Goal: Task Accomplishment & Management: Manage account settings

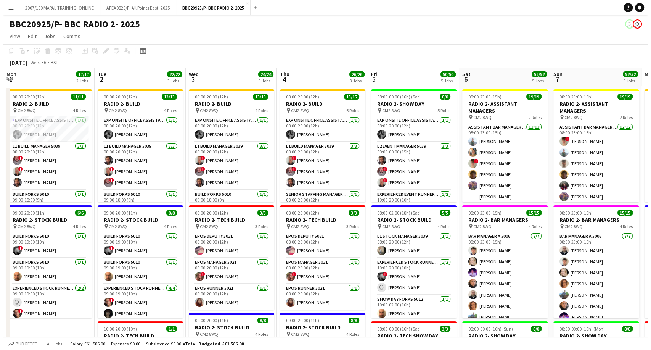
scroll to position [0, 172]
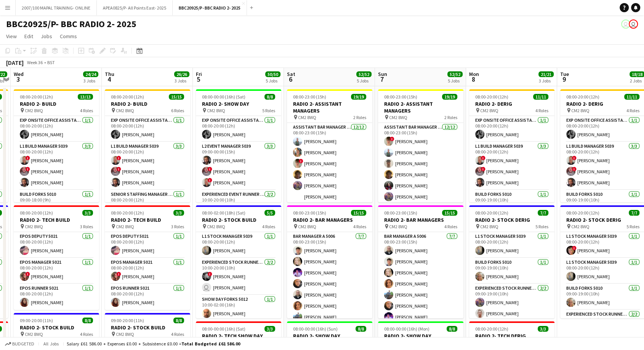
click at [9, 6] on app-icon "Menu" at bounding box center [8, 8] width 6 height 6
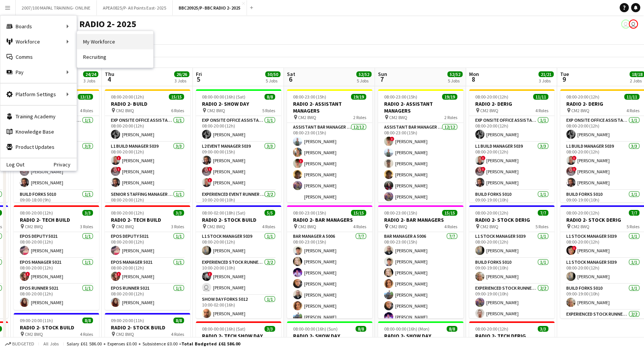
click at [101, 38] on link "My Workforce" at bounding box center [115, 41] width 76 height 15
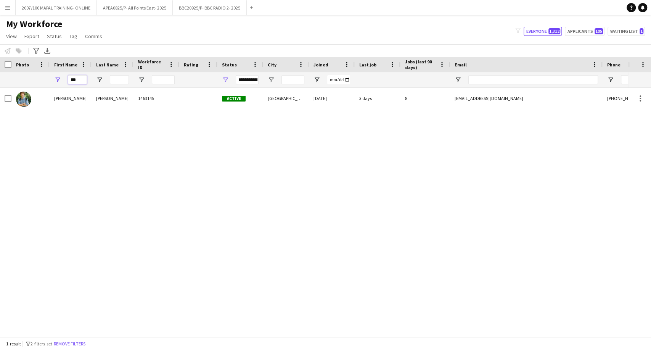
click at [74, 82] on input "***" at bounding box center [77, 79] width 19 height 9
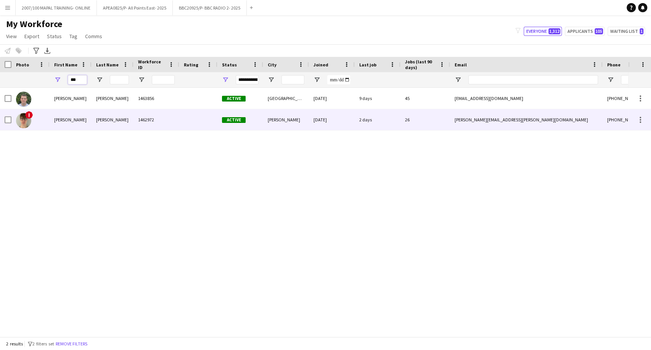
type input "***"
click at [109, 121] on div "[PERSON_NAME]" at bounding box center [113, 119] width 42 height 21
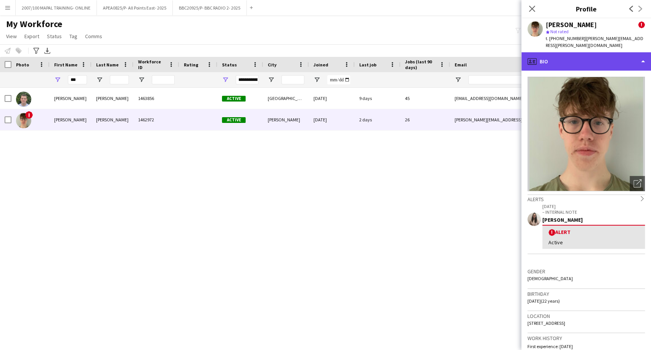
click at [570, 56] on div "profile Bio" at bounding box center [586, 61] width 130 height 18
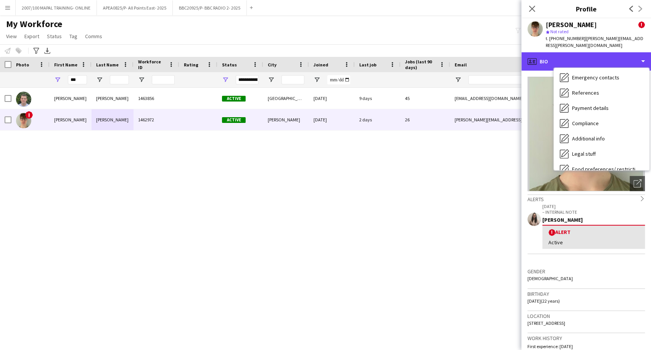
scroll to position [102, 0]
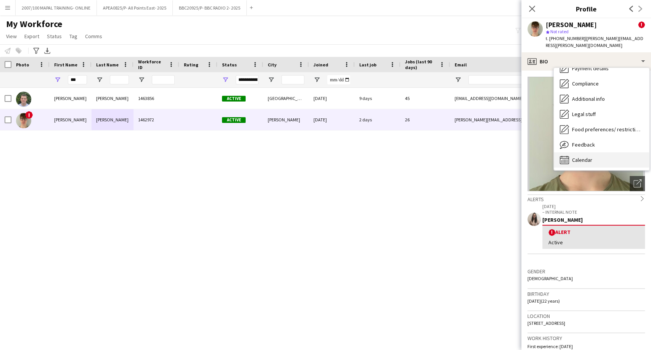
click at [598, 158] on div "Calendar Calendar" at bounding box center [601, 159] width 95 height 15
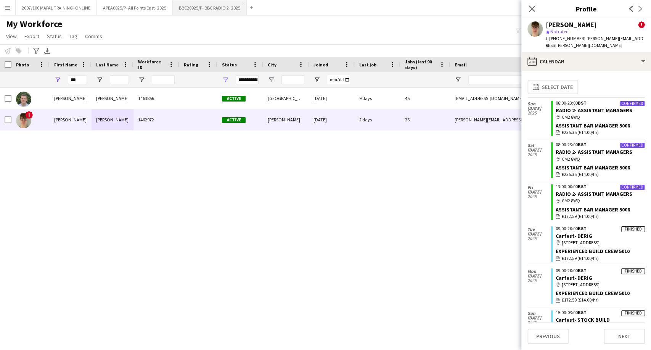
click at [186, 7] on button "BBC20925/P- BBC RADIO 2- 2025 Close" at bounding box center [210, 7] width 74 height 15
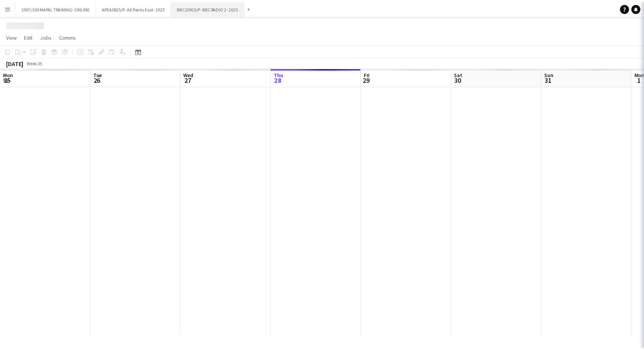
scroll to position [0, 182]
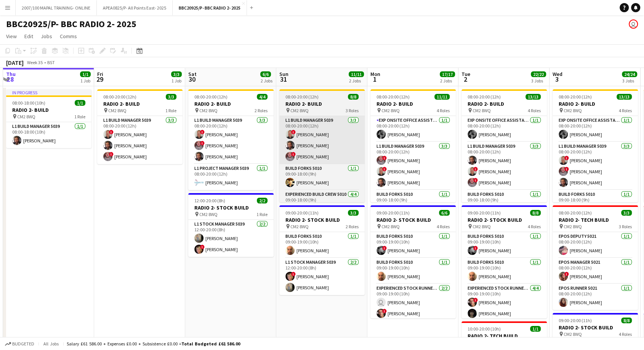
drag, startPoint x: 259, startPoint y: 143, endPoint x: 108, endPoint y: 149, distance: 151.1
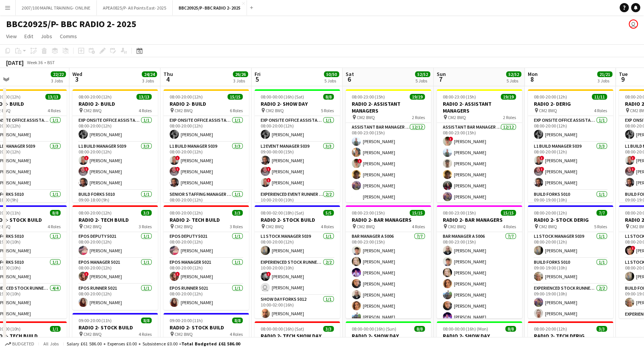
drag, startPoint x: 446, startPoint y: 154, endPoint x: 147, endPoint y: 188, distance: 300.8
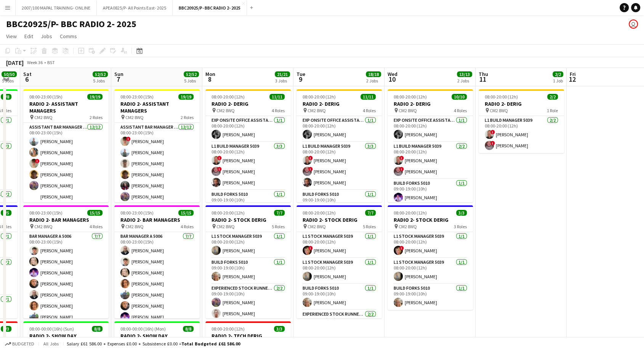
drag, startPoint x: 479, startPoint y: 204, endPoint x: 157, endPoint y: 257, distance: 326.0
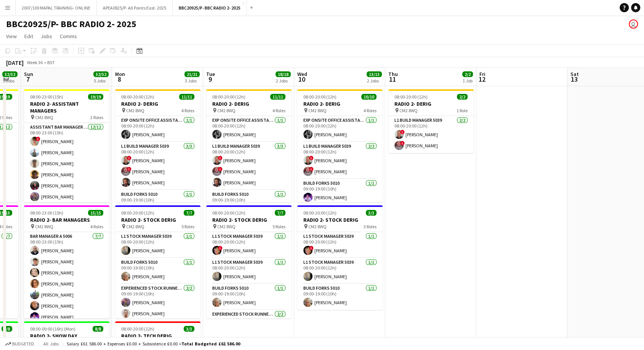
scroll to position [0, 254]
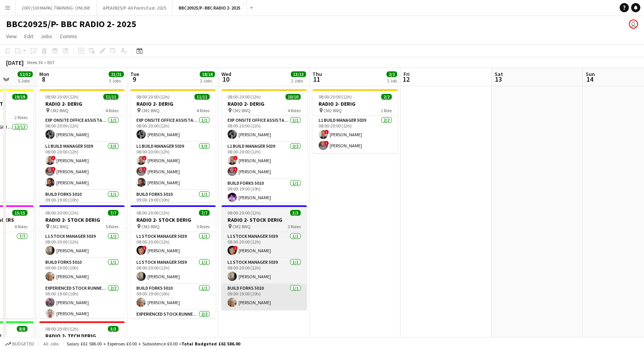
drag, startPoint x: 440, startPoint y: 298, endPoint x: 264, endPoint y: 303, distance: 175.8
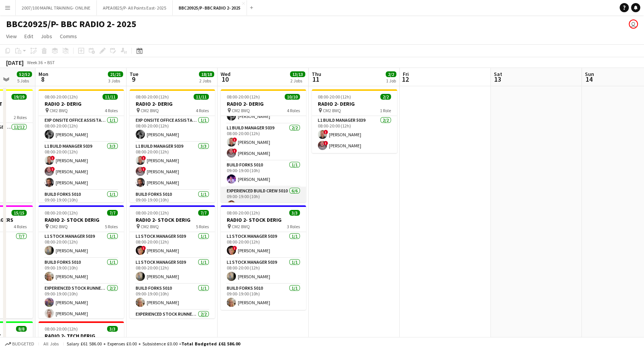
scroll to position [0, 0]
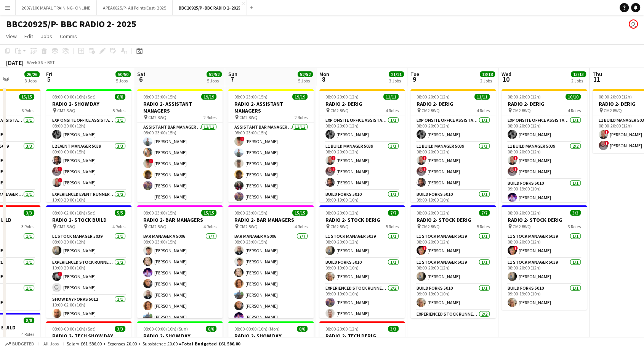
drag, startPoint x: 93, startPoint y: 100, endPoint x: 450, endPoint y: 134, distance: 358.9
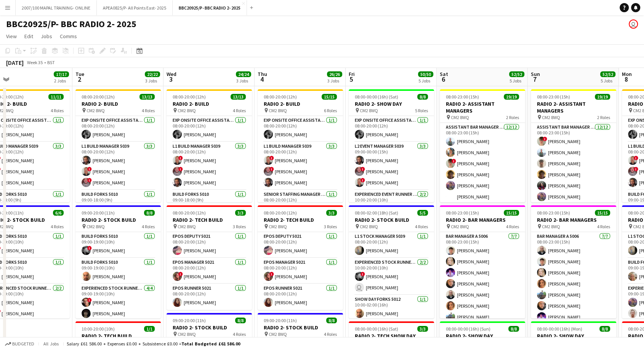
scroll to position [0, 213]
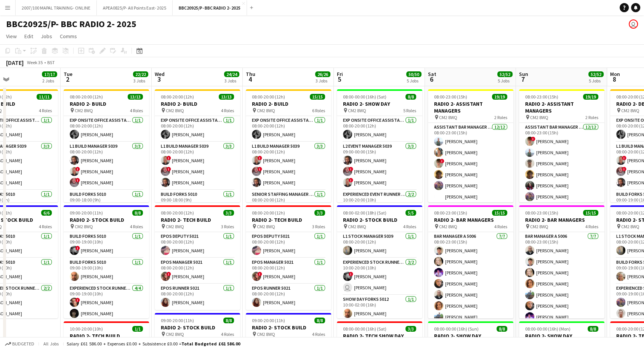
drag, startPoint x: 129, startPoint y: 102, endPoint x: 408, endPoint y: 112, distance: 279.3
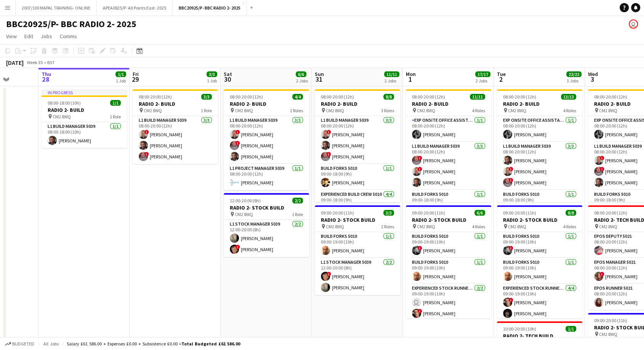
drag, startPoint x: 129, startPoint y: 102, endPoint x: 421, endPoint y: 80, distance: 293.3
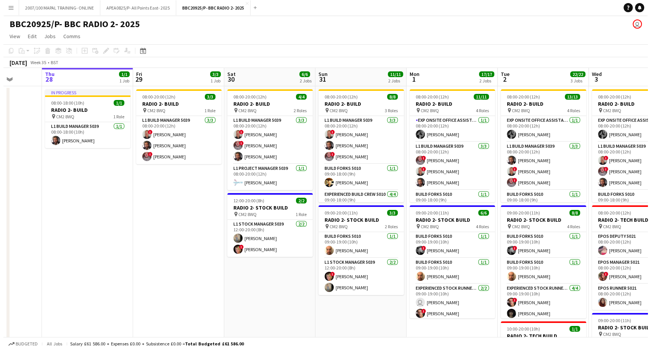
scroll to position [0, 236]
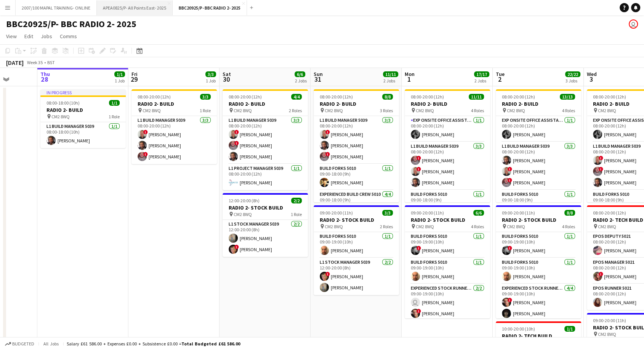
click at [144, 5] on button "APEA0825/P- All Points East- 2025 Close" at bounding box center [135, 7] width 76 height 15
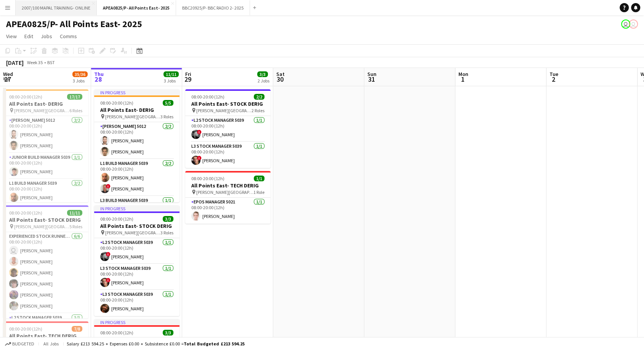
click at [77, 7] on button "2007/100 MAPAL TRAINING- ONLINE Close" at bounding box center [56, 7] width 81 height 15
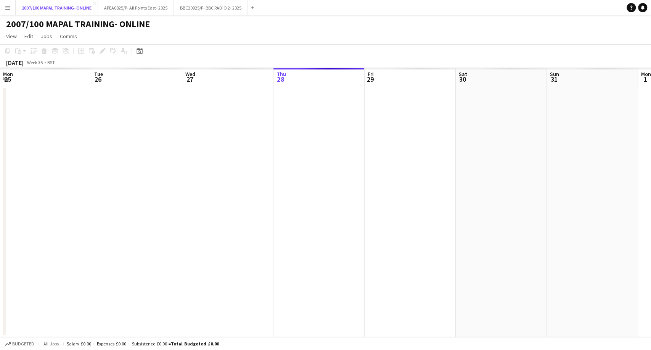
scroll to position [0, 182]
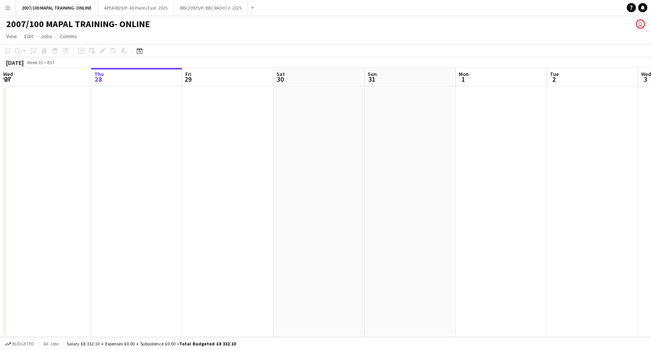
click at [9, 9] on app-icon "Menu" at bounding box center [8, 8] width 6 height 6
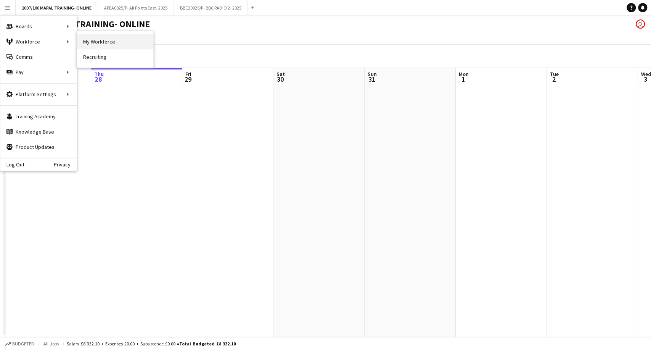
click at [90, 39] on link "My Workforce" at bounding box center [115, 41] width 76 height 15
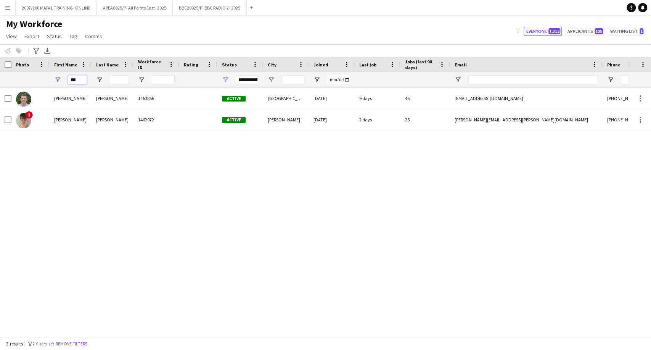
click at [79, 77] on input "***" at bounding box center [77, 79] width 19 height 9
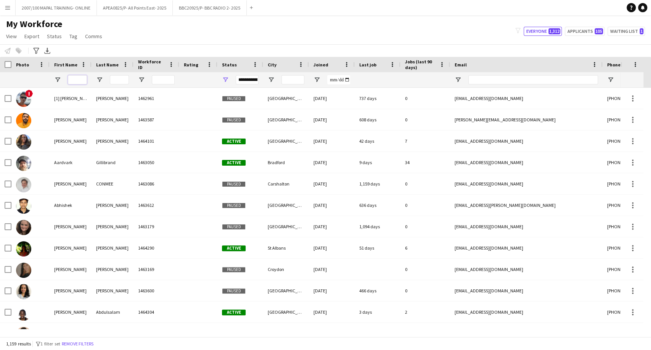
type input "*"
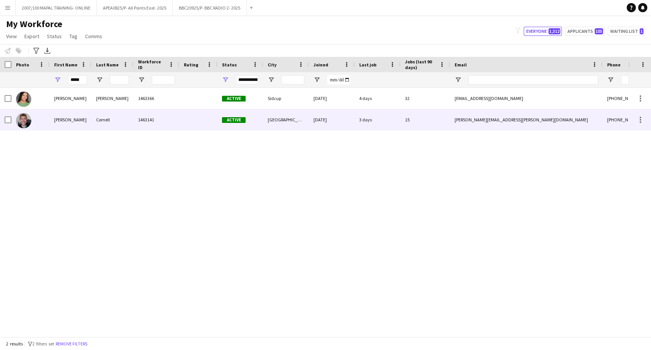
click at [104, 118] on div "Cornell" at bounding box center [113, 119] width 42 height 21
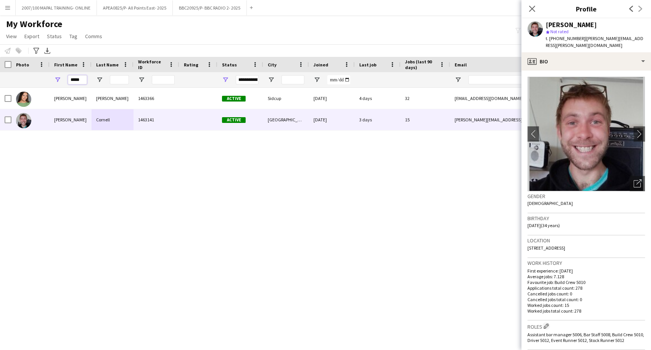
click at [80, 80] on input "*****" at bounding box center [77, 79] width 19 height 9
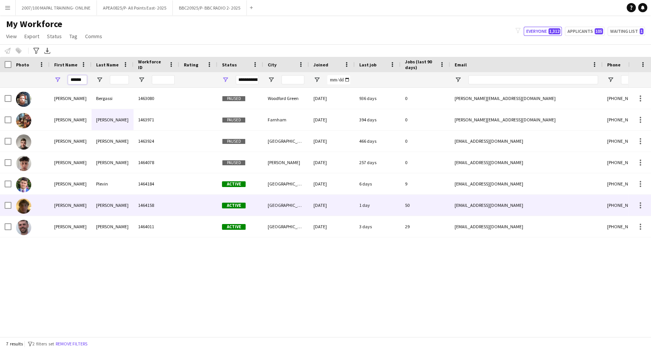
type input "******"
click at [125, 206] on div "[PERSON_NAME]" at bounding box center [113, 204] width 42 height 21
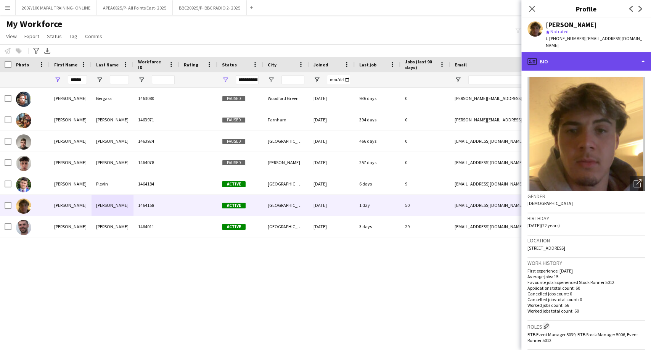
click at [561, 56] on div "profile Bio" at bounding box center [586, 61] width 130 height 18
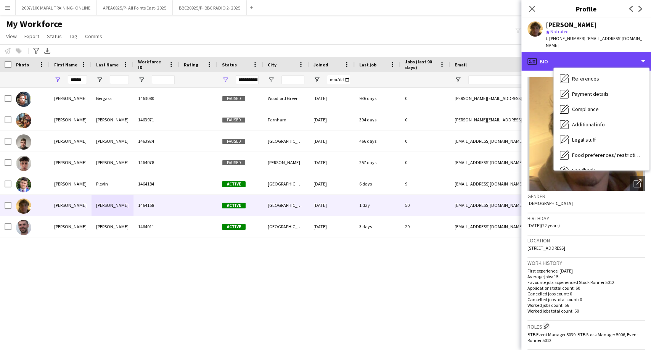
scroll to position [102, 0]
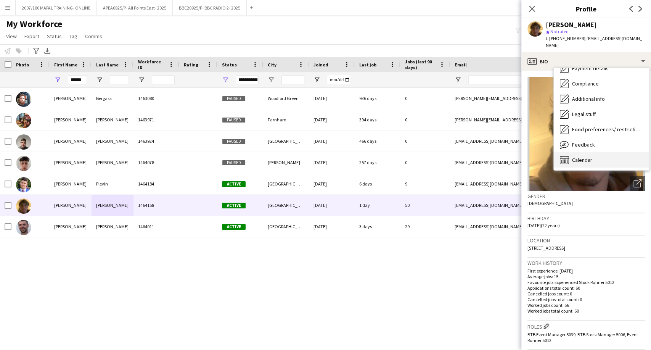
click at [586, 156] on span "Calendar" at bounding box center [582, 159] width 20 height 7
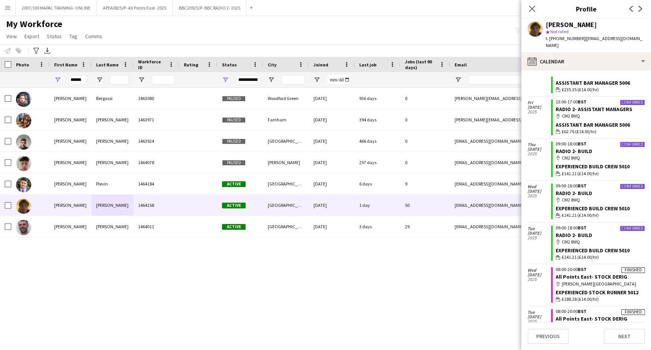
scroll to position [127, 0]
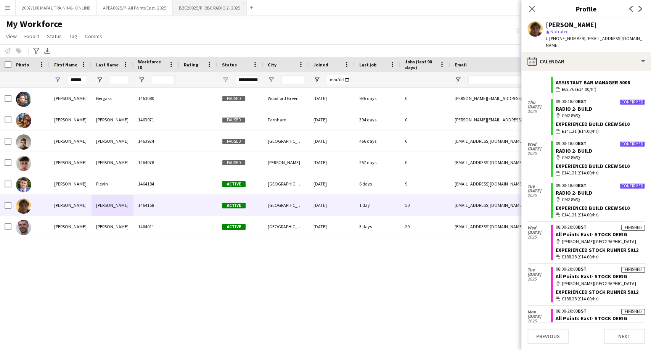
click at [186, 6] on button "BBC20925/P- BBC RADIO 2- 2025 Close" at bounding box center [210, 7] width 74 height 15
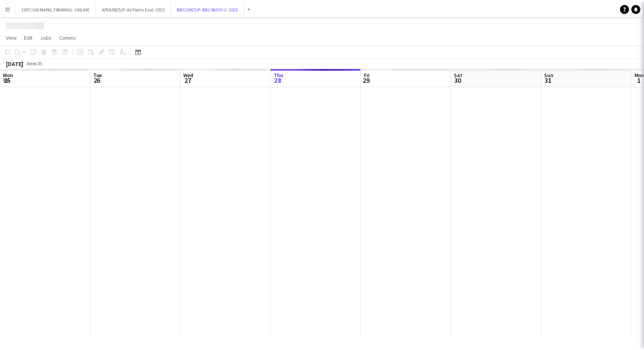
scroll to position [0, 182]
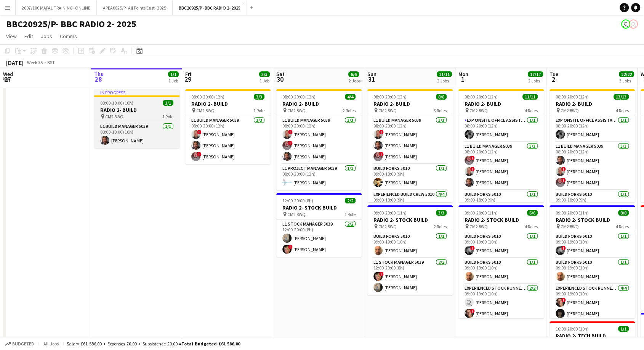
click at [137, 101] on div "08:00-18:00 (10h) 1/1" at bounding box center [136, 103] width 85 height 6
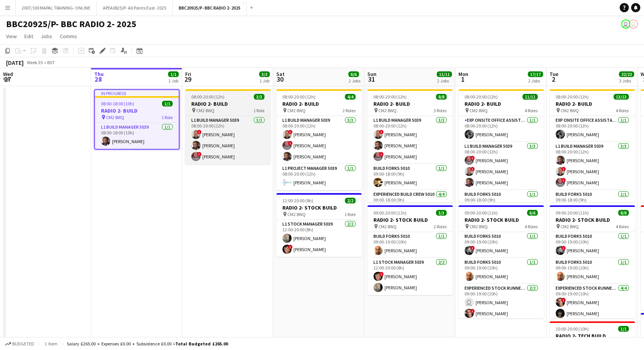
click at [205, 94] on span "08:00-20:00 (12h)" at bounding box center [207, 97] width 33 height 6
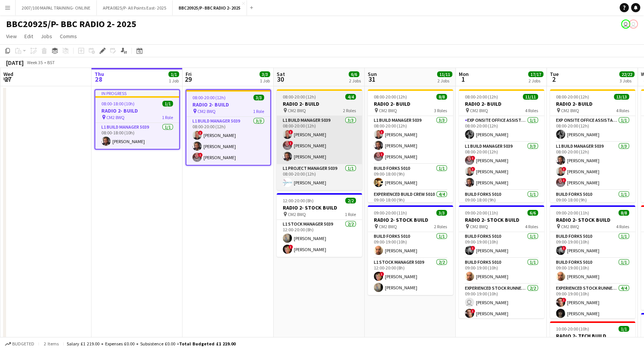
drag, startPoint x: 303, startPoint y: 98, endPoint x: 326, endPoint y: 133, distance: 42.2
click at [304, 98] on span "08:00-20:00 (12h)" at bounding box center [299, 97] width 33 height 6
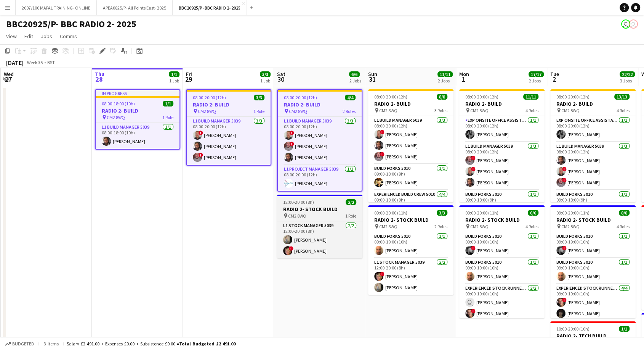
click at [334, 207] on h3 "RADIO 2- STOCK BUILD" at bounding box center [319, 209] width 85 height 7
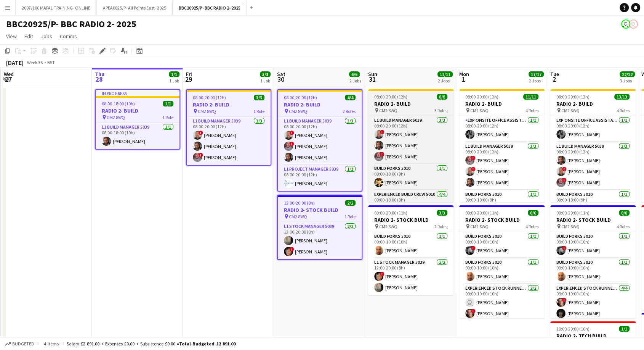
click at [389, 101] on h3 "RADIO 2- BUILD" at bounding box center [410, 103] width 85 height 7
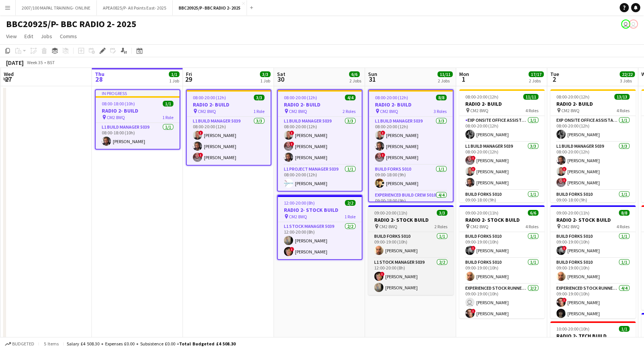
click at [414, 214] on div "09:00-20:00 (11h) 3/3" at bounding box center [410, 213] width 85 height 6
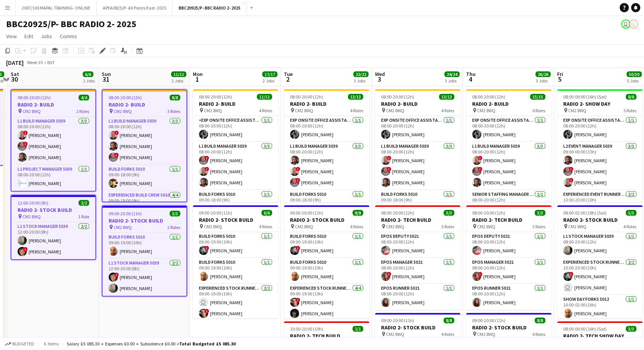
scroll to position [0, 301]
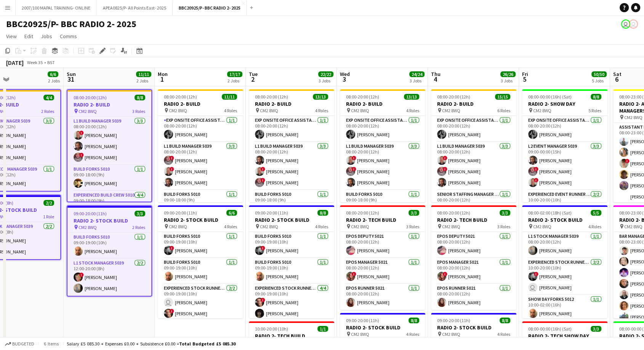
drag, startPoint x: 416, startPoint y: 321, endPoint x: 114, endPoint y: 317, distance: 302.0
drag, startPoint x: 180, startPoint y: 217, endPoint x: 181, endPoint y: 204, distance: 13.0
click at [180, 216] on h3 "RADIO 2- STOCK BUILD" at bounding box center [200, 219] width 85 height 7
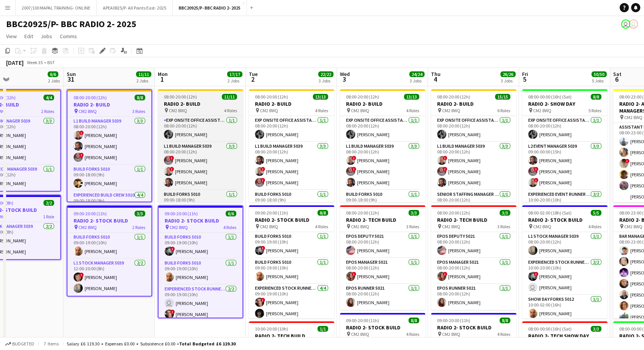
click at [198, 103] on h3 "RADIO 2- BUILD" at bounding box center [200, 103] width 85 height 7
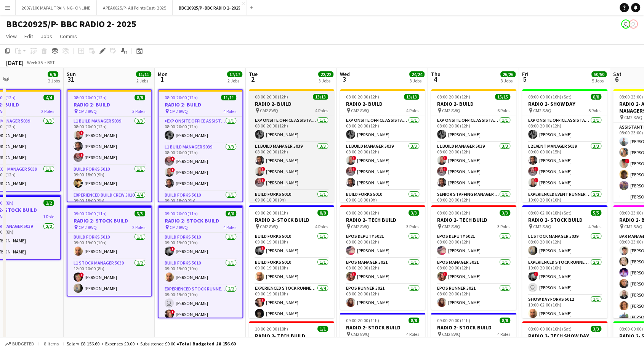
click at [296, 102] on h3 "RADIO 2- BUILD" at bounding box center [291, 103] width 85 height 7
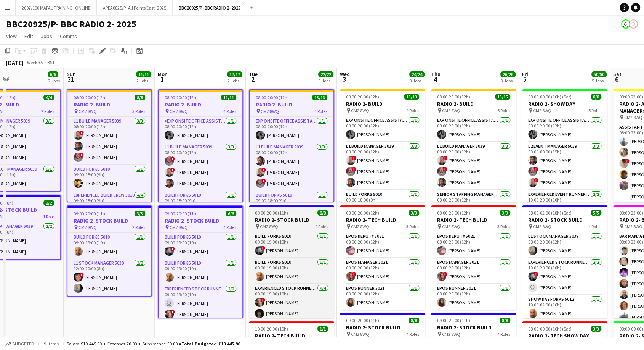
click at [287, 222] on h3 "RADIO 2- STOCK BUILD" at bounding box center [291, 219] width 85 height 7
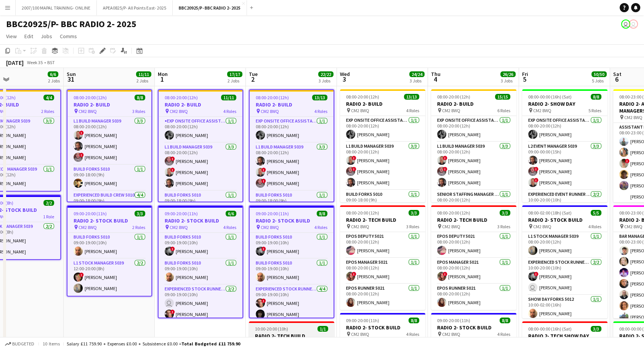
click at [293, 327] on div "10:00-20:00 (10h) 1/1" at bounding box center [291, 329] width 85 height 6
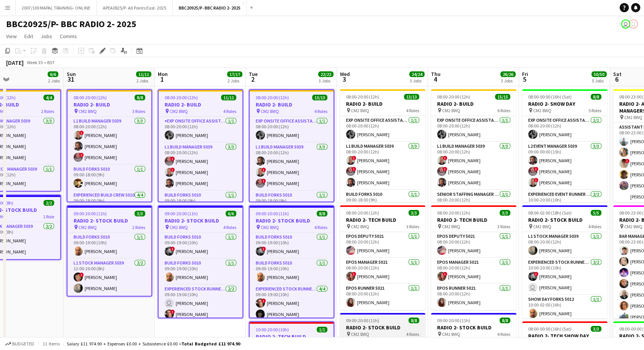
click at [385, 322] on div "09:00-20:00 (11h) 8/8" at bounding box center [382, 320] width 85 height 6
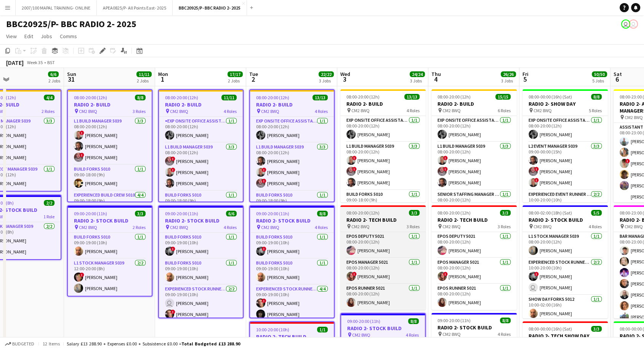
click at [380, 217] on h3 "RADIO 2- TECH BUILD" at bounding box center [383, 219] width 85 height 7
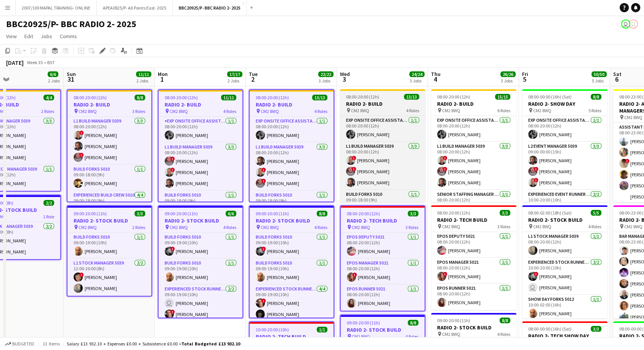
click at [380, 102] on h3 "RADIO 2- BUILD" at bounding box center [382, 103] width 85 height 7
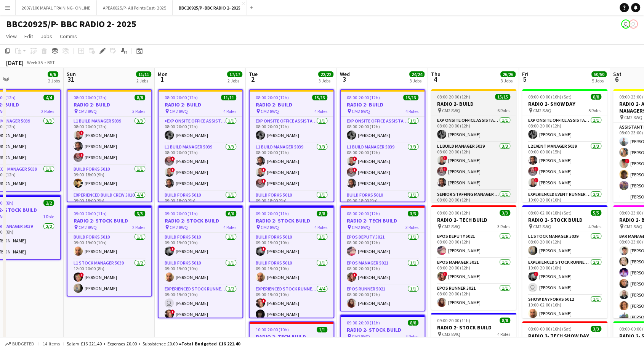
click at [453, 101] on h3 "RADIO 2- BUILD" at bounding box center [473, 103] width 85 height 7
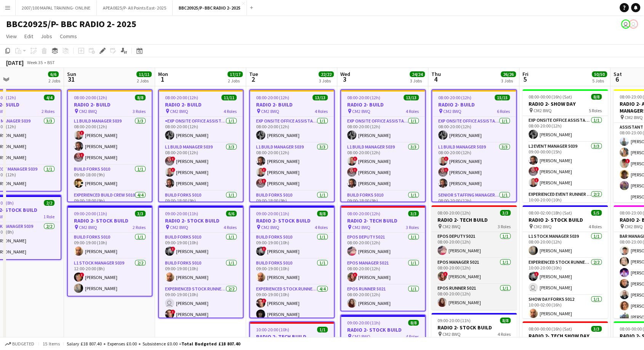
click at [462, 217] on h3 "RADIO 2- TECH BUILD" at bounding box center [474, 219] width 85 height 7
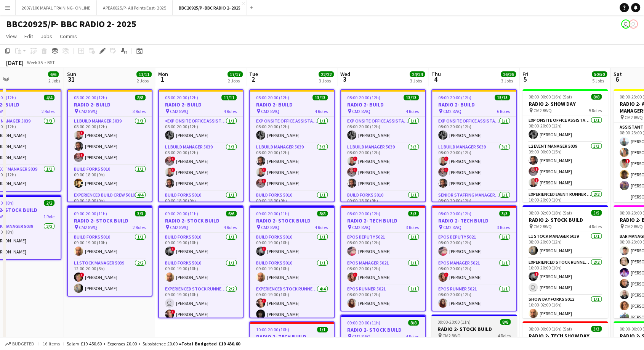
click at [466, 332] on div "pin CM2 8WQ 4 Roles" at bounding box center [474, 335] width 85 height 6
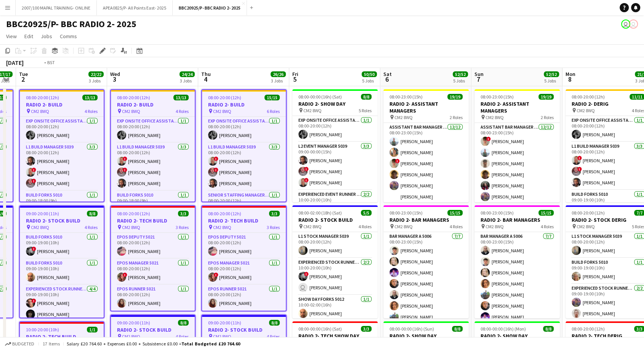
drag, startPoint x: 545, startPoint y: 244, endPoint x: 312, endPoint y: 233, distance: 232.9
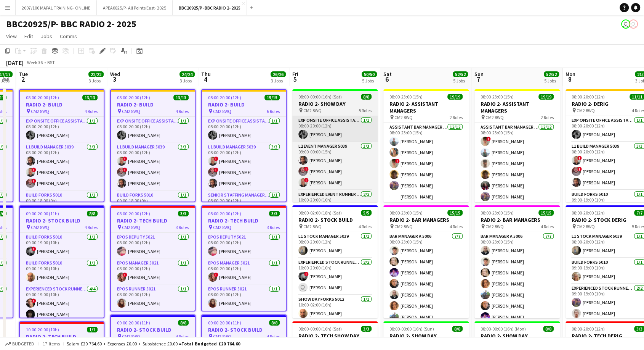
scroll to position [0, 350]
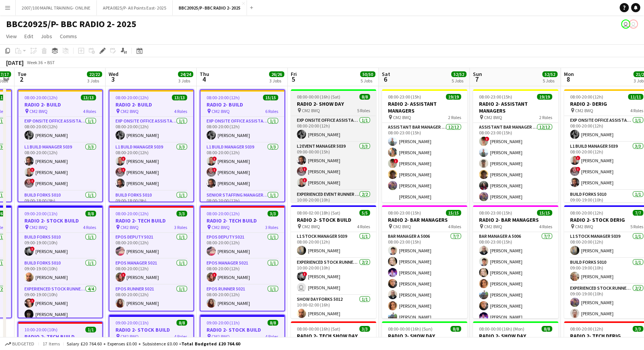
click at [309, 97] on span "08:00-00:00 (16h) (Sat)" at bounding box center [318, 97] width 43 height 6
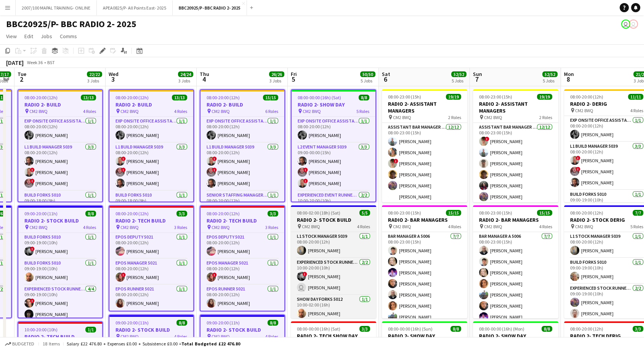
click at [325, 217] on h3 "RADIO 2- STOCK BUILD" at bounding box center [333, 219] width 85 height 7
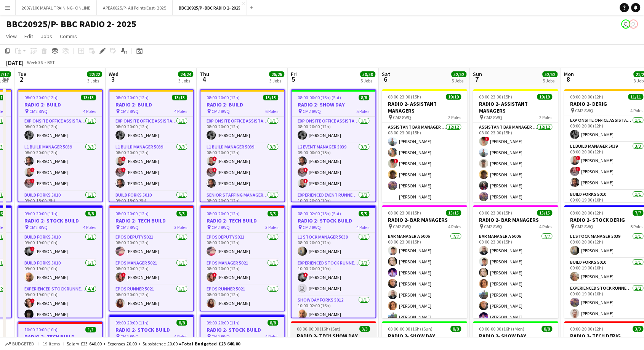
click at [328, 327] on span "08:00-00:00 (16h) (Sat)" at bounding box center [318, 329] width 43 height 6
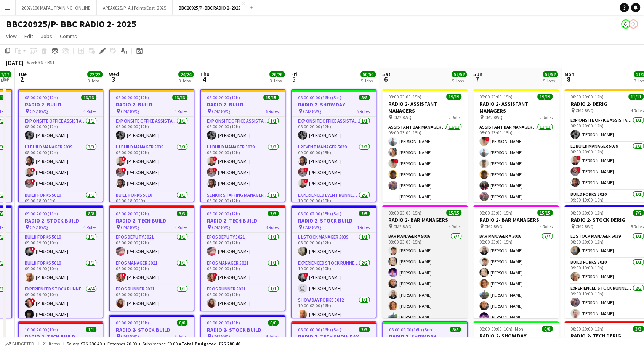
click at [416, 207] on app-job-card "08:00-23:00 (15h) 15/15 RADIO 2- BAR MANAGERS pin CM2 8WQ 4 Roles Bar Manager A…" at bounding box center [424, 261] width 85 height 113
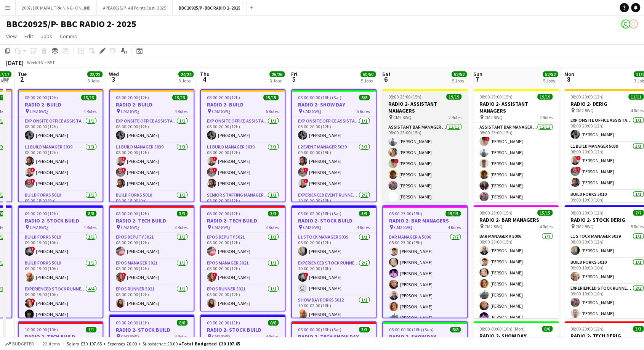
click at [412, 98] on span "08:00-23:00 (15h)" at bounding box center [405, 97] width 33 height 6
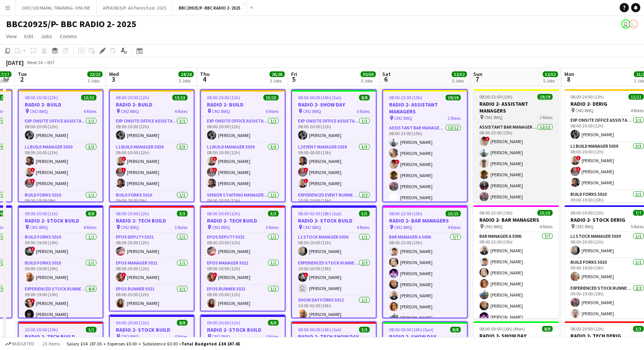
click at [493, 106] on h3 "RADIO 2- ASSISTANT MANAGERS" at bounding box center [516, 107] width 85 height 14
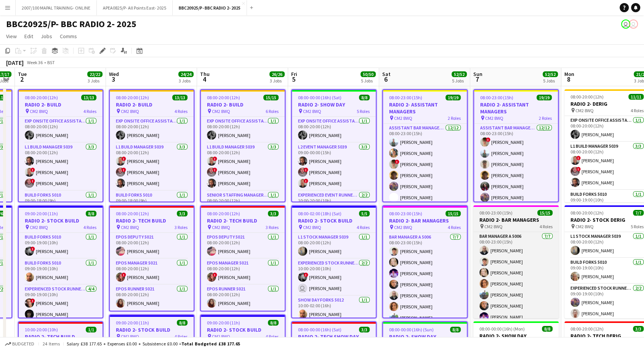
click at [495, 214] on span "08:00-23:00 (15h)" at bounding box center [496, 213] width 33 height 6
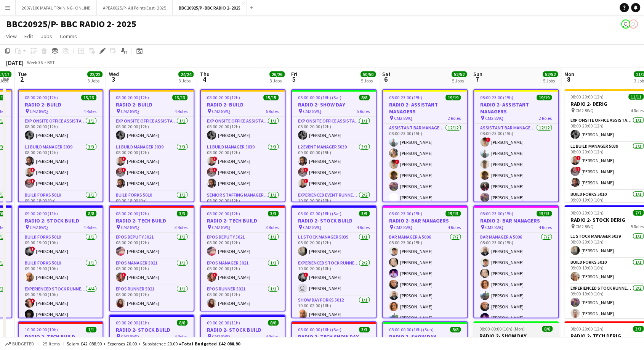
click at [516, 334] on h3 "RADIO 2- SHOW DAY" at bounding box center [516, 335] width 85 height 7
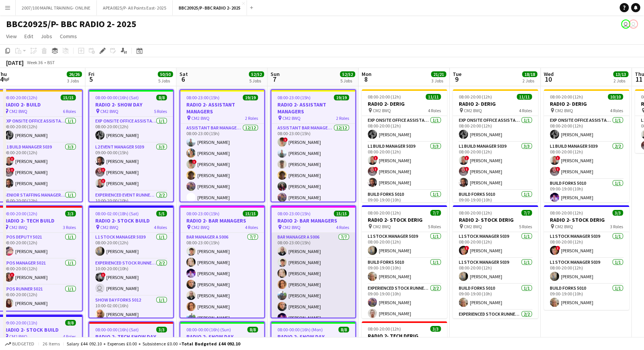
scroll to position [0, 387]
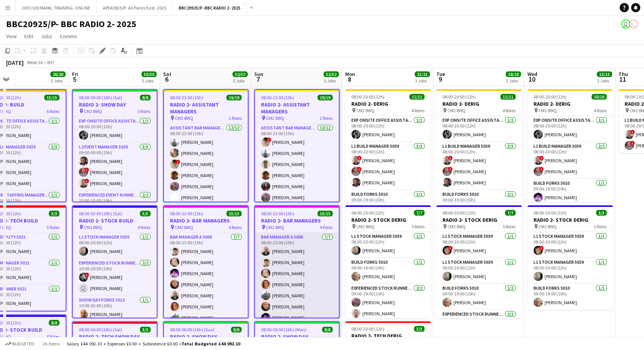
drag, startPoint x: 543, startPoint y: 265, endPoint x: 325, endPoint y: 255, distance: 218.7
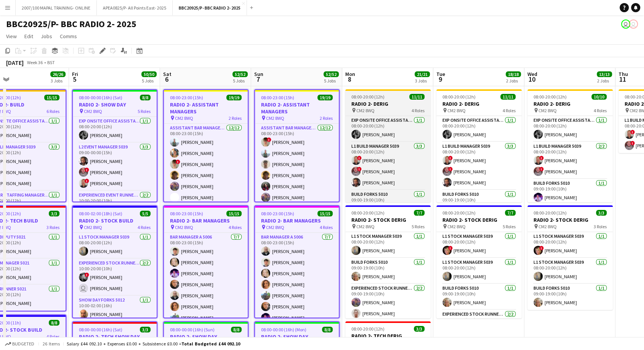
click at [352, 95] on span "08:00-20:00 (12h)" at bounding box center [368, 97] width 33 height 6
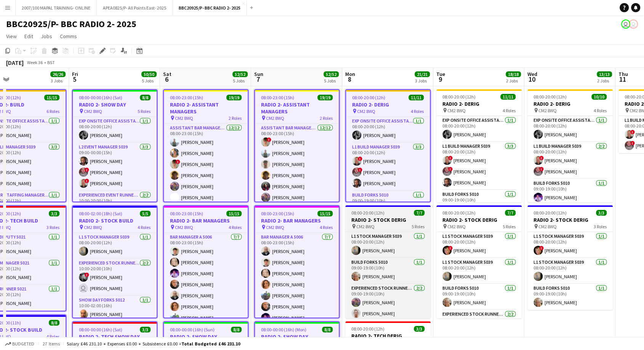
click at [394, 223] on div "pin CM2 8WQ 5 Roles" at bounding box center [387, 226] width 85 height 6
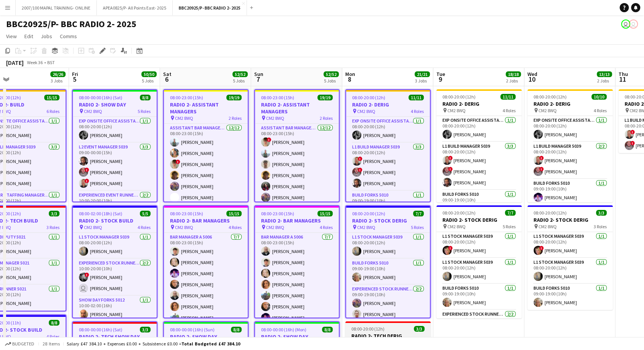
click at [389, 329] on div "08:00-20:00 (12h) 3/3" at bounding box center [387, 329] width 85 height 6
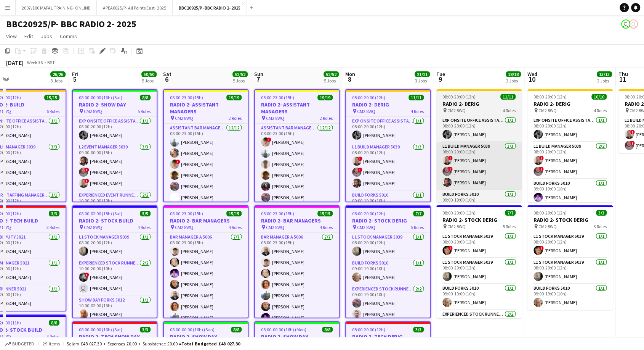
drag, startPoint x: 495, startPoint y: 220, endPoint x: 488, endPoint y: 167, distance: 53.5
click at [494, 219] on h3 "RADIO 2- STOCK DERIG" at bounding box center [479, 219] width 85 height 7
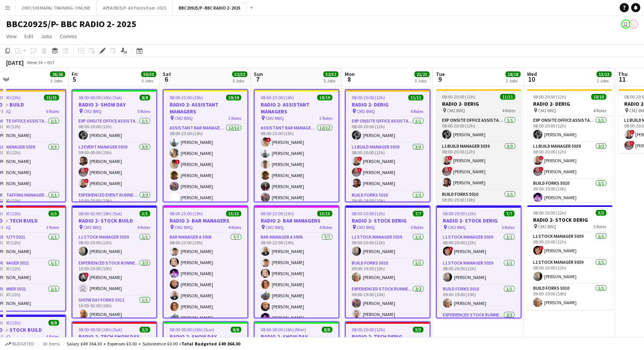
click at [482, 101] on h3 "RADIO 2- DERIG" at bounding box center [478, 103] width 85 height 7
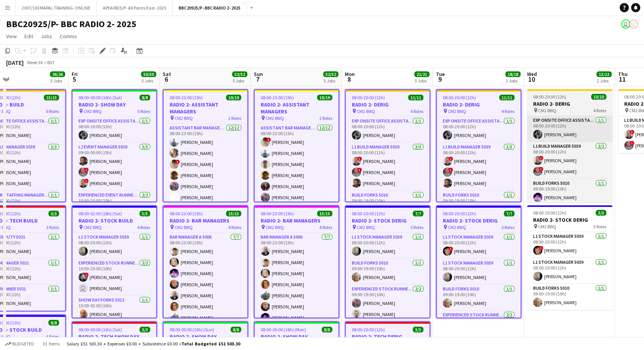
drag, startPoint x: 558, startPoint y: 101, endPoint x: 570, endPoint y: 140, distance: 41.3
click at [559, 103] on h3 "RADIO 2- DERIG" at bounding box center [569, 103] width 85 height 7
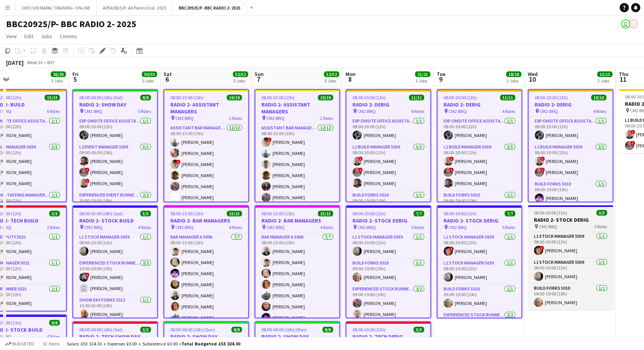
click at [573, 217] on h3 "RADIO 2- STOCK DERIG" at bounding box center [570, 219] width 85 height 7
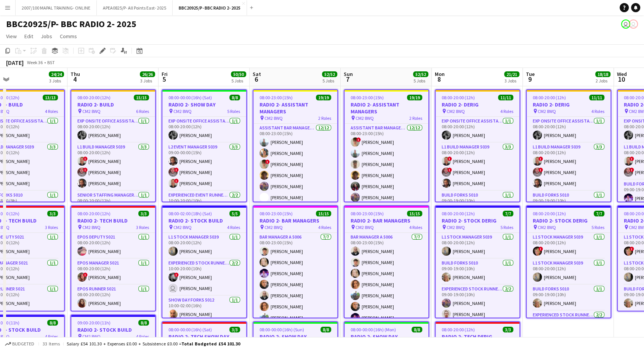
drag, startPoint x: 590, startPoint y: 219, endPoint x: 470, endPoint y: 224, distance: 119.8
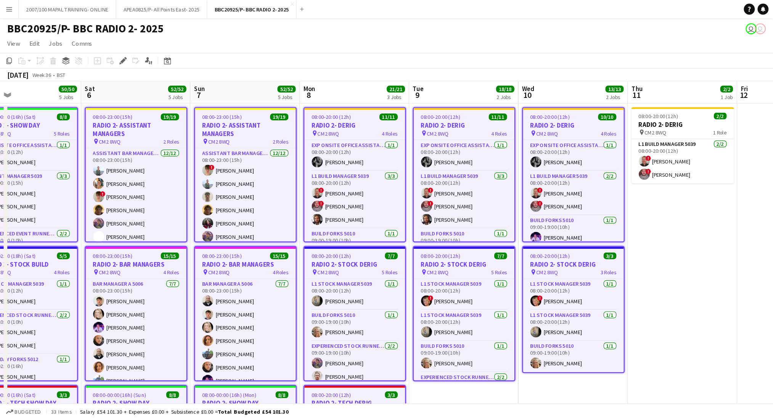
scroll to position [0, 324]
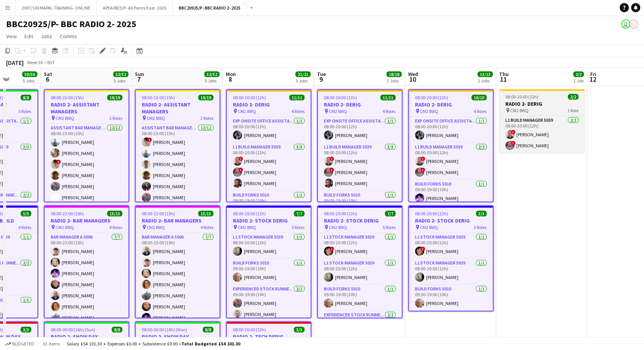
click at [528, 106] on h3 "RADIO 2- DERIG" at bounding box center [542, 103] width 85 height 7
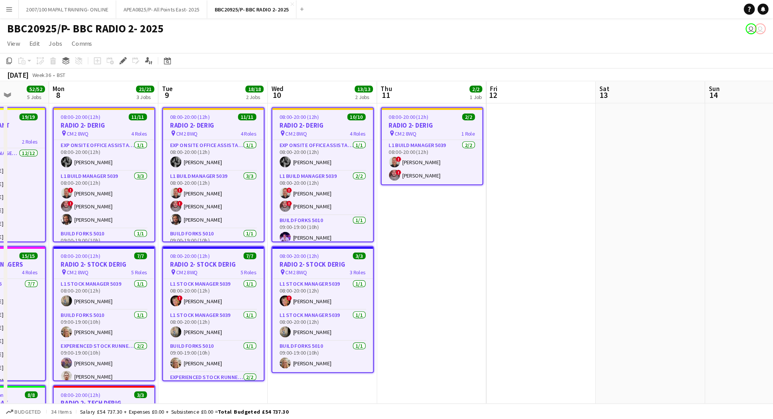
scroll to position [0, 233]
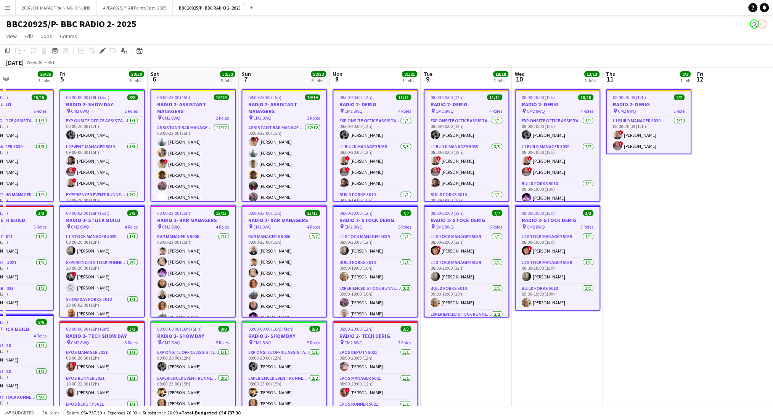
drag, startPoint x: 283, startPoint y: 361, endPoint x: 481, endPoint y: 342, distance: 199.2
click at [481, 342] on app-calendar-viewport "Tue 2 22/22 3 Jobs Wed 3 24/24 3 Jobs Thu 4 26/26 3 Jobs Fri 5 50/50 5 Jobs Sat…" at bounding box center [386, 374] width 773 height 612
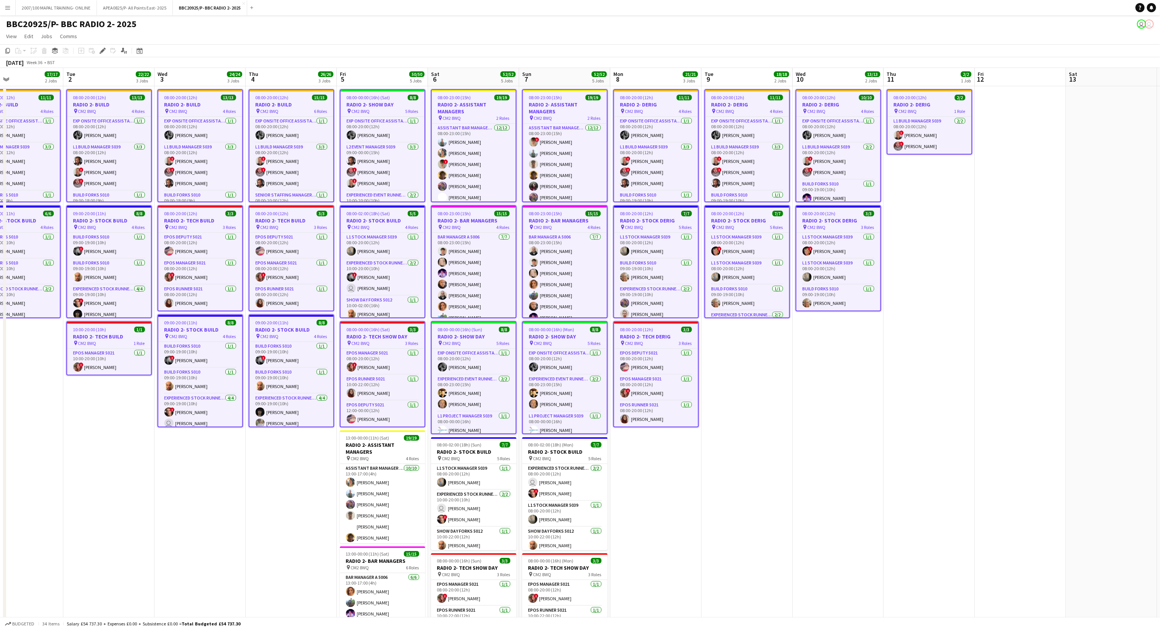
scroll to position [0, 170]
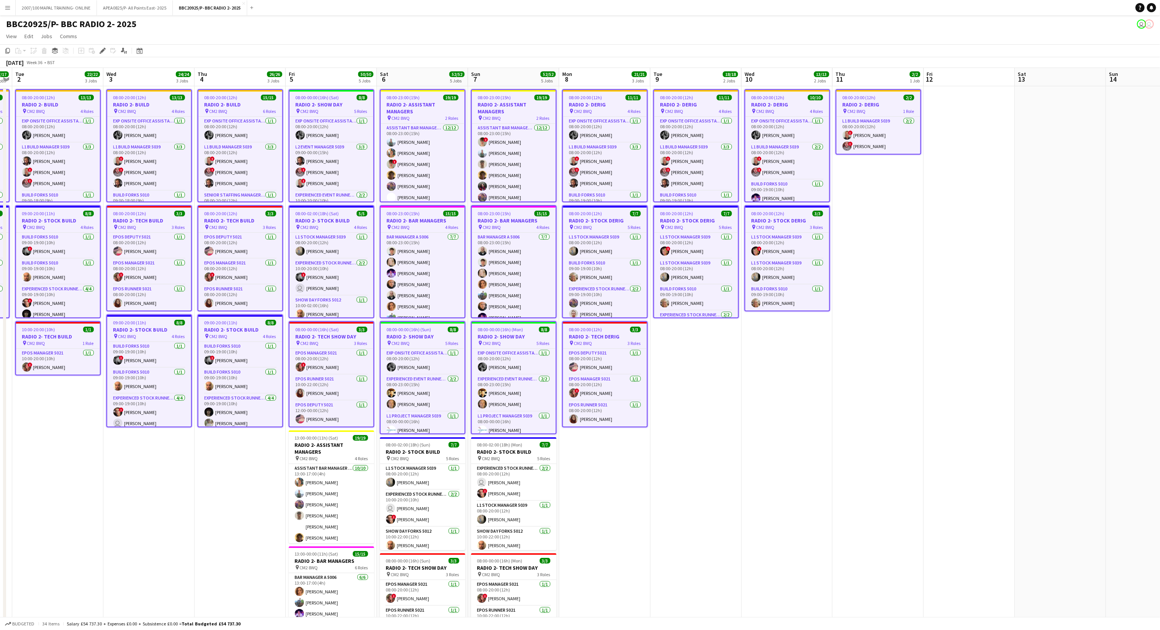
drag, startPoint x: 470, startPoint y: 490, endPoint x: 641, endPoint y: 472, distance: 171.9
click at [641, 349] on app-calendar-viewport "Sun 31 11/11 2 Jobs Mon 1 17/17 2 Jobs Tue 2 22/22 3 Jobs Wed 3 24/24 3 Jobs Th…" at bounding box center [580, 374] width 1160 height 612
click at [509, 349] on div "pin CM2 8WQ 5 Roles" at bounding box center [513, 458] width 85 height 6
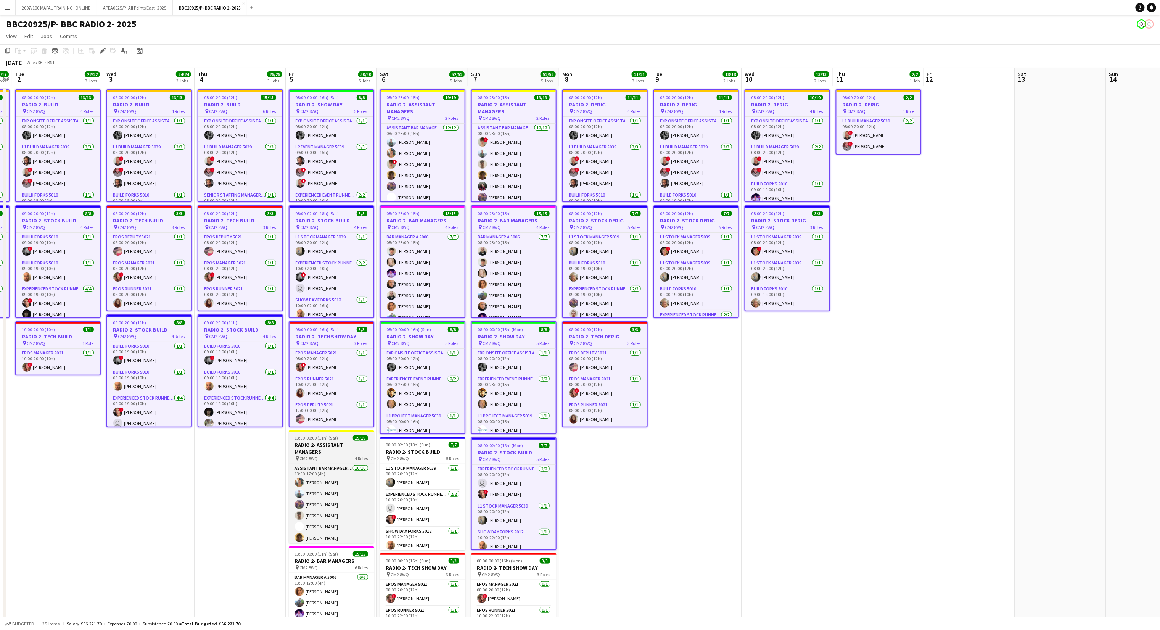
click at [323, 349] on h3 "RADIO 2- ASSISTANT MANAGERS" at bounding box center [331, 448] width 85 height 14
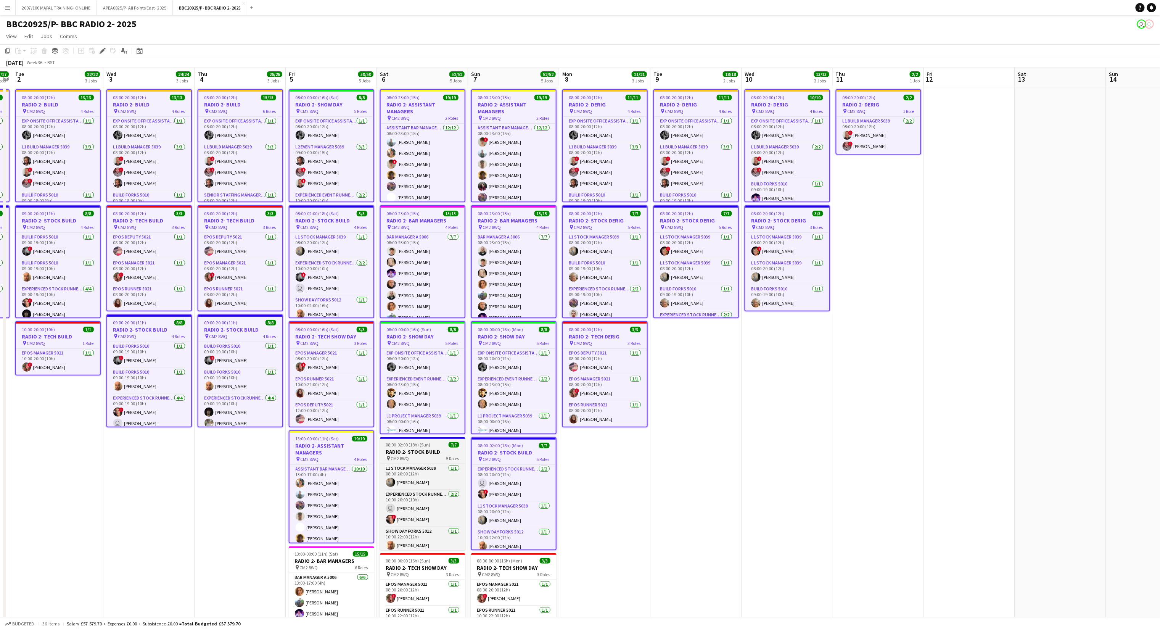
click at [426, 349] on h3 "RADIO 2- STOCK BUILD" at bounding box center [422, 451] width 85 height 7
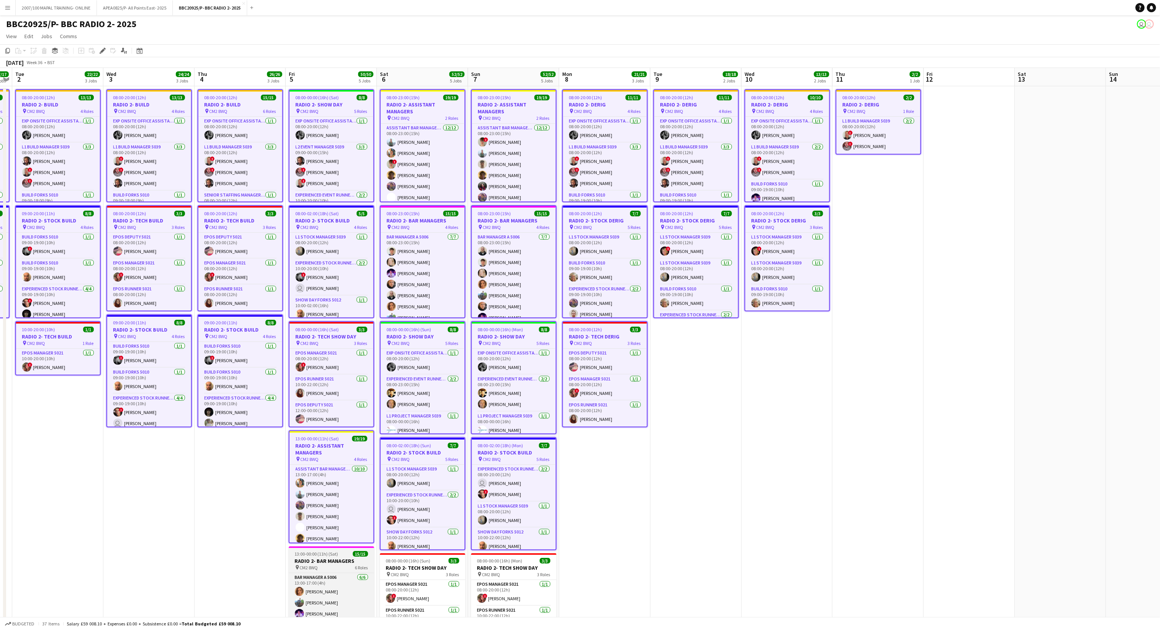
click at [331, 349] on h3 "RADIO 2- BAR MANAGERS" at bounding box center [331, 560] width 85 height 7
drag, startPoint x: 445, startPoint y: 572, endPoint x: 480, endPoint y: 570, distance: 35.6
click at [446, 349] on span "3 Roles" at bounding box center [452, 574] width 13 height 6
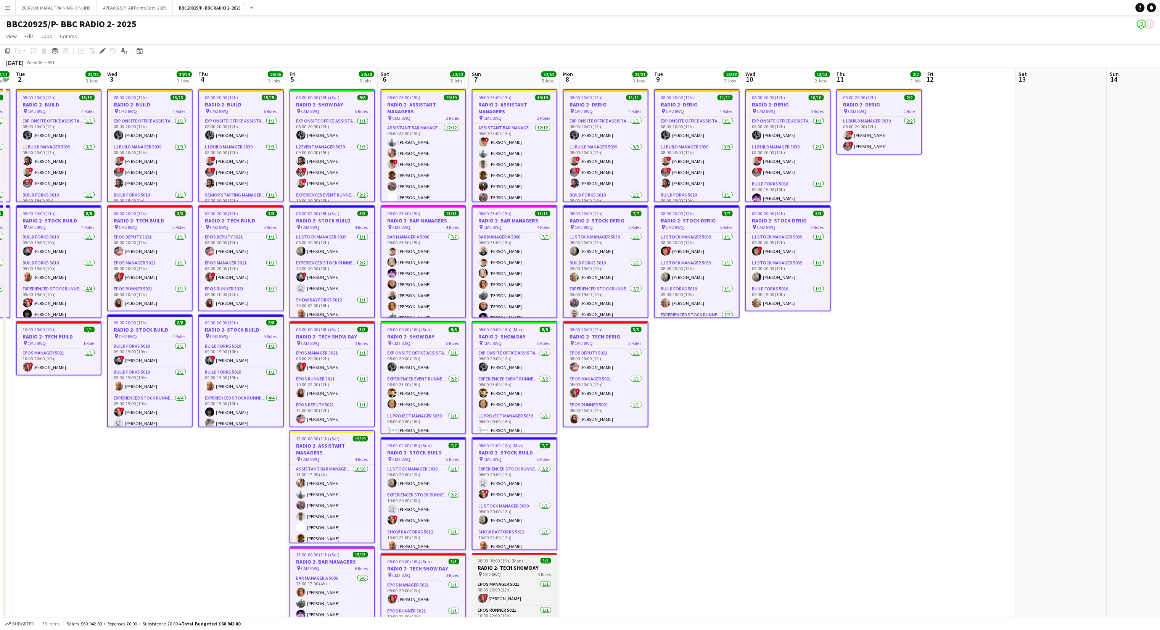
click at [529, 349] on h3 "RADIO 2- TECH SHOW DAY" at bounding box center [514, 567] width 85 height 7
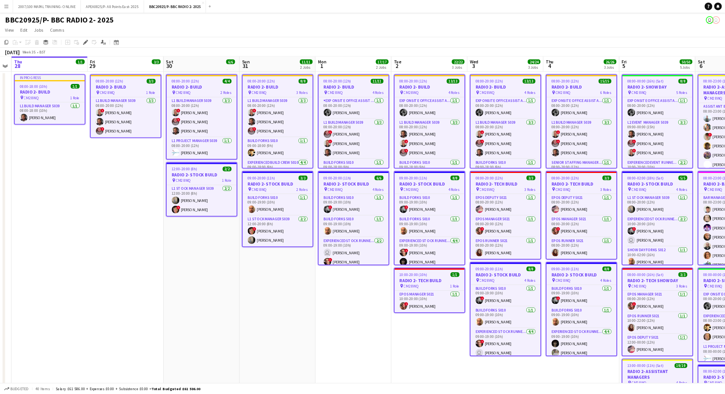
scroll to position [0, 169]
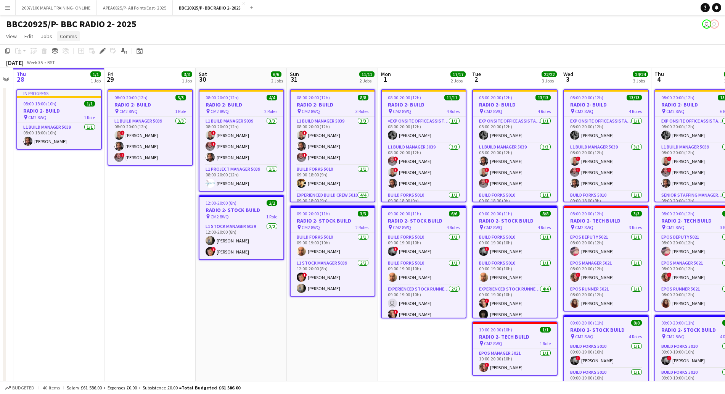
click at [72, 39] on span "Comms" at bounding box center [68, 36] width 17 height 7
click at [100, 47] on link "Notify confirmed crew" at bounding box center [87, 53] width 63 height 16
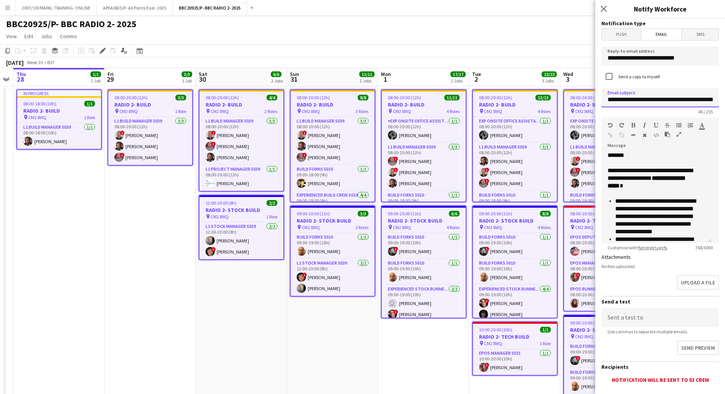
click at [644, 98] on input "**********" at bounding box center [659, 97] width 117 height 19
click at [644, 97] on input "**********" at bounding box center [659, 97] width 117 height 19
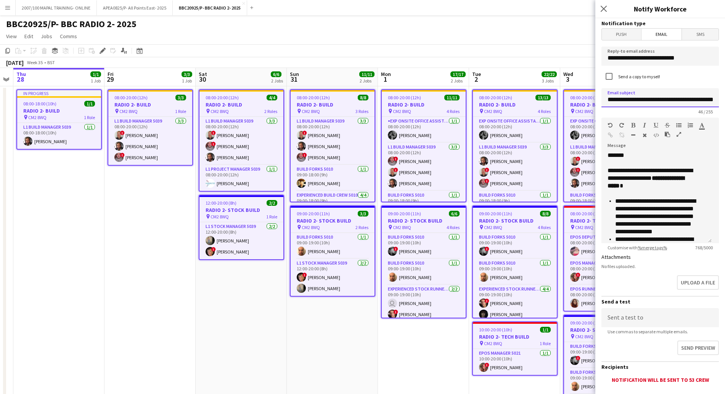
drag, startPoint x: 657, startPoint y: 99, endPoint x: 647, endPoint y: 99, distance: 9.9
click at [644, 99] on input "**********" at bounding box center [659, 97] width 117 height 19
drag, startPoint x: 622, startPoint y: 100, endPoint x: 582, endPoint y: 87, distance: 41.5
click at [590, 92] on body "Menu Boards Boards Boards All jobs Status Workforce Workforce My Workforce Recr…" at bounding box center [362, 346] width 725 height 693
type input "**********"
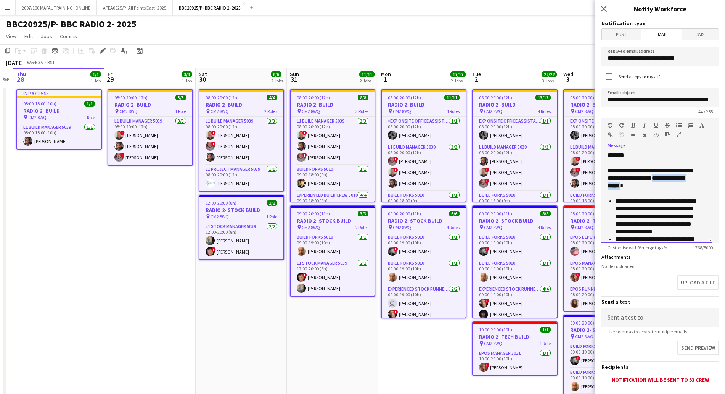
drag, startPoint x: 633, startPoint y: 186, endPoint x: 669, endPoint y: 181, distance: 36.9
click at [644, 181] on b "**********" at bounding box center [645, 181] width 77 height 13
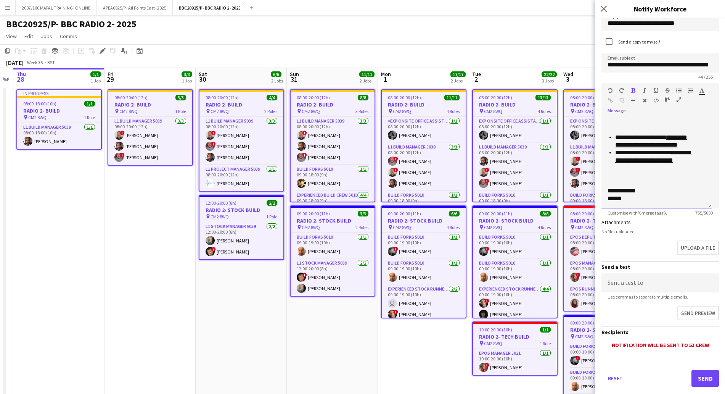
scroll to position [48, 0]
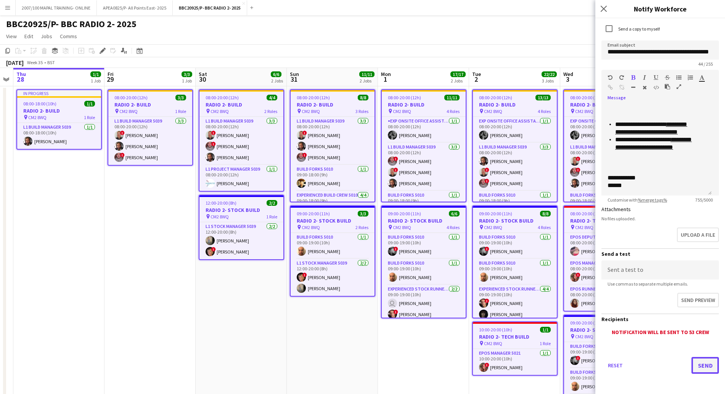
click at [644, 349] on button "Send" at bounding box center [704, 365] width 27 height 17
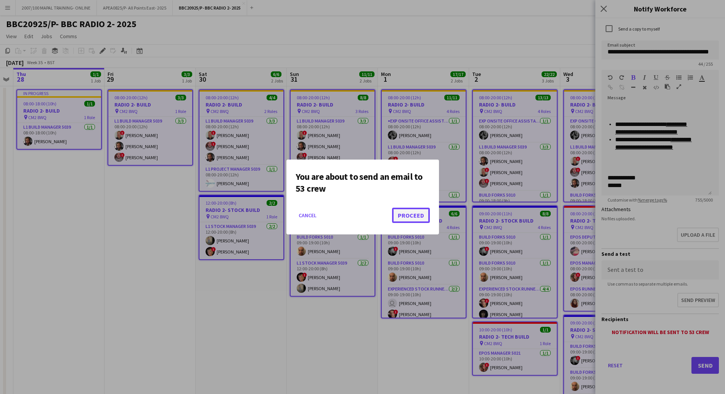
click at [408, 217] on button "Proceed" at bounding box center [411, 214] width 38 height 15
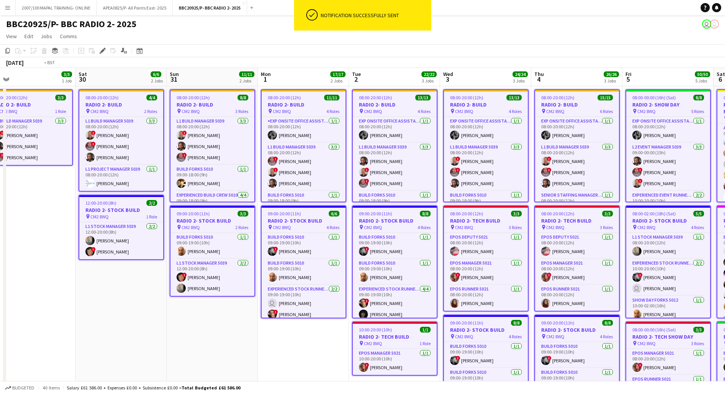
scroll to position [0, 280]
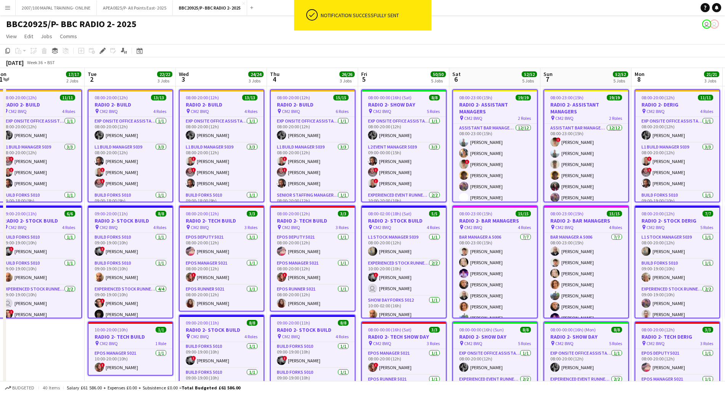
drag, startPoint x: 301, startPoint y: 301, endPoint x: 40, endPoint y: 302, distance: 261.6
click at [40, 302] on app-calendar-viewport "Fri 29 3/3 1 Job Sat 30 6/6 2 Jobs Sun 31 11/11 2 Jobs Mon 1 17/17 2 Jobs Tue 2…" at bounding box center [362, 374] width 725 height 612
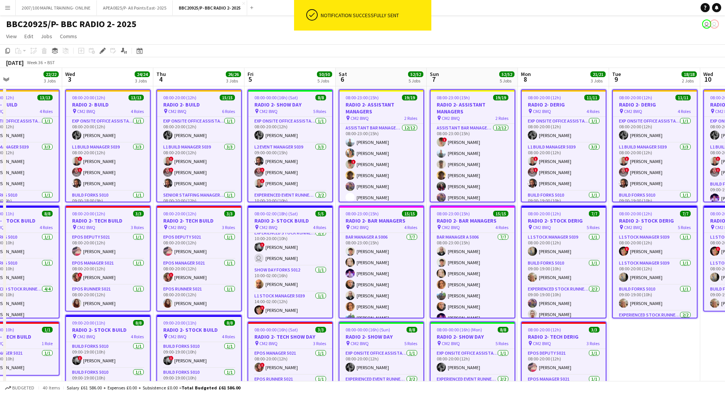
scroll to position [0, 305]
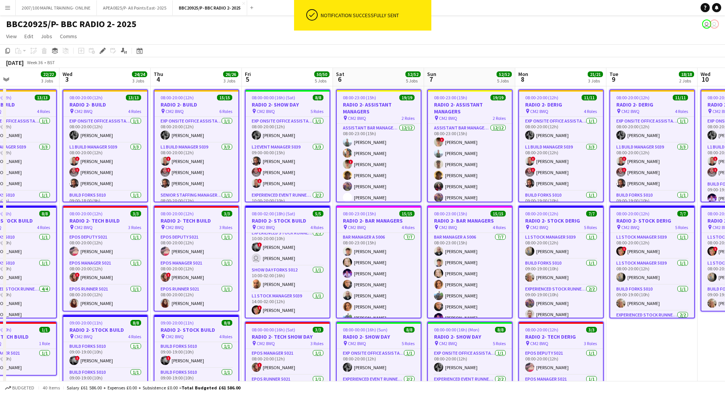
drag, startPoint x: 488, startPoint y: 329, endPoint x: 372, endPoint y: 316, distance: 116.6
click at [372, 316] on app-calendar-viewport "Sat 30 6/6 2 Jobs Sun 31 11/11 2 Jobs Mon 1 17/17 2 Jobs Tue 2 22/22 3 Jobs Wed…" at bounding box center [362, 374] width 725 height 612
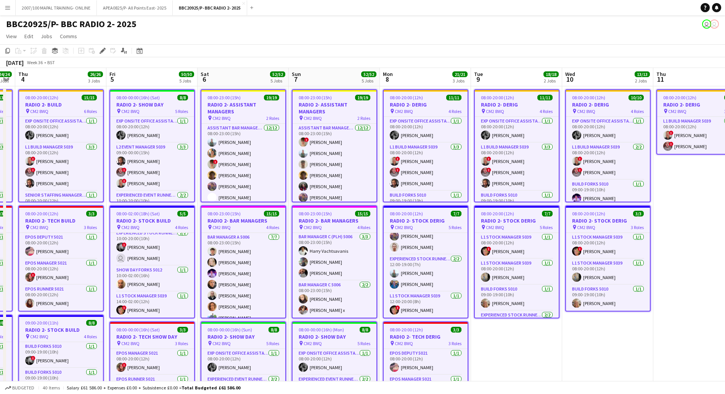
scroll to position [0, 263]
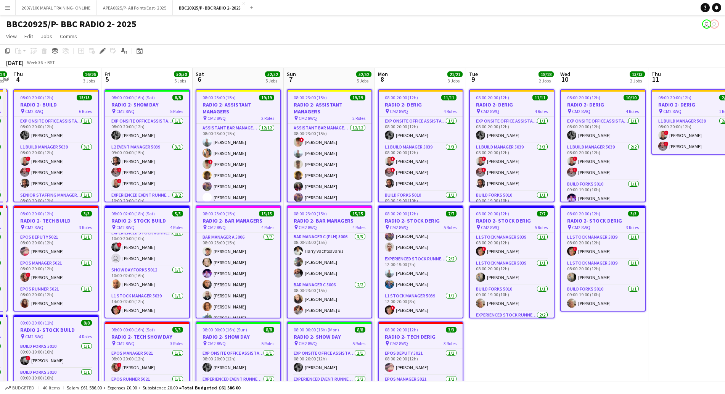
drag, startPoint x: 640, startPoint y: 336, endPoint x: 516, endPoint y: 335, distance: 123.9
click at [516, 335] on app-calendar-viewport "Mon 1 17/17 2 Jobs Tue 2 22/22 3 Jobs Wed 3 24/24 3 Jobs Thu 4 26/26 3 Jobs Fri…" at bounding box center [362, 374] width 725 height 612
click at [232, 69] on app-board-header-date "Sat 6 52/52 5 Jobs" at bounding box center [238, 77] width 91 height 18
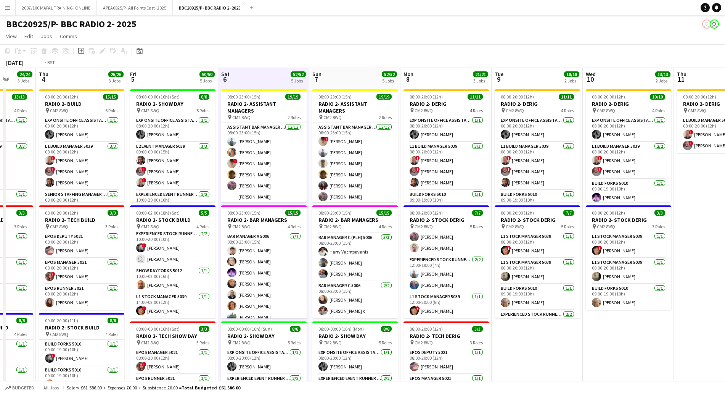
drag, startPoint x: 209, startPoint y: 258, endPoint x: 730, endPoint y: 260, distance: 521.7
click at [644, 260] on html "Menu Boards Boards Boards All jobs Status Workforce Workforce My Workforce Recr…" at bounding box center [362, 346] width 725 height 693
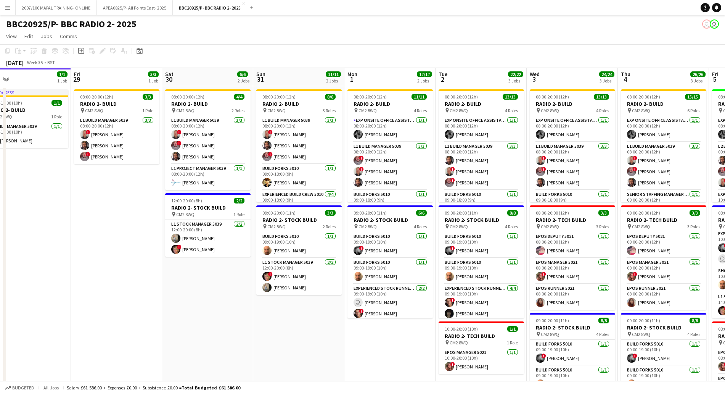
drag, startPoint x: 352, startPoint y: 255, endPoint x: 426, endPoint y: 252, distance: 74.0
click at [426, 252] on app-calendar-viewport "Tue 26 Wed 27 Thu 28 1/1 1 Job Fri 29 3/3 1 Job Sat 30 6/6 2 Jobs Sun 31 11/11 …" at bounding box center [362, 374] width 725 height 612
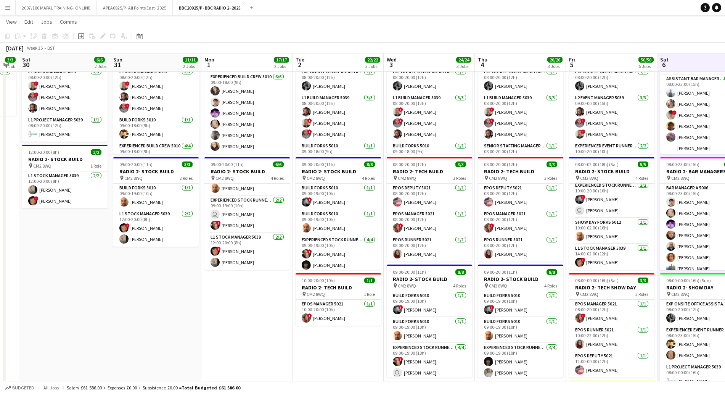
scroll to position [0, 266]
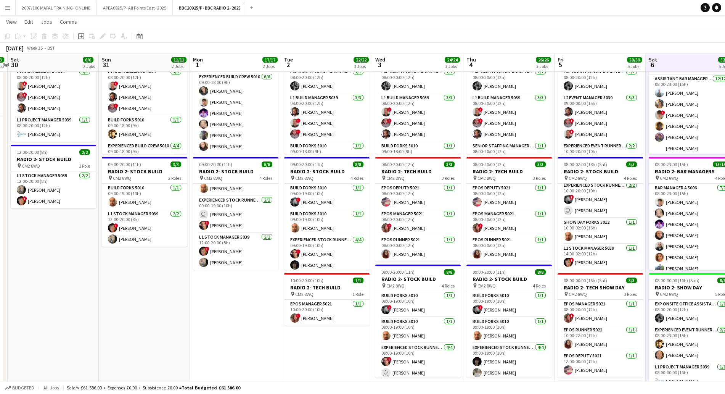
drag, startPoint x: 485, startPoint y: 159, endPoint x: 331, endPoint y: 169, distance: 155.1
click at [331, 169] on app-calendar-viewport "Wed 27 Thu 28 1/1 1 Job Fri 29 3/3 1 Job Sat 30 6/6 2 Jobs Sun 31 11/11 2 Jobs …" at bounding box center [362, 307] width 725 height 650
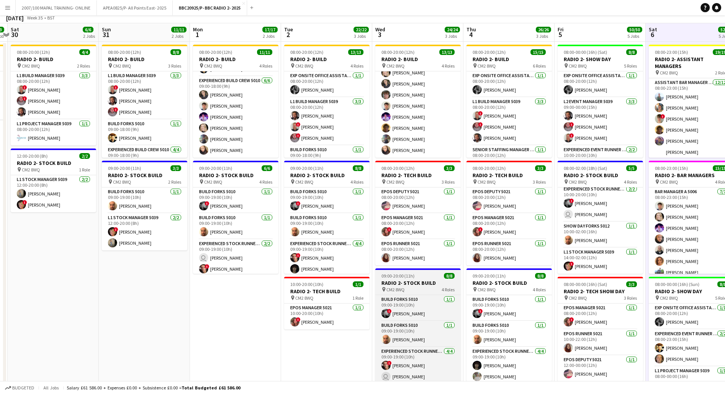
scroll to position [0, 0]
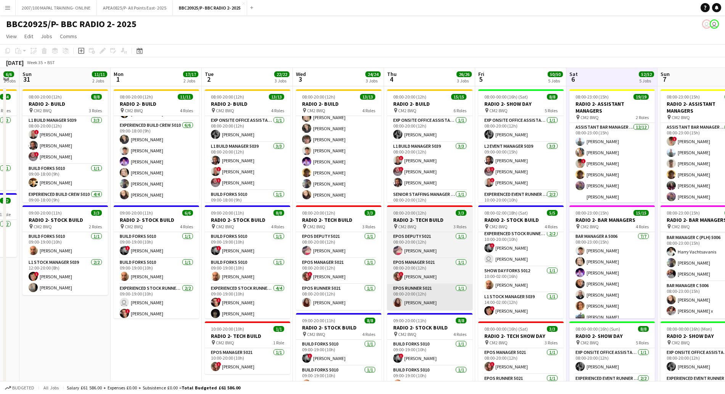
drag, startPoint x: 509, startPoint y: 313, endPoint x: 340, endPoint y: 307, distance: 169.0
click at [337, 312] on app-calendar-viewport "Thu 28 1/1 1 Job Fri 29 3/3 1 Job Sat 30 6/6 2 Jobs Sun 31 11/11 2 Jobs Mon 1 1…" at bounding box center [362, 374] width 725 height 612
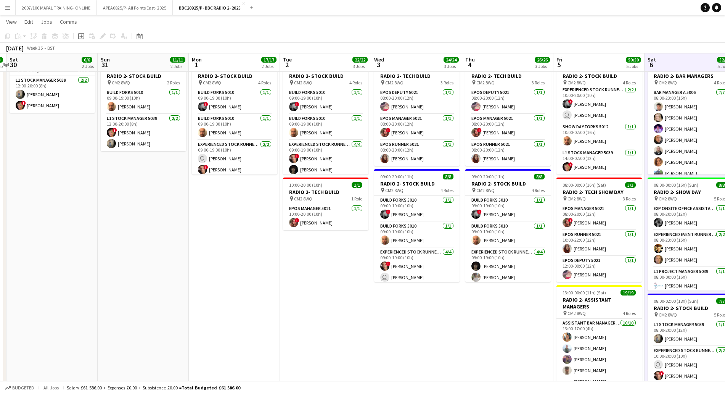
scroll to position [0, 217]
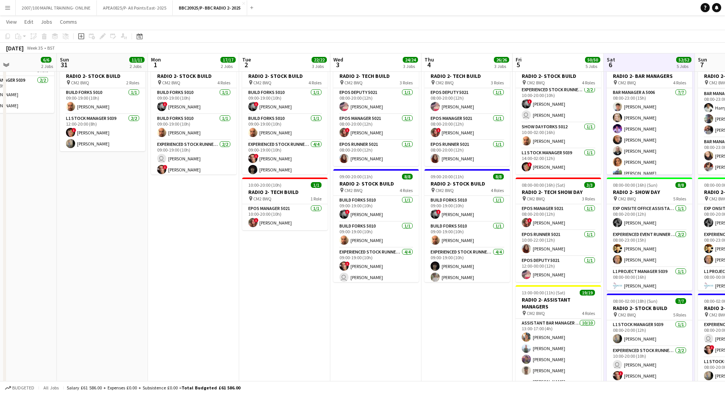
drag, startPoint x: 230, startPoint y: 185, endPoint x: 360, endPoint y: 178, distance: 130.2
click at [360, 178] on app-calendar-viewport "Thu 28 1/1 1 Job Fri 29 3/3 1 Job Sat 30 6/6 2 Jobs Sun 31 11/11 2 Jobs Mon 1 1…" at bounding box center [362, 212] width 725 height 650
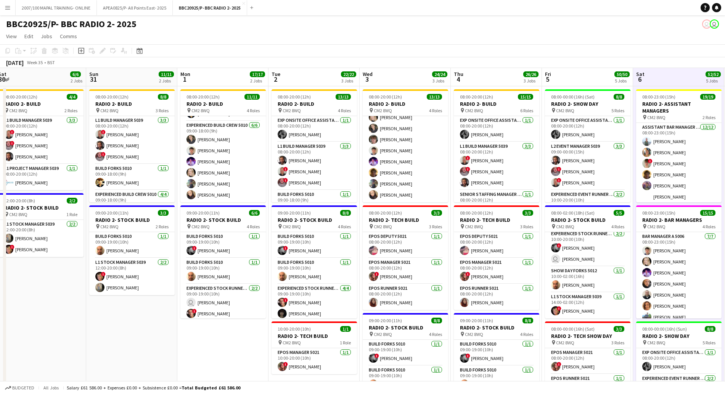
scroll to position [0, 237]
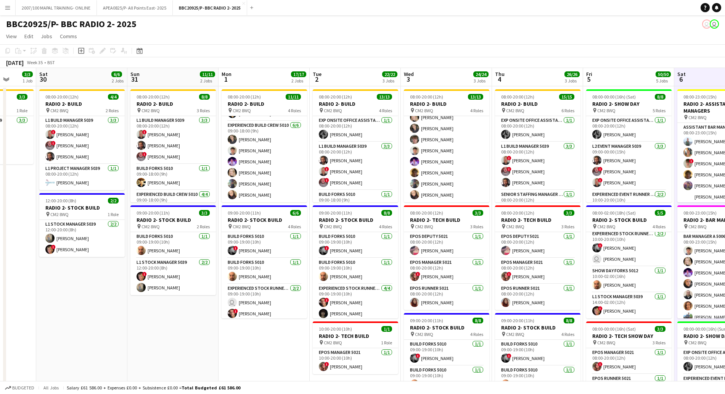
drag, startPoint x: 66, startPoint y: 332, endPoint x: 137, endPoint y: 328, distance: 70.6
click at [137, 328] on app-calendar-viewport "Wed 27 Thu 28 1/1 1 Job Fri 29 3/3 1 Job Sat 30 6/6 2 Jobs Sun 31 11/11 2 Jobs …" at bounding box center [362, 374] width 725 height 612
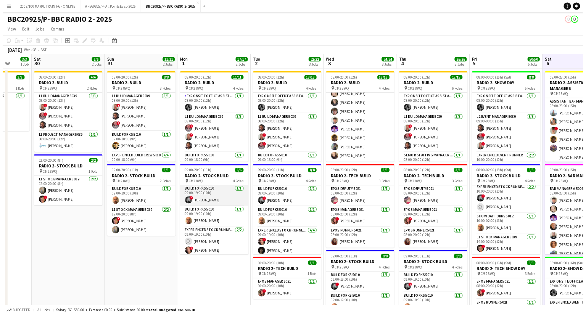
scroll to position [0, 0]
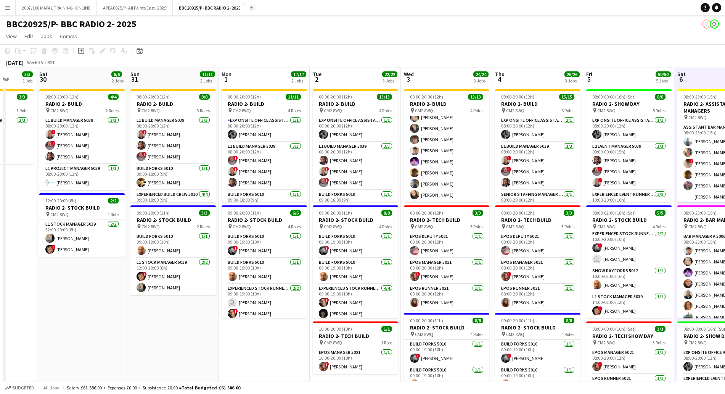
click at [253, 8] on app-icon "Add" at bounding box center [251, 7] width 3 height 3
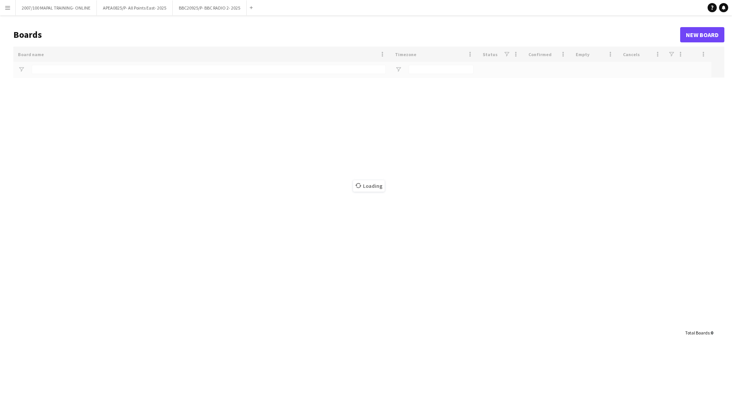
type input "***"
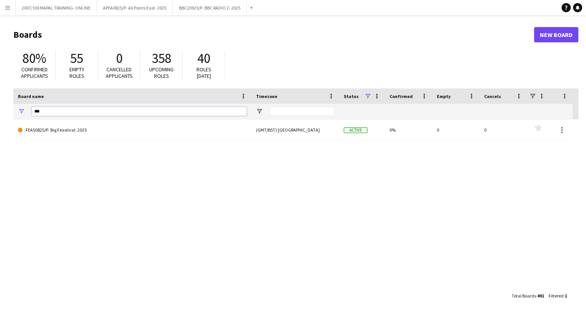
click at [148, 109] on input "***" at bounding box center [139, 111] width 215 height 9
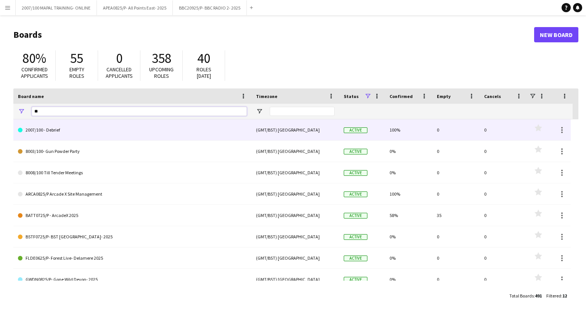
type input "**"
click at [127, 129] on link "2007/100 - Debrief" at bounding box center [132, 129] width 229 height 21
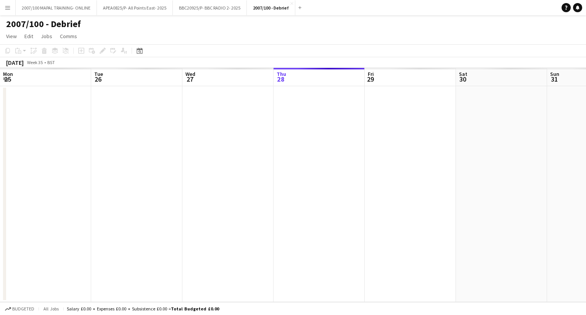
scroll to position [0, 182]
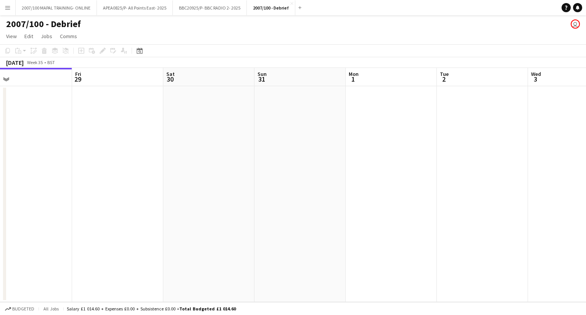
drag, startPoint x: 328, startPoint y: 142, endPoint x: 165, endPoint y: 162, distance: 163.3
click at [0, 157] on app-calendar-viewport "Mon 25 Tue 26 Wed 27 Thu 28 Fri 29 Sat 30 Sun 31 Mon 1 Tue 2 Wed 3 Thu 4 Fri 5" at bounding box center [293, 185] width 586 height 234
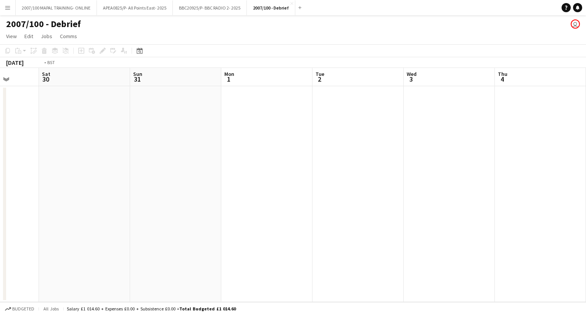
drag, startPoint x: 326, startPoint y: 215, endPoint x: 0, endPoint y: 232, distance: 326.9
click at [0, 232] on app-calendar-viewport "Wed 27 Thu 28 Fri 29 Sat 30 Sun 31 Mon 1 Tue 2 Wed 3 Thu 4 Fri 5 Sat 6 Sun 7" at bounding box center [293, 185] width 586 height 234
drag, startPoint x: 447, startPoint y: 205, endPoint x: 94, endPoint y: 192, distance: 353.3
click at [30, 197] on app-calendar-viewport "Wed 3 Thu 4 Fri 5 Sat 6 Sun 7 Mon 8 Tue 9 Wed 10 Thu 11 Fri 12 Sat 13 Sun 14" at bounding box center [293, 185] width 586 height 234
drag, startPoint x: 416, startPoint y: 147, endPoint x: 102, endPoint y: 141, distance: 314.3
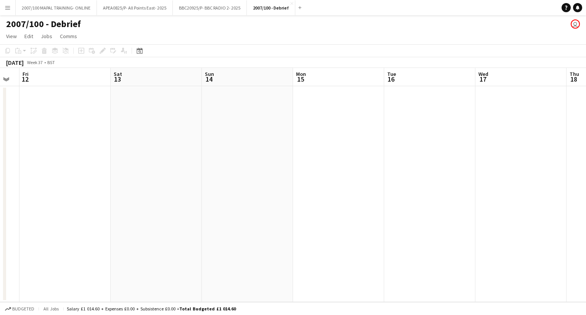
click at [65, 153] on app-calendar-viewport "Mon 8 Tue 9 Wed 10 Thu 11 Fri 12 Sat 13 Sun 14 Mon 15 Tue 16 Wed 17 Thu 18 Fri …" at bounding box center [293, 185] width 586 height 234
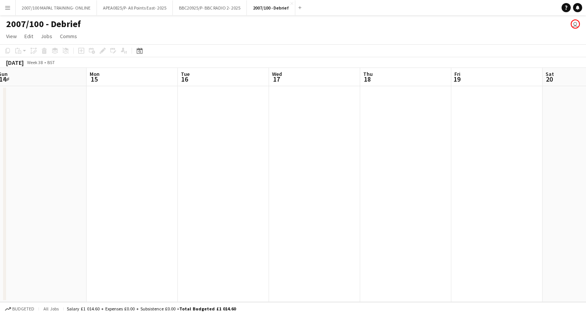
drag, startPoint x: 415, startPoint y: 124, endPoint x: 39, endPoint y: 106, distance: 376.8
click at [39, 106] on app-calendar-viewport "Fri 12 Sat 13 Sun 14 Mon 15 Tue 16 Wed 17 Thu 18 Fri 19 Sat 20 Sun 21 Mon 22 Tu…" at bounding box center [293, 185] width 586 height 234
drag, startPoint x: 403, startPoint y: 124, endPoint x: 14, endPoint y: 124, distance: 388.2
click at [0, 129] on app-calendar-viewport "Sat 20 Sun 21 Mon 22 Tue 23 Wed 24 Thu 25 Fri 26 Sat 27 Sun 28 Mon 29 Tue 30 We…" at bounding box center [293, 185] width 586 height 234
drag, startPoint x: 331, startPoint y: 111, endPoint x: 1, endPoint y: 163, distance: 334.3
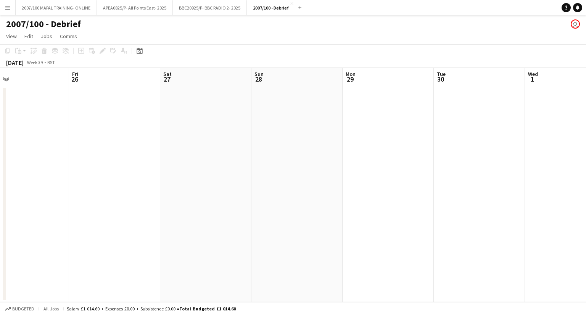
click at [0, 164] on app-calendar-viewport "Tue 23 Wed 24 Thu 25 Fri 26 Sat 27 Sun 28 Mon 29 Tue 30 Wed 1 Thu 2 Fri 3 Sat 4" at bounding box center [293, 185] width 586 height 234
click at [50, 186] on app-calendar-viewport "Sat 27 Sun 28 Mon 29 Tue 30 Wed 1 Thu 2 Fri 3 Sat 4 Sun 5 Mon 6 Tue 7 Wed 8" at bounding box center [293, 185] width 586 height 234
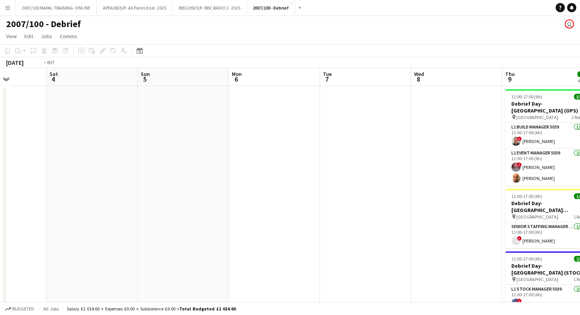
scroll to position [0, 288]
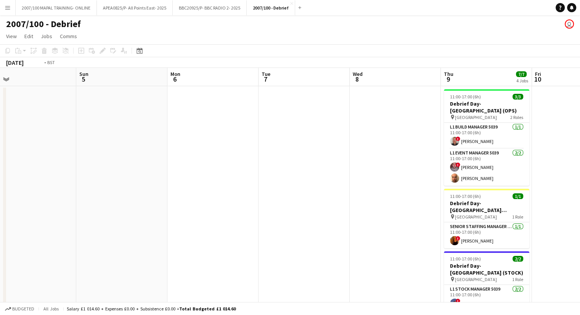
drag, startPoint x: 392, startPoint y: 156, endPoint x: 64, endPoint y: 201, distance: 330.7
click at [0, 212] on app-calendar-viewport "Wed 1 Thu 2 Fri 3 Sat 4 Sun 5 Mon 6 Tue 7 Wed 8 Thu 9 7/7 4 Jobs Fri 10 Sat 11 …" at bounding box center [290, 235] width 580 height 334
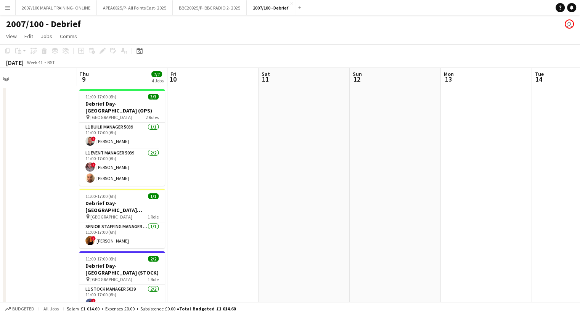
scroll to position [0, 156]
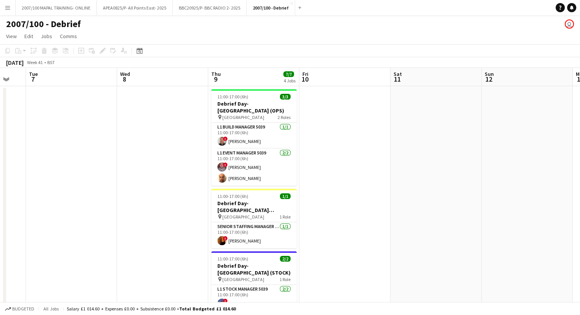
drag, startPoint x: 218, startPoint y: 147, endPoint x: 286, endPoint y: 138, distance: 68.5
click at [286, 138] on app-calendar-viewport "Sun 5 Mon 6 Tue 7 Wed 8 Thu 9 7/7 4 Jobs Fri 10 Sat 11 Sun 12 Mon 13 Tue 14 Wed…" at bounding box center [290, 235] width 580 height 334
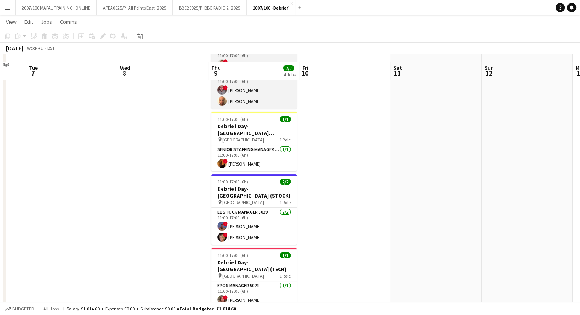
scroll to position [99, 0]
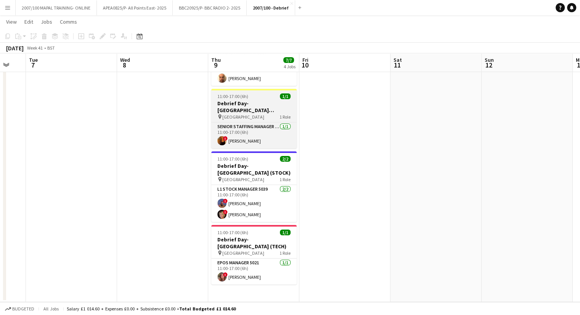
click at [256, 106] on h3 "Debrief Day- [GEOGRAPHIC_DATA] (STAFFING)" at bounding box center [253, 107] width 85 height 14
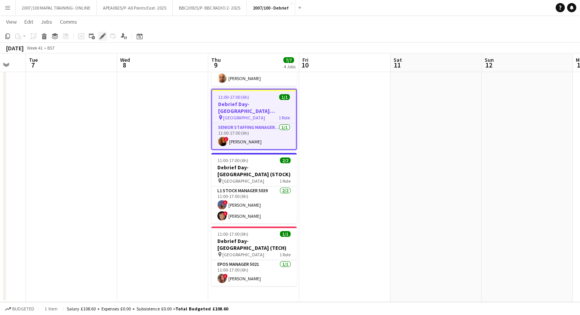
click at [104, 35] on icon at bounding box center [102, 36] width 4 height 4
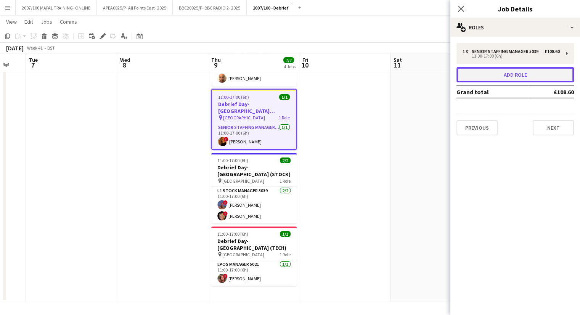
click at [541, 74] on button "Add role" at bounding box center [514, 74] width 117 height 15
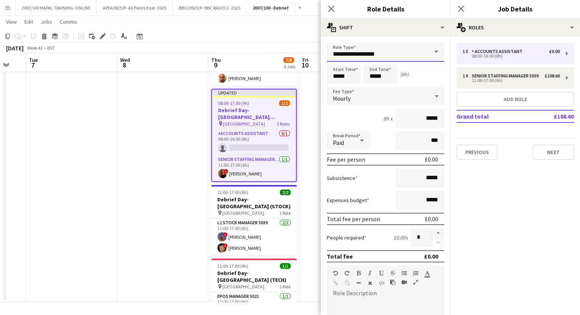
click at [420, 48] on input "**********" at bounding box center [385, 52] width 117 height 19
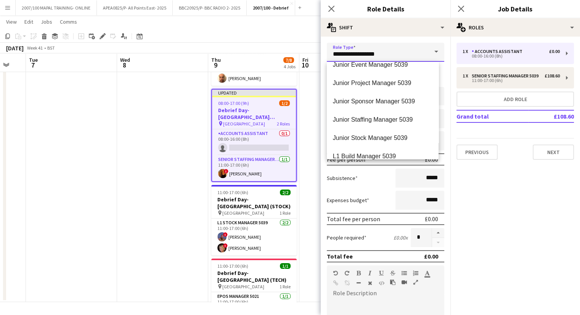
scroll to position [877, 0]
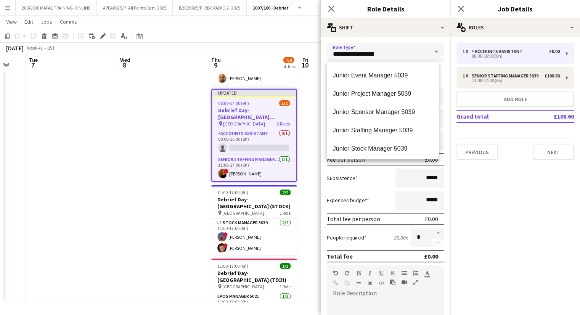
click at [396, 130] on span "Junior Staffing Manager 5039" at bounding box center [383, 130] width 100 height 7
type input "**********"
type input "******"
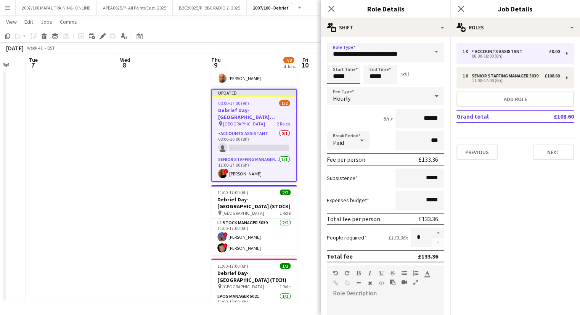
click at [337, 75] on input "*****" at bounding box center [344, 74] width 34 height 19
type input "*****"
click at [375, 74] on input "*****" at bounding box center [380, 74] width 34 height 19
type input "*****"
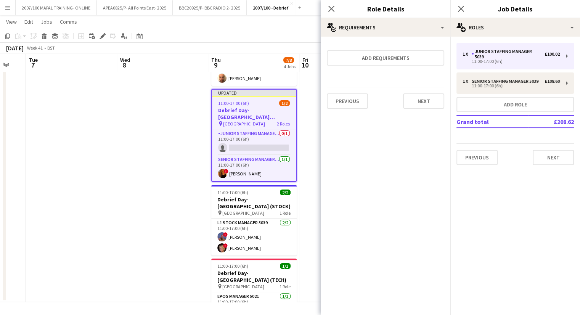
click at [171, 136] on app-date-cell at bounding box center [162, 144] width 91 height 316
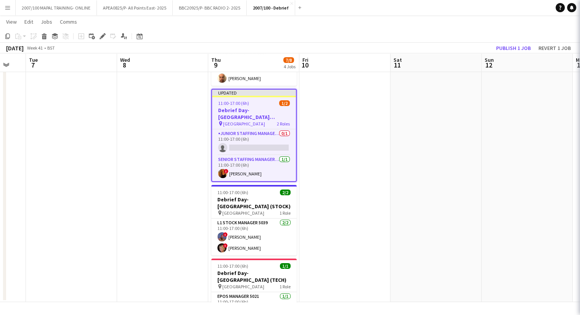
scroll to position [0, 156]
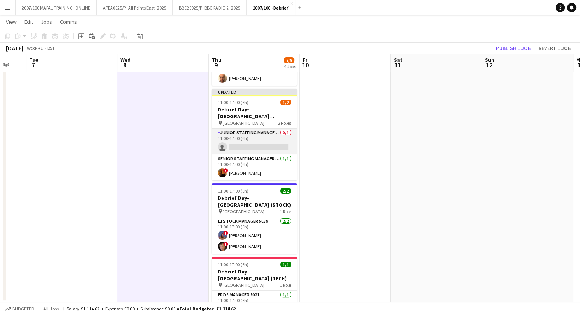
click at [255, 140] on app-card-role "Junior Staffing Manager 5039 0/1 11:00-17:00 (6h) single-neutral-actions" at bounding box center [254, 142] width 85 height 26
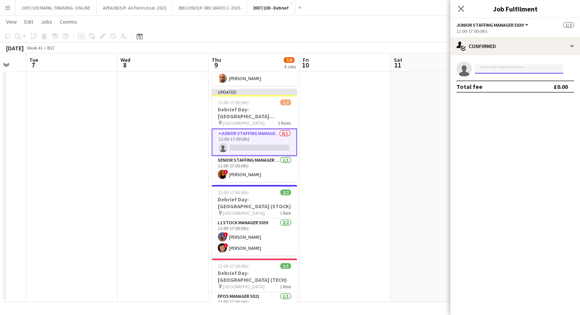
click at [498, 73] on input at bounding box center [519, 68] width 88 height 9
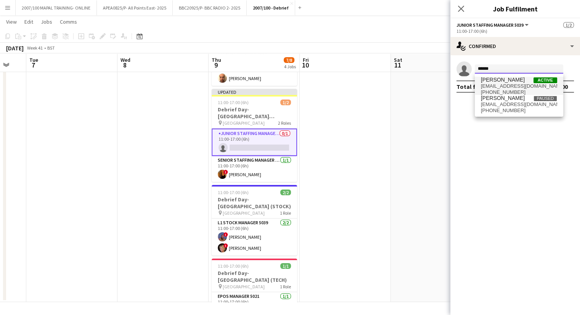
type input "******"
click at [498, 78] on span "[PERSON_NAME]" at bounding box center [503, 80] width 44 height 6
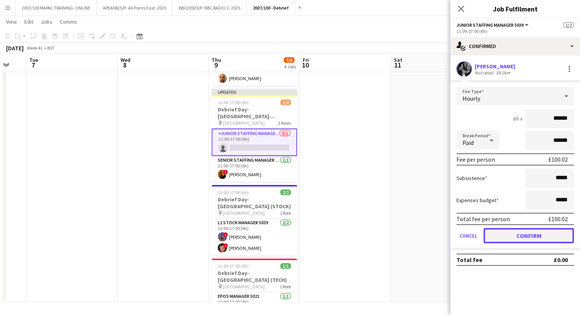
click at [533, 236] on button "Confirm" at bounding box center [529, 235] width 90 height 15
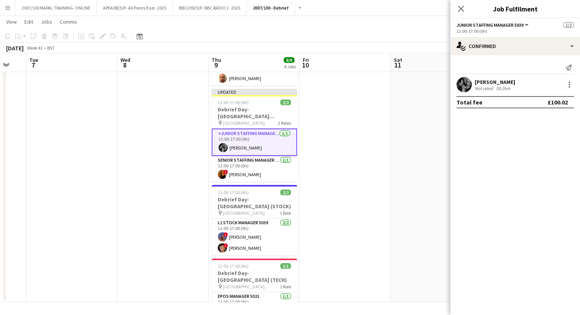
click at [383, 191] on app-date-cell at bounding box center [345, 144] width 91 height 316
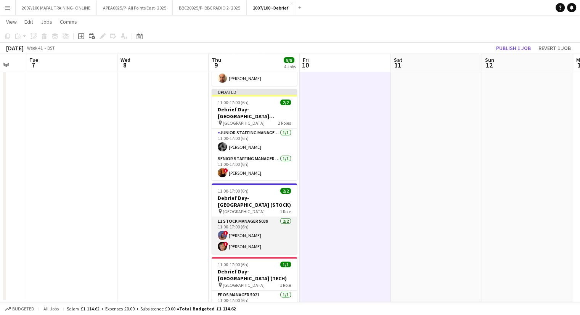
click at [243, 238] on app-card-role "L1 Stock Manager 5039 [DATE] 11:00-17:00 (6h) ! [PERSON_NAME] ! [PERSON_NAME]" at bounding box center [254, 235] width 85 height 37
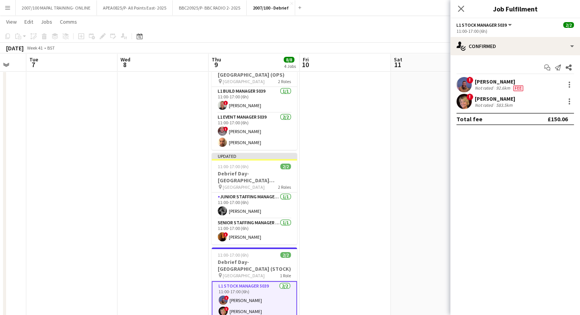
scroll to position [0, 0]
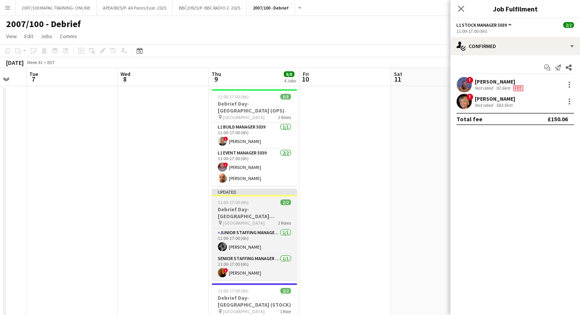
click at [258, 196] on div at bounding box center [254, 196] width 85 height 2
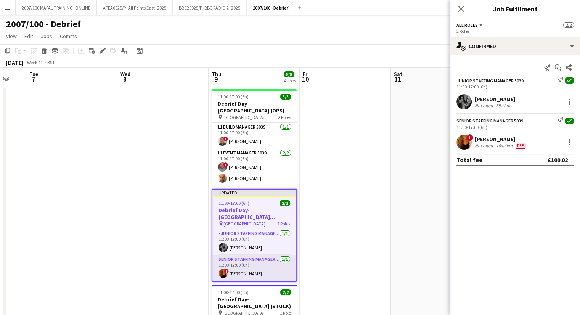
click at [246, 273] on app-card-role "Senior Staffing Manager 5039 [DATE] 11:00-17:00 (6h) ! [PERSON_NAME]" at bounding box center [254, 268] width 84 height 26
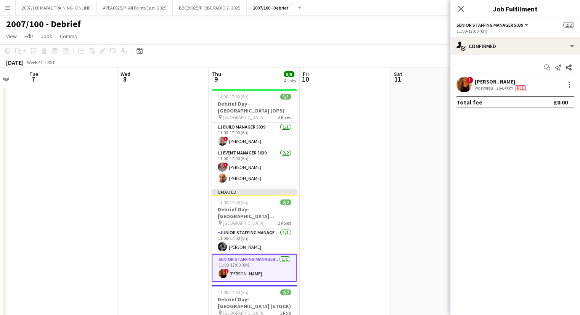
click at [379, 193] on app-date-cell at bounding box center [345, 244] width 91 height 316
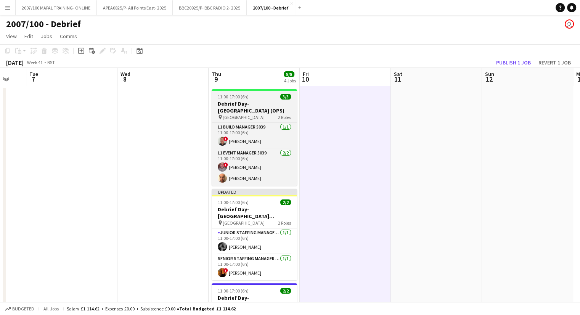
click at [247, 109] on h3 "Debrief Day- [GEOGRAPHIC_DATA] (OPS)" at bounding box center [254, 107] width 85 height 14
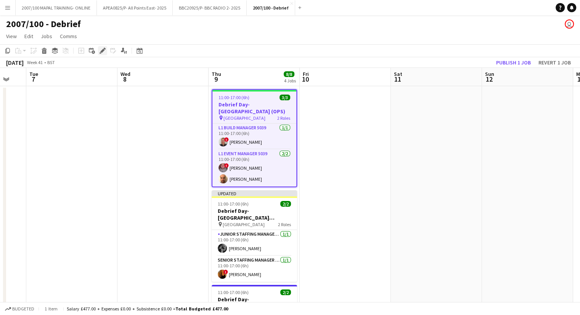
click at [102, 53] on icon "Edit" at bounding box center [103, 51] width 6 height 6
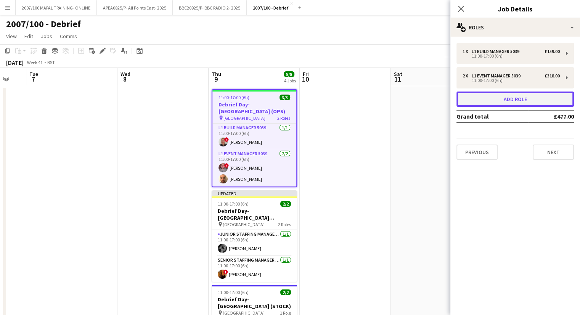
click at [529, 96] on button "Add role" at bounding box center [514, 99] width 117 height 15
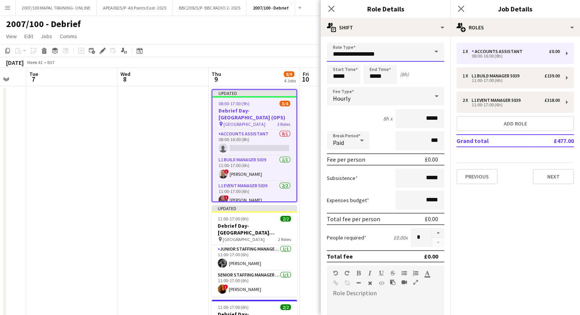
click at [391, 48] on input "**********" at bounding box center [385, 52] width 117 height 19
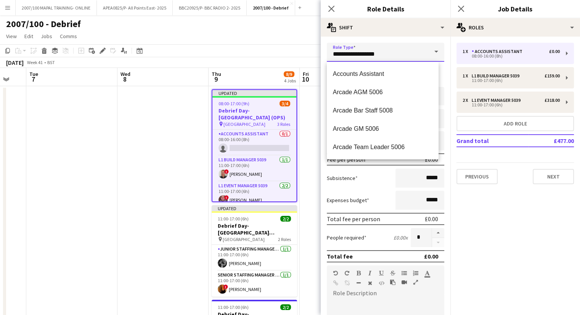
drag, startPoint x: 391, startPoint y: 48, endPoint x: 327, endPoint y: 55, distance: 64.1
click at [327, 55] on input "**********" at bounding box center [385, 52] width 117 height 19
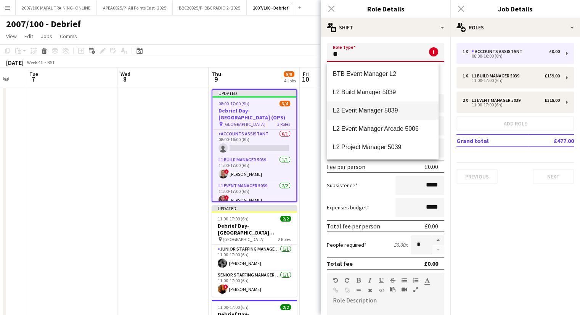
click at [386, 113] on span "L2 Event Manager 5039" at bounding box center [383, 110] width 100 height 7
type input "**********"
type input "******"
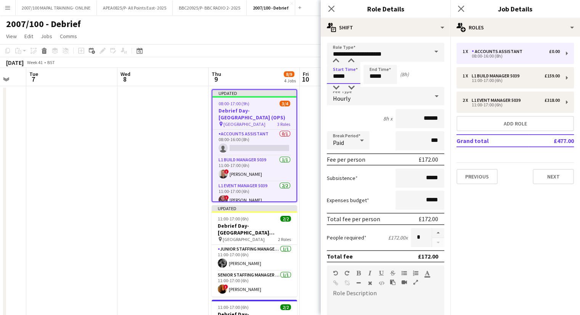
click at [339, 78] on input "*****" at bounding box center [344, 74] width 34 height 19
type input "*****"
click at [375, 76] on input "*****" at bounding box center [380, 74] width 34 height 19
type input "*****"
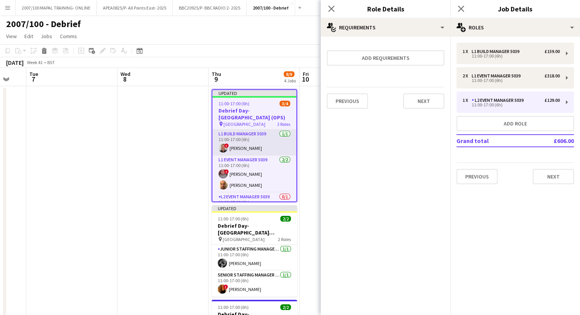
scroll to position [17, 0]
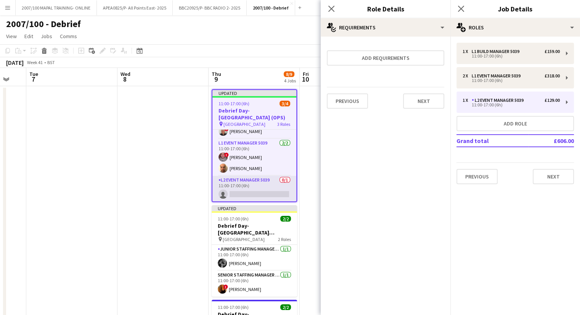
click at [258, 188] on app-card-role "L2 Event Manager 5039 0/1 11:00-17:00 (6h) single-neutral-actions" at bounding box center [254, 189] width 84 height 26
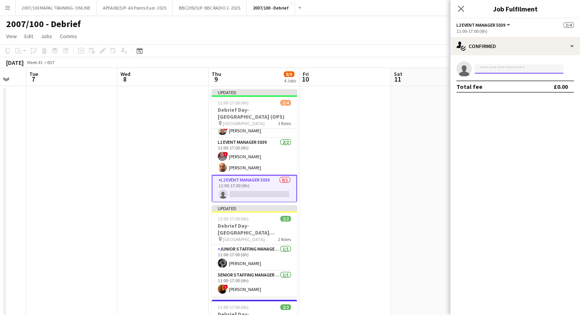
click at [491, 70] on input at bounding box center [519, 68] width 88 height 9
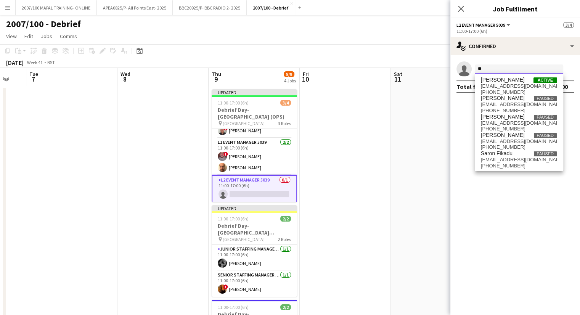
type input "*"
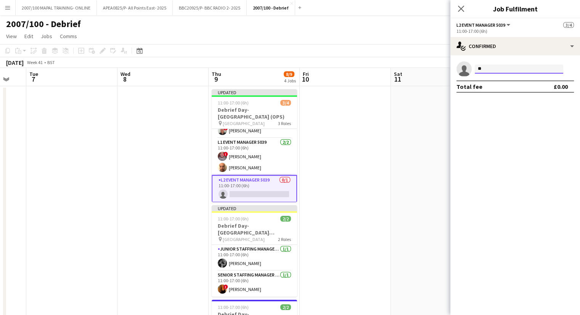
type input "*"
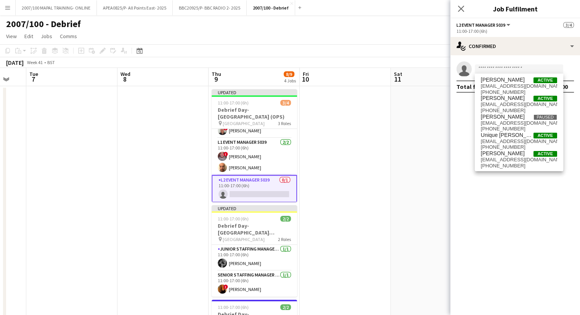
click at [521, 108] on span "[PERSON_NAME] Active [EMAIL_ADDRESS][DOMAIN_NAME] [PHONE_NUMBER]" at bounding box center [519, 104] width 76 height 18
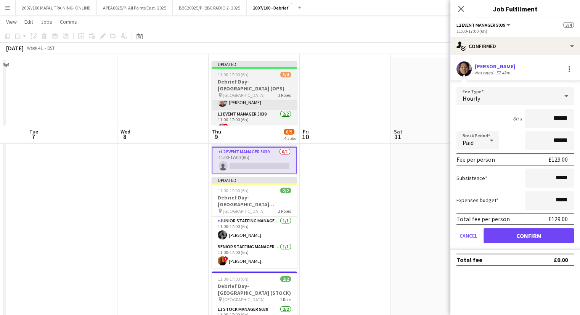
scroll to position [0, 0]
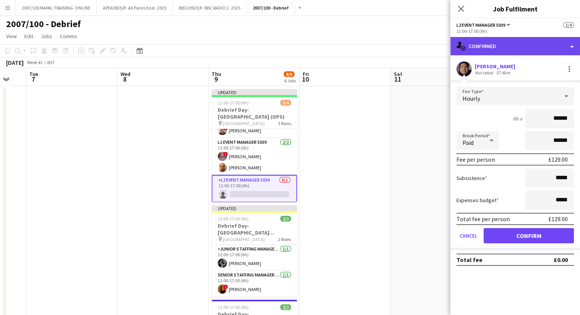
click at [546, 47] on div "single-neutral-actions-check-2 Confirmed" at bounding box center [515, 46] width 130 height 18
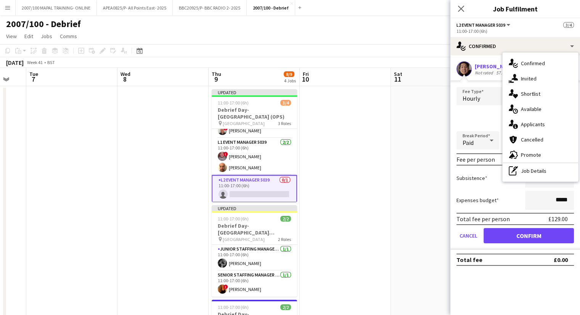
click at [393, 105] on app-date-cell at bounding box center [436, 244] width 91 height 316
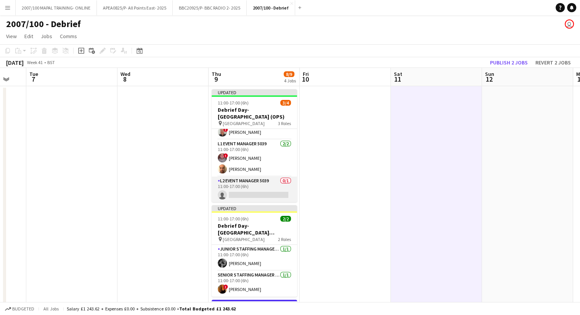
click at [254, 189] on app-card-role "L2 Event Manager 5039 0/1 11:00-17:00 (6h) single-neutral-actions" at bounding box center [254, 190] width 85 height 26
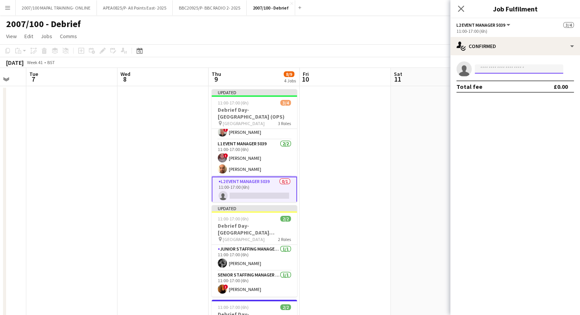
click at [508, 66] on input at bounding box center [519, 68] width 88 height 9
type input "**********"
click at [409, 151] on app-date-cell at bounding box center [436, 244] width 91 height 316
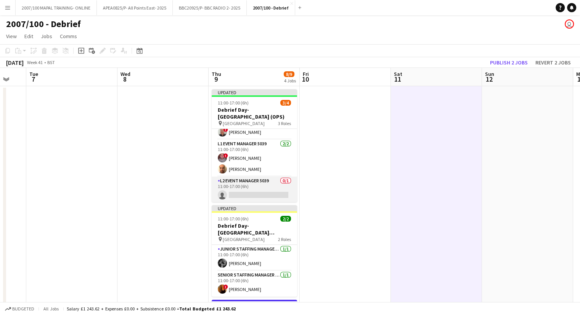
click at [241, 192] on app-card-role "L2 Event Manager 5039 0/1 11:00-17:00 (6h) single-neutral-actions" at bounding box center [254, 190] width 85 height 26
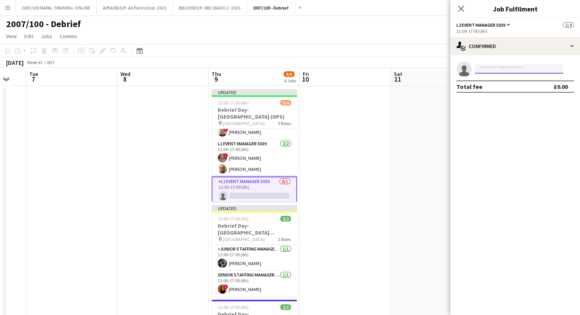
click at [506, 69] on input at bounding box center [519, 68] width 88 height 9
paste input "**********"
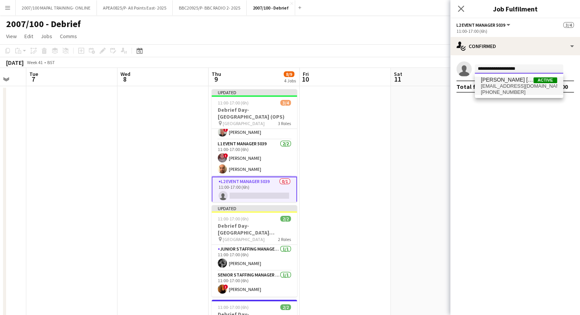
type input "**********"
click at [508, 83] on span "[EMAIL_ADDRESS][DOMAIN_NAME]" at bounding box center [519, 86] width 76 height 6
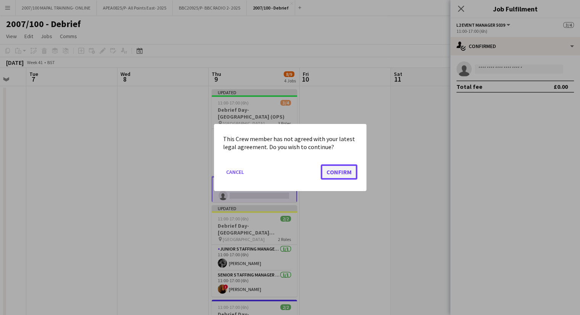
click at [348, 173] on button "Confirm" at bounding box center [339, 171] width 37 height 15
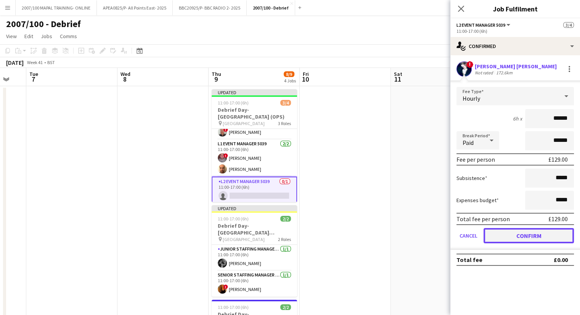
click at [529, 239] on button "Confirm" at bounding box center [529, 235] width 90 height 15
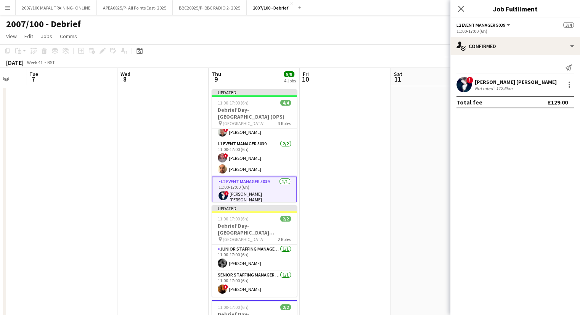
click at [337, 166] on app-date-cell at bounding box center [345, 244] width 91 height 316
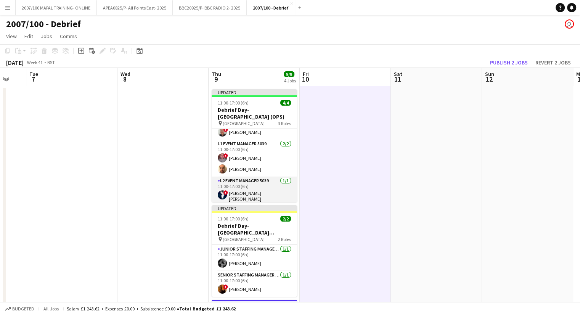
click at [270, 184] on app-card-role "L2 Event Manager 5039 [DATE] 11:00-17:00 (6h) ! [PERSON_NAME] [PERSON_NAME]" at bounding box center [254, 191] width 85 height 28
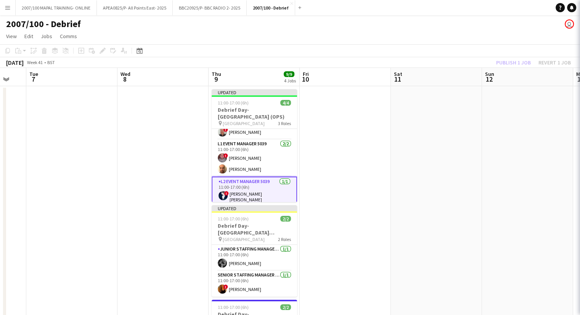
scroll to position [0, 156]
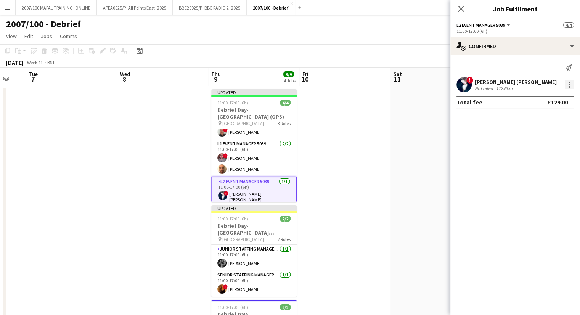
click at [568, 86] on div at bounding box center [569, 84] width 9 height 9
click at [532, 98] on span "Edit fee" at bounding box center [531, 98] width 21 height 6
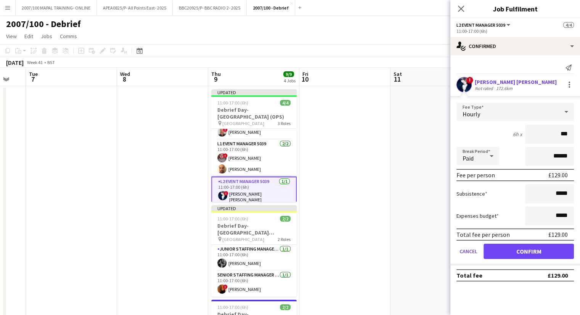
type input "**"
type input "*****"
click at [563, 113] on icon at bounding box center [566, 111] width 9 height 15
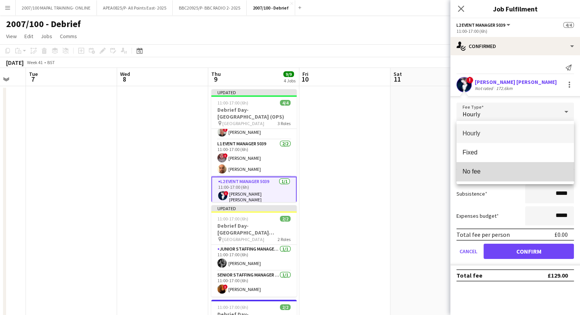
click at [538, 170] on span "No fee" at bounding box center [515, 171] width 105 height 7
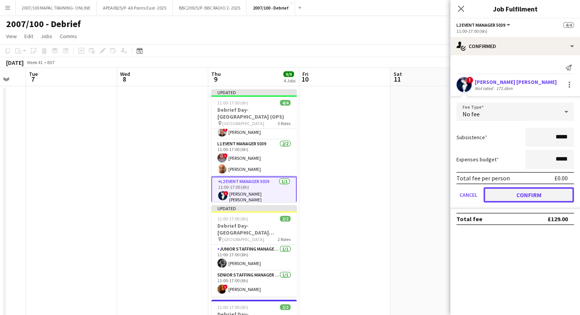
click at [534, 193] on button "Confirm" at bounding box center [529, 194] width 90 height 15
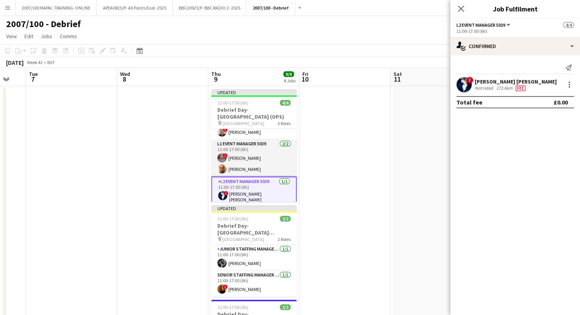
scroll to position [17, 0]
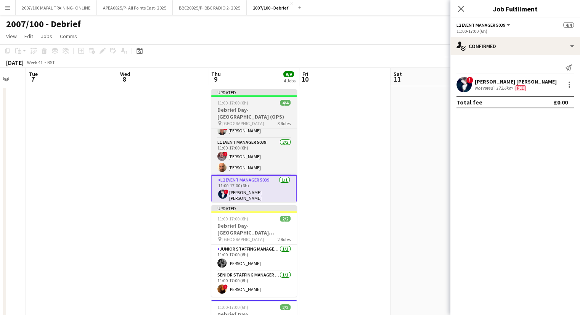
click at [251, 103] on div "11:00-17:00 (6h) 4/4" at bounding box center [253, 103] width 85 height 6
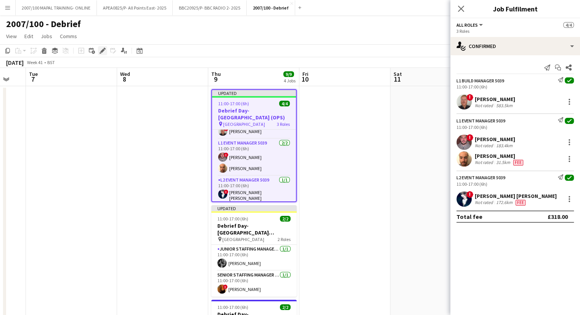
click at [105, 51] on icon "Edit" at bounding box center [103, 51] width 6 height 6
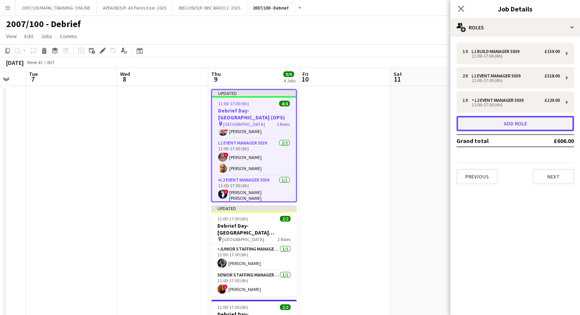
click at [537, 124] on button "Add role" at bounding box center [514, 123] width 117 height 15
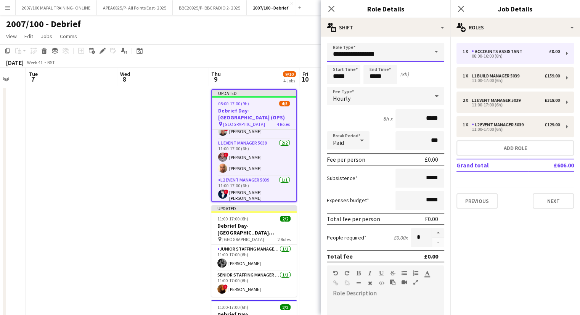
click at [397, 52] on input "**********" at bounding box center [385, 52] width 117 height 19
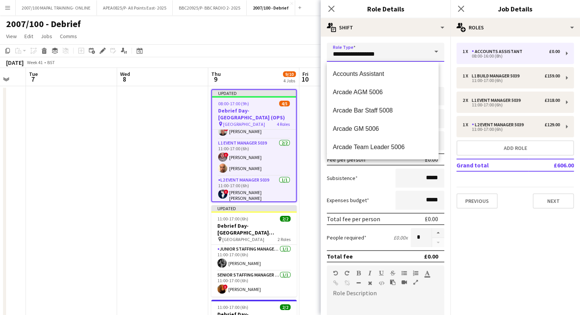
click at [397, 53] on input "**********" at bounding box center [385, 52] width 117 height 19
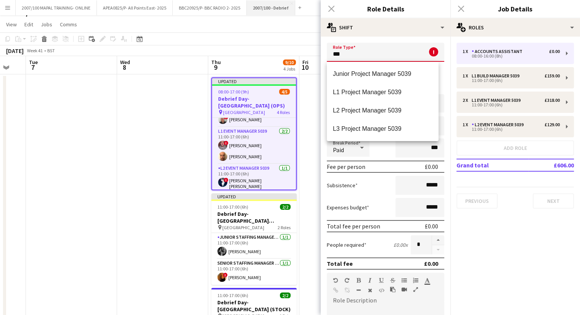
scroll to position [0, 0]
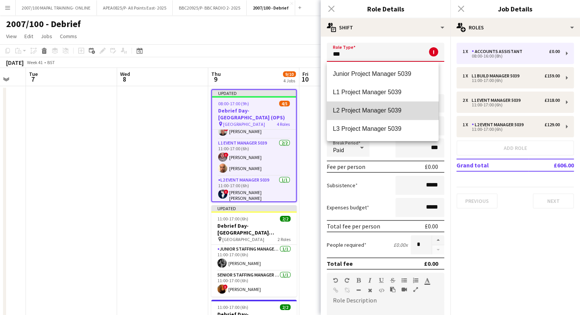
click at [392, 106] on mat-option "L2 Project Manager 5039" at bounding box center [383, 110] width 112 height 18
type input "**********"
type input "******"
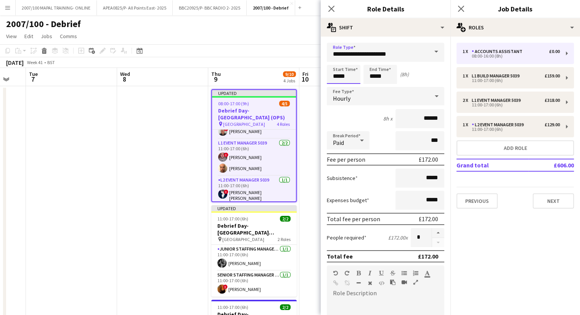
click at [338, 76] on input "*****" at bounding box center [344, 74] width 34 height 19
type input "*****"
click at [375, 77] on input "*****" at bounding box center [380, 74] width 34 height 19
type input "*****"
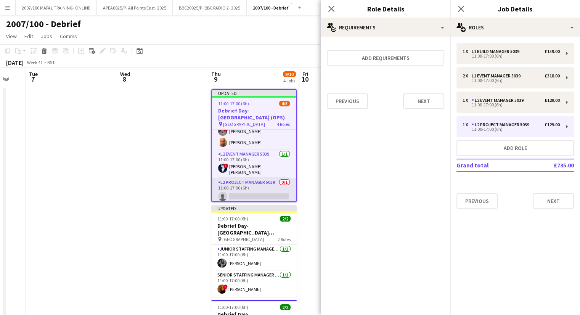
click at [255, 196] on app-card-role "L2 Project Manager 5039 0/1 11:00-17:00 (6h) single-neutral-actions" at bounding box center [254, 191] width 84 height 26
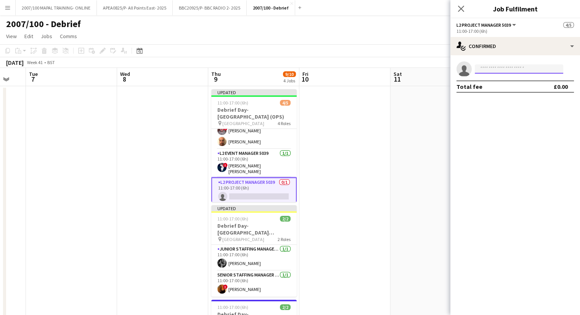
click at [535, 71] on input at bounding box center [519, 68] width 88 height 9
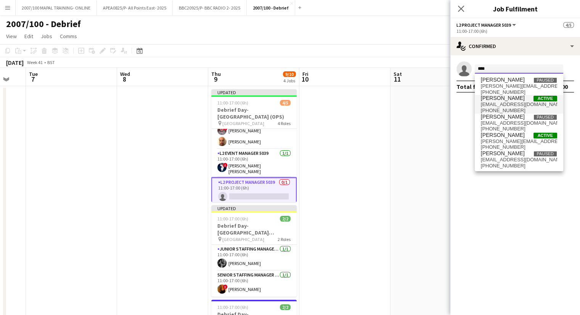
type input "****"
click at [519, 100] on span "[PERSON_NAME] Active" at bounding box center [519, 98] width 76 height 6
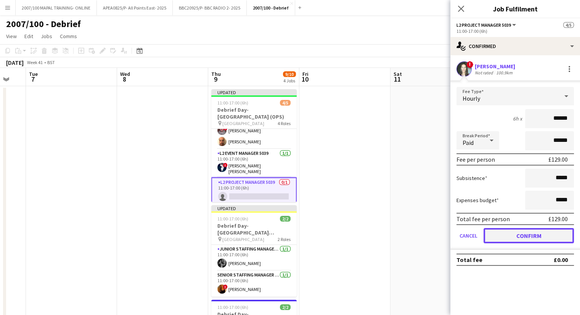
click at [528, 240] on button "Confirm" at bounding box center [529, 235] width 90 height 15
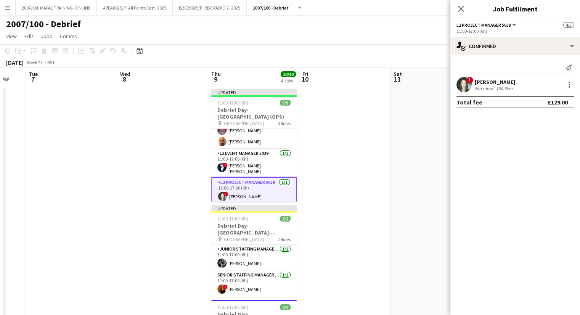
click at [569, 90] on div "! [PERSON_NAME] Not rated 100.9km" at bounding box center [515, 84] width 130 height 15
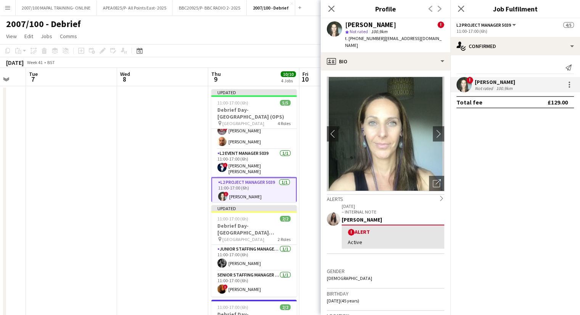
click at [574, 85] on div "! [PERSON_NAME] Not rated 100.9km" at bounding box center [515, 84] width 130 height 15
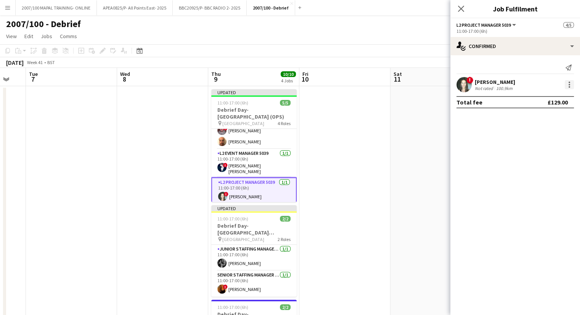
click at [567, 84] on div at bounding box center [569, 84] width 9 height 9
click at [547, 96] on span "Edit fee" at bounding box center [544, 98] width 47 height 7
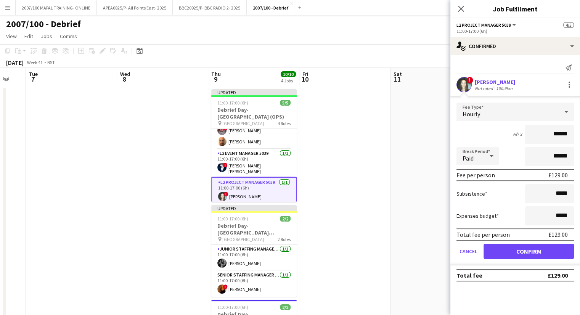
click at [545, 117] on div "Hourly" at bounding box center [507, 112] width 102 height 18
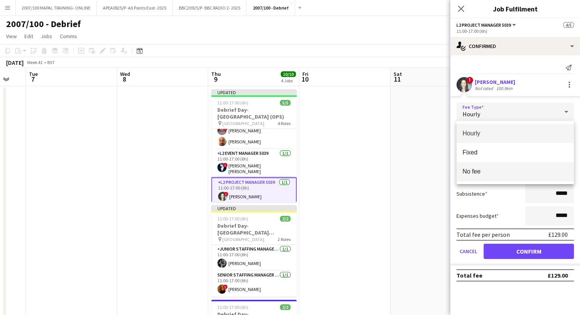
click at [533, 173] on span "No fee" at bounding box center [515, 171] width 105 height 7
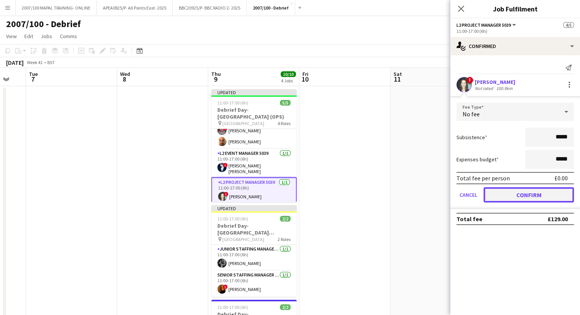
click at [535, 193] on button "Confirm" at bounding box center [529, 194] width 90 height 15
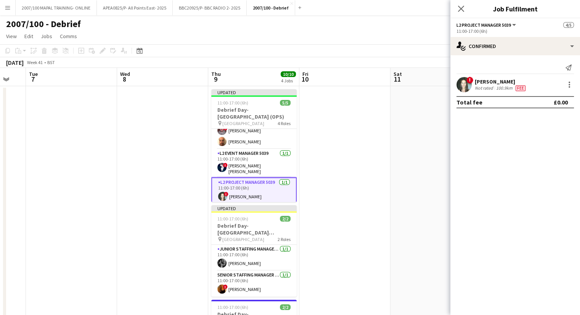
click at [369, 173] on app-date-cell at bounding box center [344, 244] width 91 height 316
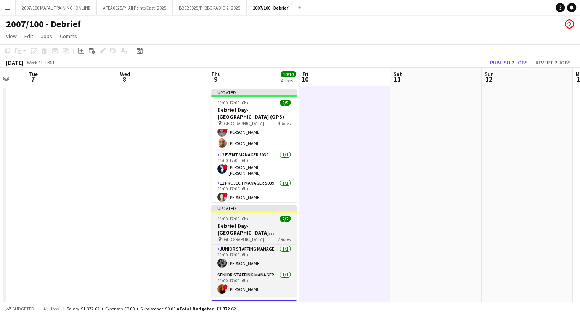
scroll to position [31, 156]
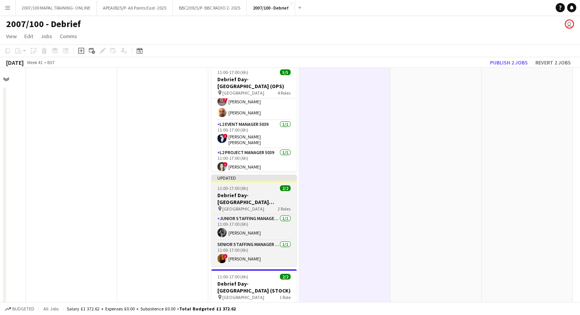
click at [244, 193] on h3 "Debrief Day- [GEOGRAPHIC_DATA] (STAFFING)" at bounding box center [253, 199] width 85 height 14
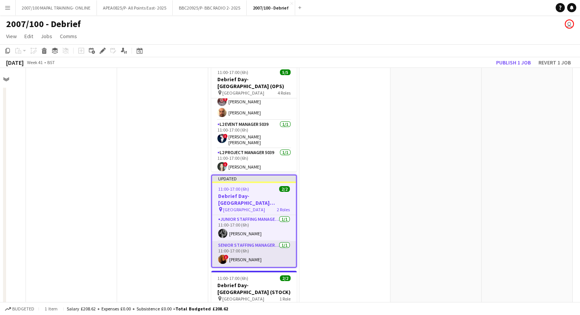
click at [246, 247] on app-card-role "Senior Staffing Manager 5039 [DATE] 11:00-17:00 (6h) ! [PERSON_NAME]" at bounding box center [254, 254] width 84 height 26
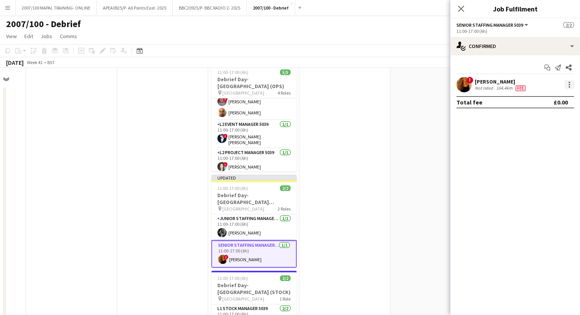
click at [571, 84] on div at bounding box center [569, 84] width 9 height 9
click at [513, 48] on div at bounding box center [290, 157] width 580 height 315
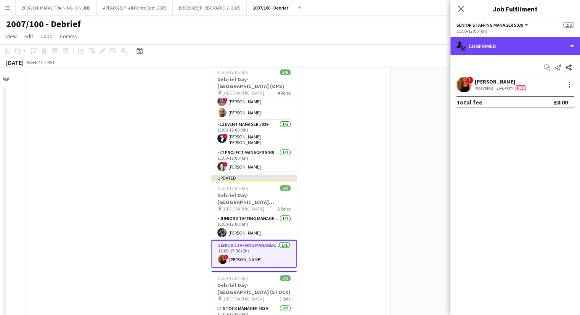
click at [513, 48] on div "single-neutral-actions-check-2 Confirmed" at bounding box center [515, 46] width 130 height 18
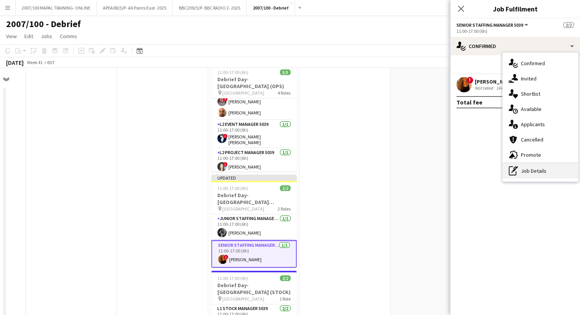
click at [530, 174] on div "pen-write Job Details" at bounding box center [541, 170] width 76 height 15
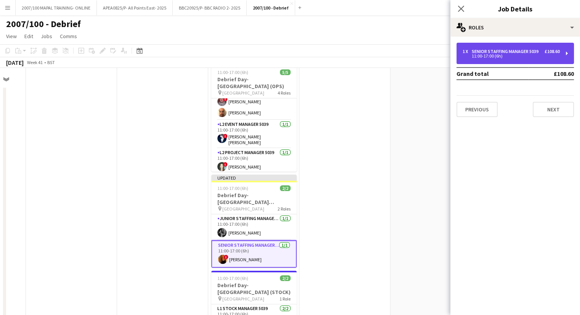
click at [477, 52] on div "Senior Staffing Manager 5039" at bounding box center [507, 51] width 70 height 5
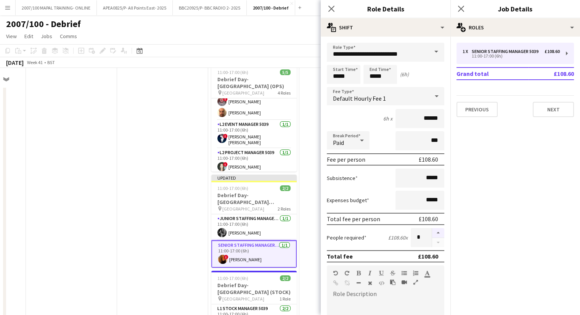
click at [432, 229] on button "button" at bounding box center [438, 233] width 12 height 10
type input "*"
click at [141, 247] on app-date-cell at bounding box center [162, 214] width 91 height 316
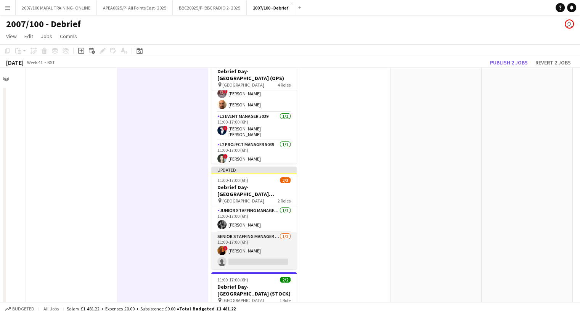
scroll to position [42, 156]
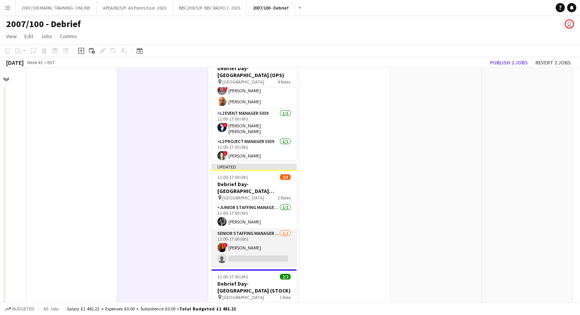
click at [243, 258] on app-card-role "Senior Staffing Manager 5039 [DATE] 11:00-17:00 (6h) ! [PERSON_NAME] single-neu…" at bounding box center [253, 247] width 85 height 37
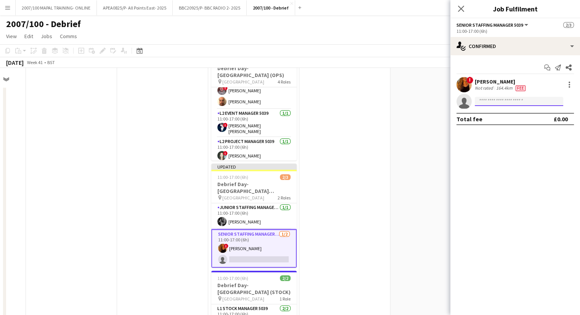
click at [521, 102] on input at bounding box center [519, 101] width 88 height 9
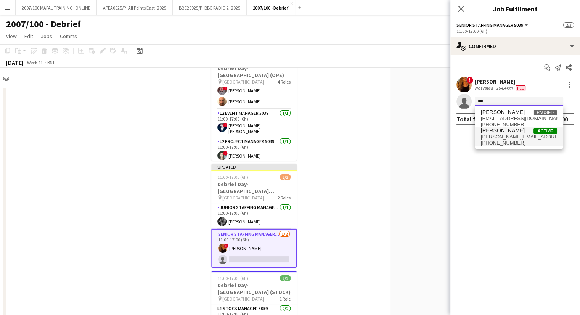
type input "***"
click at [528, 138] on span "[PERSON_NAME][EMAIL_ADDRESS][PERSON_NAME][PERSON_NAME][DOMAIN_NAME]" at bounding box center [519, 137] width 76 height 6
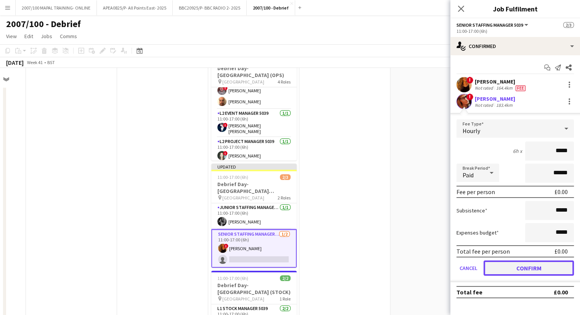
click at [532, 268] on button "Confirm" at bounding box center [529, 267] width 90 height 15
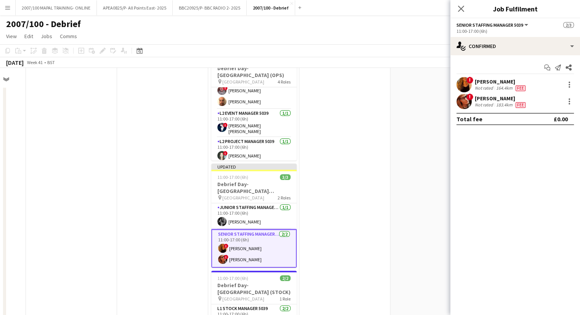
click at [349, 172] on app-date-cell at bounding box center [344, 203] width 91 height 316
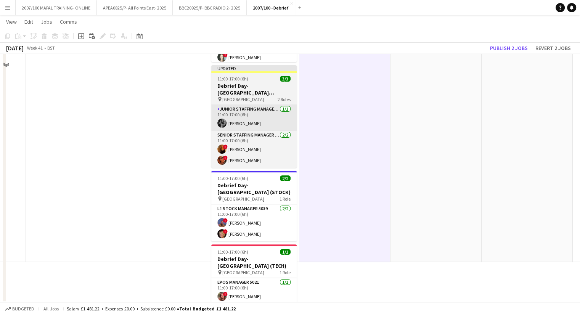
scroll to position [99, 0]
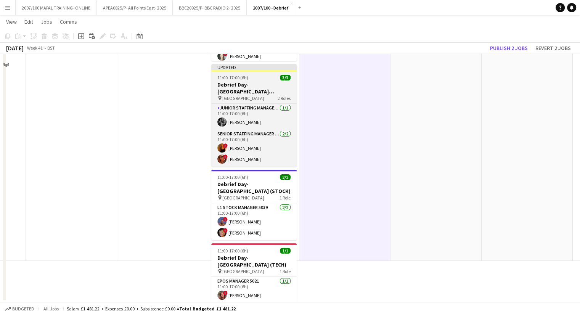
click at [260, 86] on h3 "Debrief Day- [GEOGRAPHIC_DATA] (STAFFING)" at bounding box center [253, 88] width 85 height 14
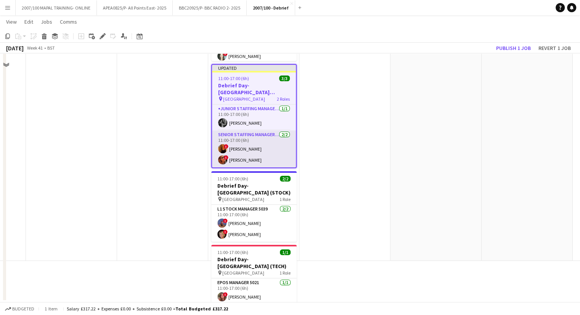
click at [244, 139] on app-card-role "Senior Staffing Manager 5039 [DATE] 11:00-17:00 (6h) ! [PERSON_NAME] ! [PERSON_…" at bounding box center [254, 148] width 84 height 37
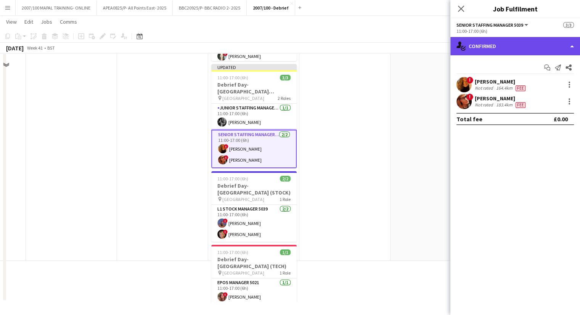
click at [506, 45] on div "single-neutral-actions-check-2 Confirmed" at bounding box center [515, 46] width 130 height 18
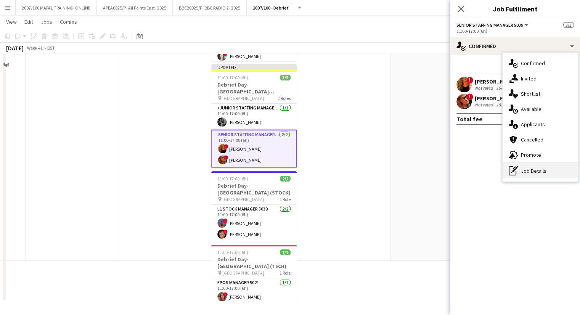
click at [532, 170] on div "pen-write Job Details" at bounding box center [541, 170] width 76 height 15
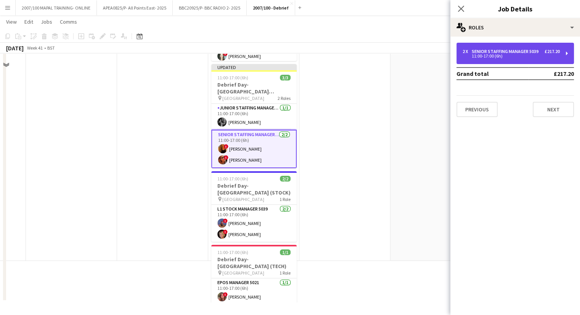
click at [471, 54] on div "2 x" at bounding box center [467, 51] width 9 height 5
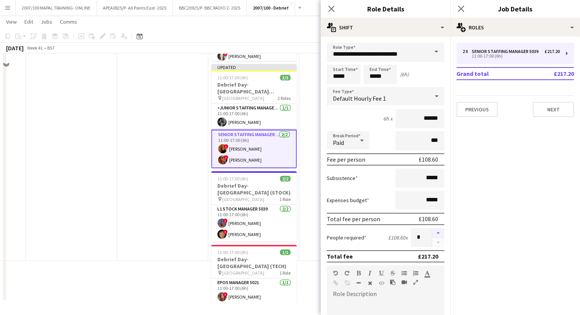
click at [432, 231] on button "button" at bounding box center [438, 233] width 12 height 10
type input "*"
click at [151, 193] on app-date-cell at bounding box center [162, 103] width 91 height 316
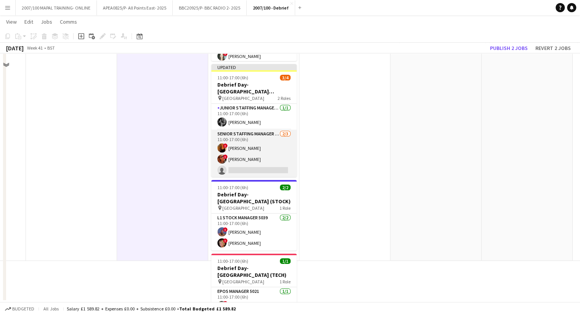
click at [245, 164] on app-card-role "Senior Staffing Manager 5039 [DATE] 11:00-17:00 (6h) ! [PERSON_NAME] ! [PERSON_…" at bounding box center [253, 154] width 85 height 48
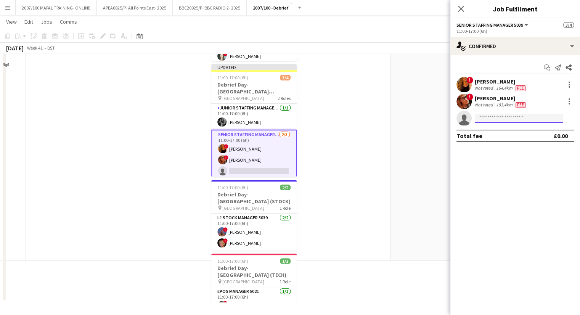
click at [512, 116] on input at bounding box center [519, 118] width 88 height 9
type input "*"
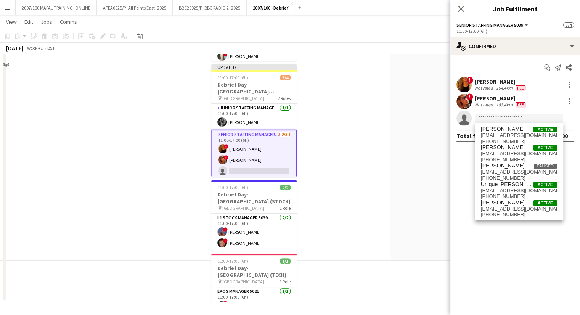
click at [263, 165] on app-card-role "Senior Staffing Manager 5039 [DATE] 11:00-17:00 (6h) ! [PERSON_NAME] ! [PERSON_…" at bounding box center [253, 155] width 85 height 50
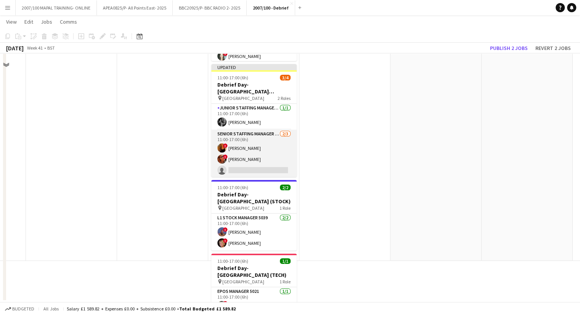
click at [232, 166] on app-card-role "Senior Staffing Manager 5039 [DATE] 11:00-17:00 (6h) ! [PERSON_NAME] ! [PERSON_…" at bounding box center [253, 154] width 85 height 48
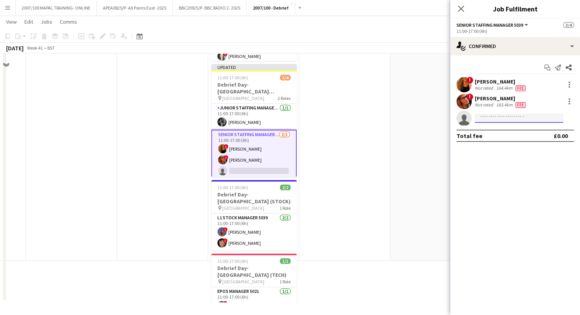
click at [504, 122] on input at bounding box center [519, 118] width 88 height 9
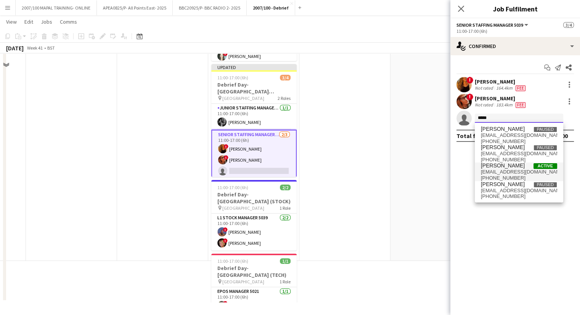
type input "*****"
click at [513, 177] on span "[PHONE_NUMBER]" at bounding box center [519, 178] width 76 height 6
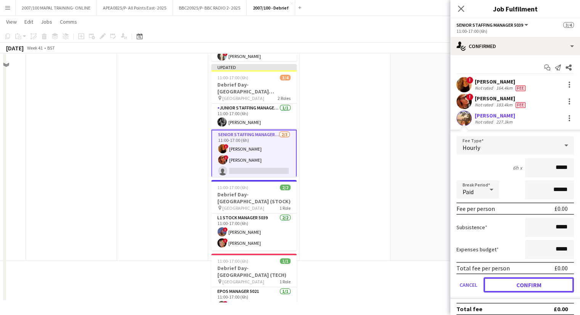
click at [517, 287] on button "Confirm" at bounding box center [529, 284] width 90 height 15
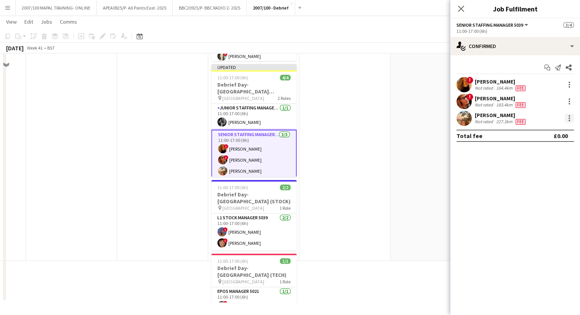
click at [566, 116] on div at bounding box center [569, 118] width 9 height 9
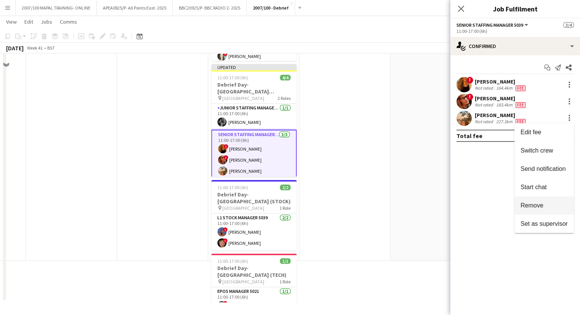
click at [549, 207] on span "Remove" at bounding box center [544, 205] width 47 height 7
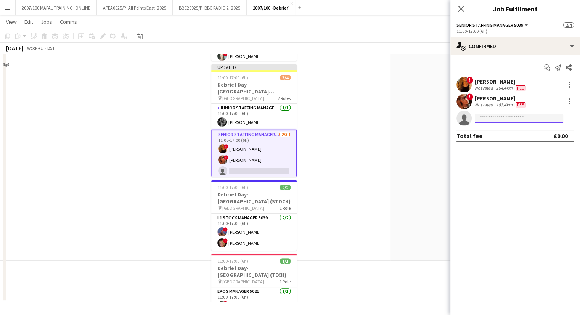
click at [511, 121] on input at bounding box center [519, 118] width 88 height 9
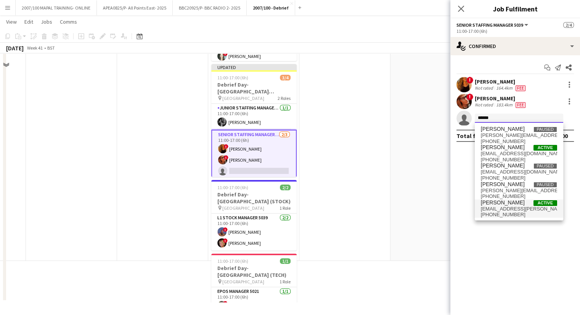
type input "******"
click at [514, 207] on span "[EMAIL_ADDRESS][PERSON_NAME][DOMAIN_NAME]" at bounding box center [519, 209] width 76 height 6
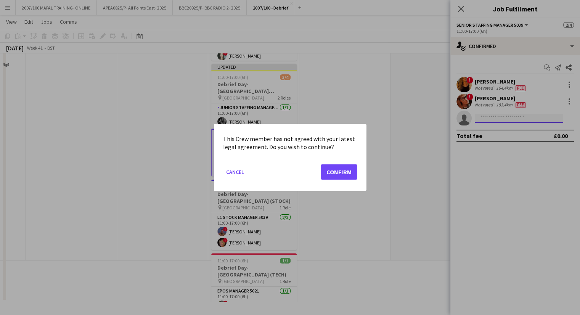
scroll to position [0, 0]
click at [341, 175] on button "Confirm" at bounding box center [339, 171] width 37 height 15
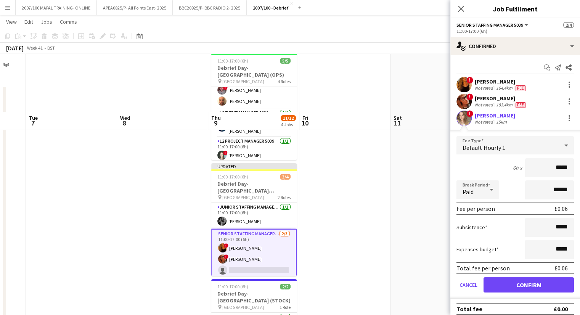
scroll to position [99, 0]
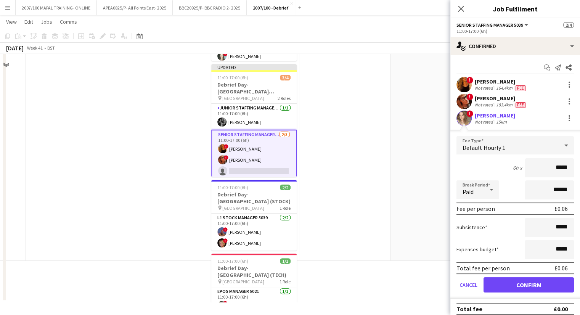
click at [546, 146] on div "Default Hourly 1" at bounding box center [507, 145] width 102 height 18
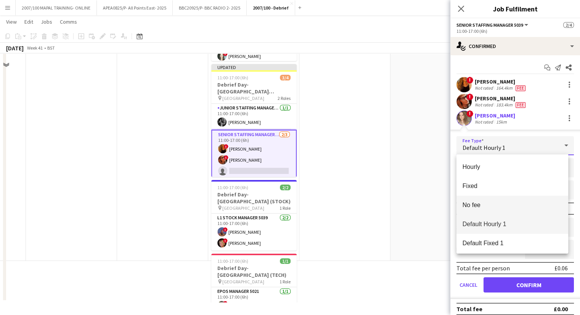
click at [490, 206] on span "No fee" at bounding box center [513, 204] width 100 height 7
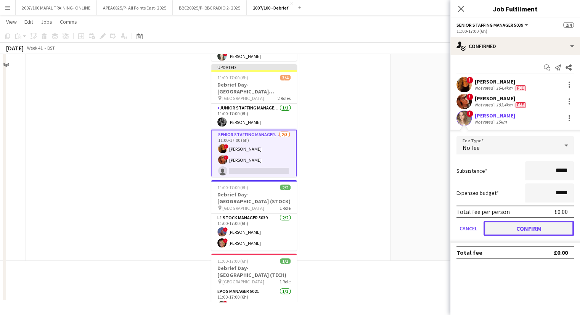
click at [532, 228] on button "Confirm" at bounding box center [529, 228] width 90 height 15
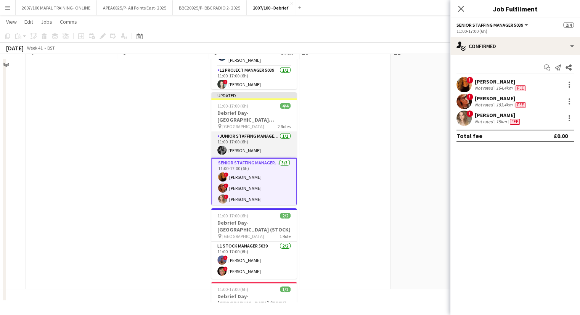
scroll to position [3, 156]
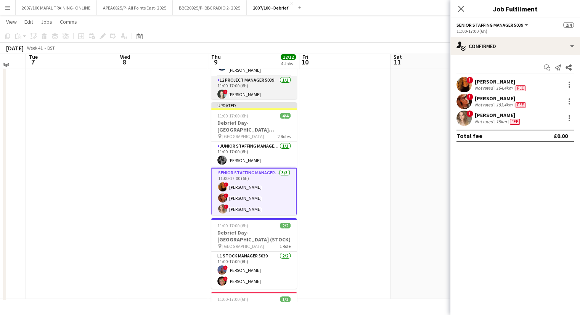
click at [257, 87] on app-card-role "L2 Project Manager 5039 [DATE] 11:00-17:00 (6h) ! [PERSON_NAME]" at bounding box center [253, 89] width 85 height 26
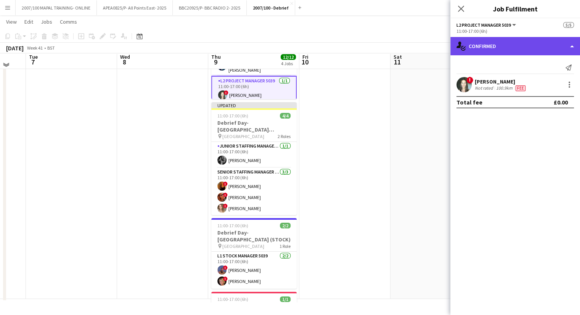
click at [536, 48] on div "single-neutral-actions-check-2 Confirmed" at bounding box center [515, 46] width 130 height 18
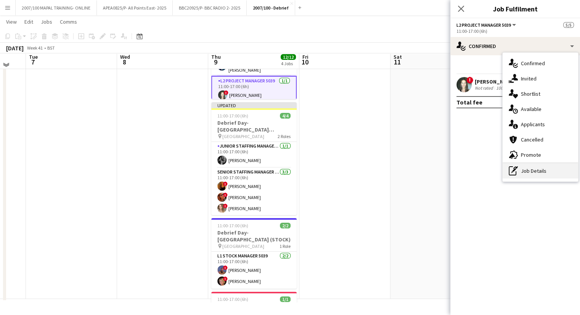
click at [534, 169] on div "pen-write Job Details" at bounding box center [541, 170] width 76 height 15
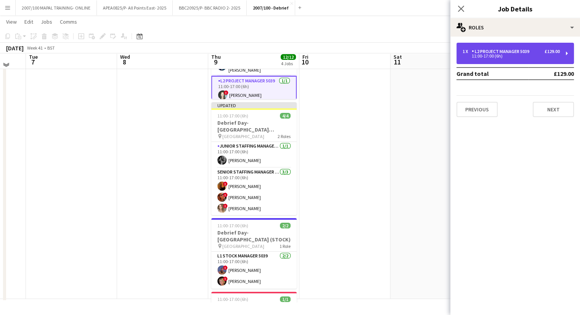
click at [484, 51] on div "L2 Project Manager 5039" at bounding box center [502, 51] width 61 height 5
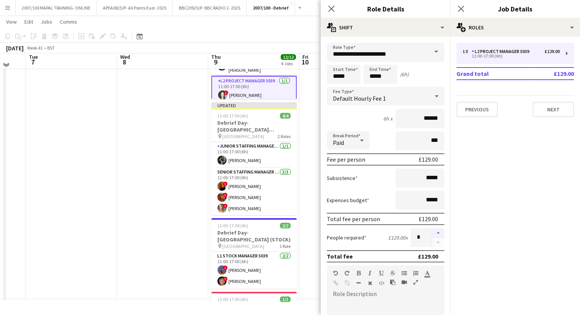
click at [432, 228] on button "button" at bounding box center [438, 233] width 12 height 10
type input "*"
click at [192, 106] on app-date-cell at bounding box center [162, 141] width 91 height 316
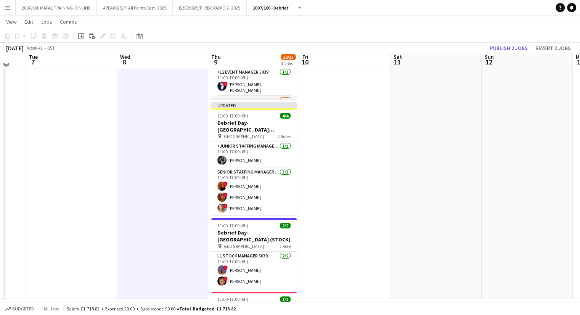
scroll to position [52, 0]
click at [263, 87] on app-card-role "L2 Project Manager 5039 [DATE] 11:00-17:00 (6h) ! [PERSON_NAME] single-neutral-…" at bounding box center [253, 83] width 85 height 37
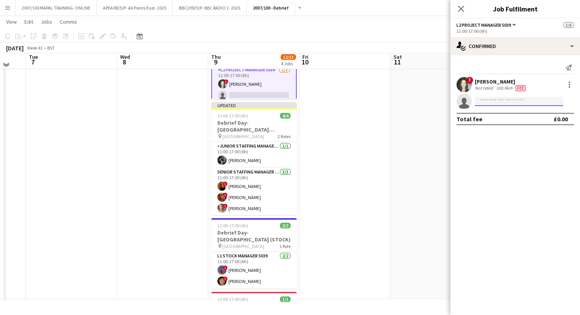
click at [501, 102] on input at bounding box center [519, 101] width 88 height 9
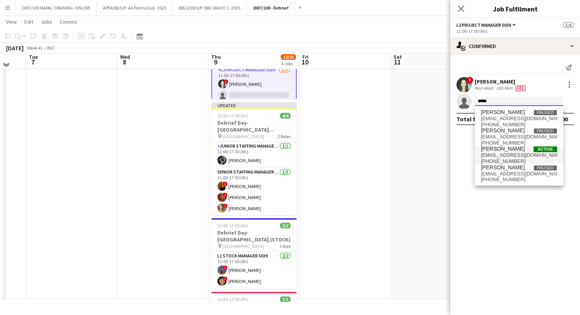
type input "*****"
click at [511, 154] on span "[EMAIL_ADDRESS][DOMAIN_NAME]" at bounding box center [519, 155] width 76 height 6
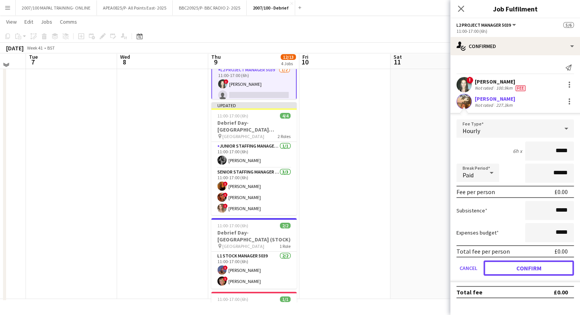
click at [525, 272] on button "Confirm" at bounding box center [529, 267] width 90 height 15
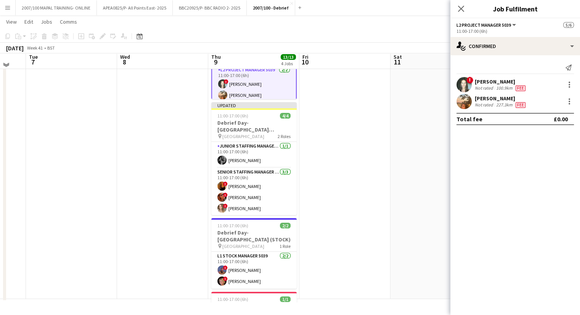
scroll to position [0, 156]
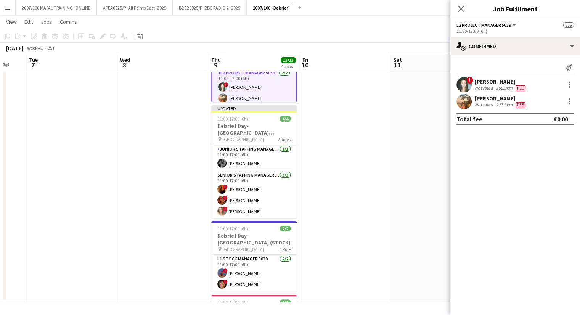
click at [233, 59] on app-board-header-date "Thu 9 13/13 4 Jobs" at bounding box center [253, 63] width 91 height 18
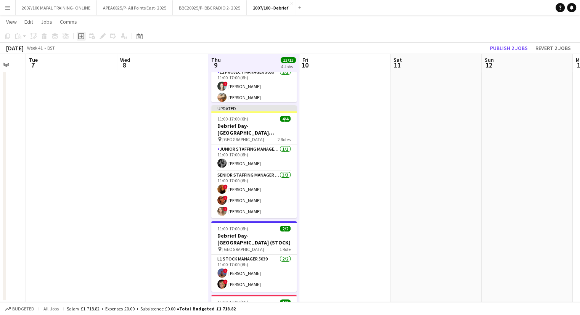
click at [78, 38] on icon at bounding box center [81, 36] width 6 height 6
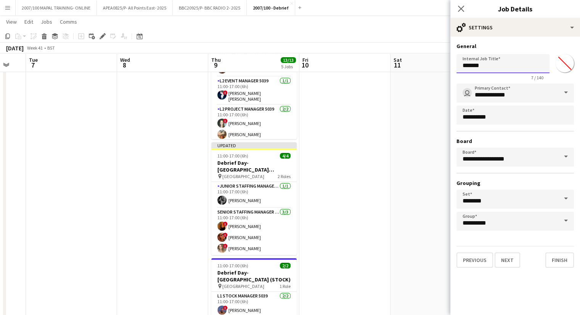
click at [499, 63] on input "*******" at bounding box center [502, 63] width 93 height 19
type input "**********"
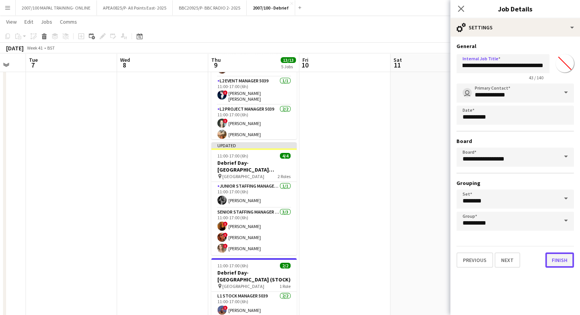
click at [553, 260] on button "Finish" at bounding box center [559, 259] width 29 height 15
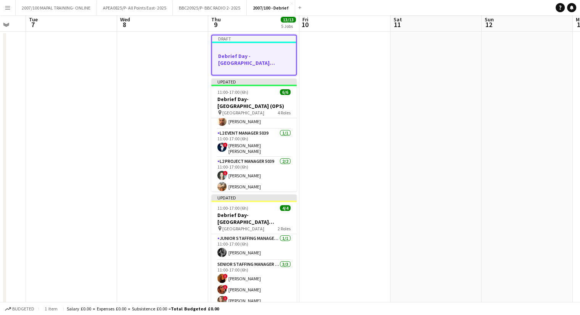
scroll to position [0, 0]
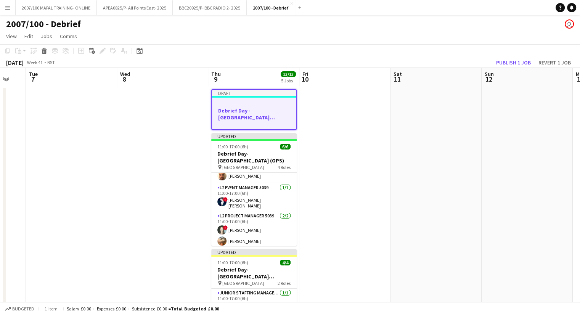
click at [263, 110] on h3 "Debrief Day - [GEOGRAPHIC_DATA] (TRADERS TEAM)" at bounding box center [254, 114] width 84 height 14
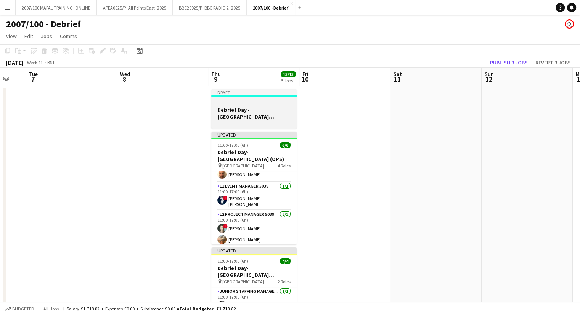
click at [238, 106] on h3 "Debrief Day - [GEOGRAPHIC_DATA] (TRADERS TEAM)" at bounding box center [253, 113] width 85 height 14
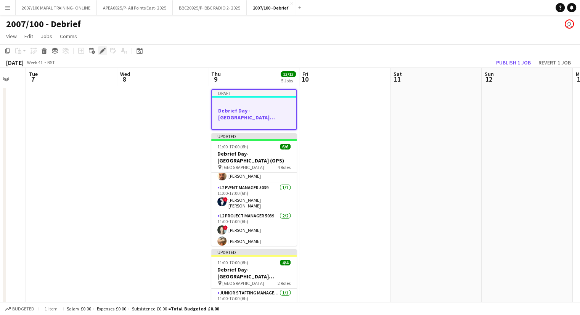
click at [103, 48] on icon "Edit" at bounding box center [103, 51] width 6 height 6
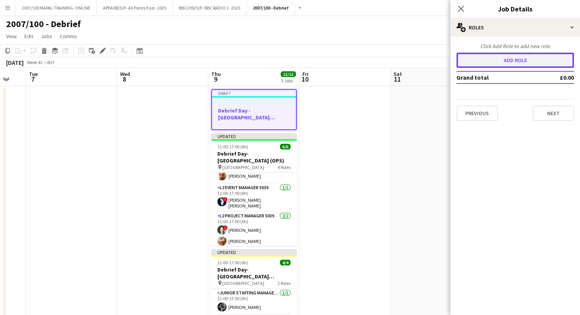
click at [542, 59] on button "Add role" at bounding box center [514, 60] width 117 height 15
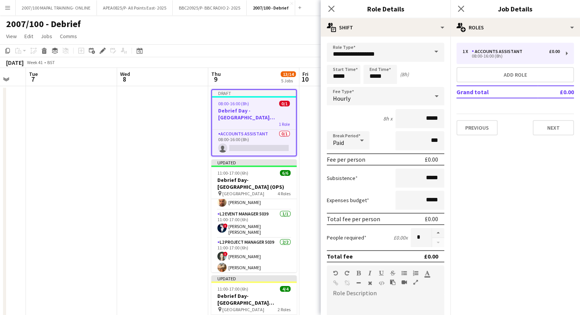
click at [428, 46] on span at bounding box center [436, 52] width 16 height 18
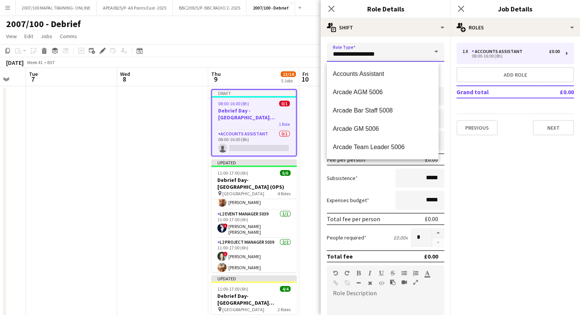
drag, startPoint x: 395, startPoint y: 51, endPoint x: 309, endPoint y: 60, distance: 85.9
click at [309, 60] on body "Menu Boards Boards Boards All jobs Status Workforce Workforce My Workforce Recr…" at bounding box center [290, 225] width 580 height 451
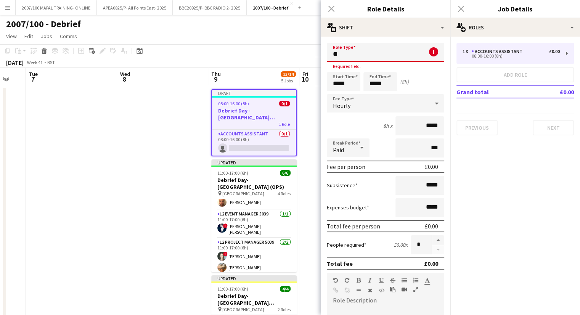
type input "*"
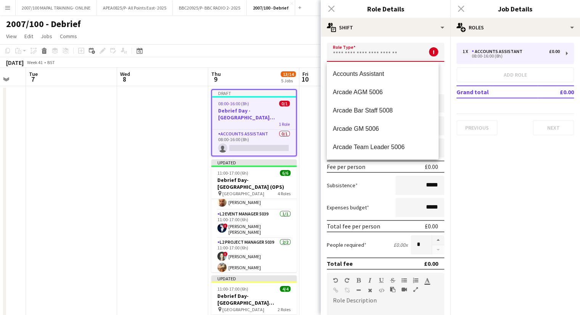
type input "*"
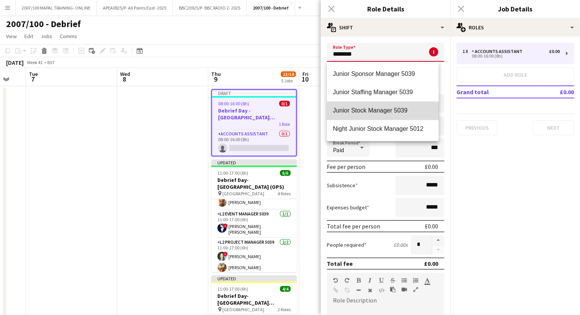
click at [384, 115] on mat-option "Junior Stock Manager 5039" at bounding box center [383, 110] width 112 height 18
type input "**********"
type input "******"
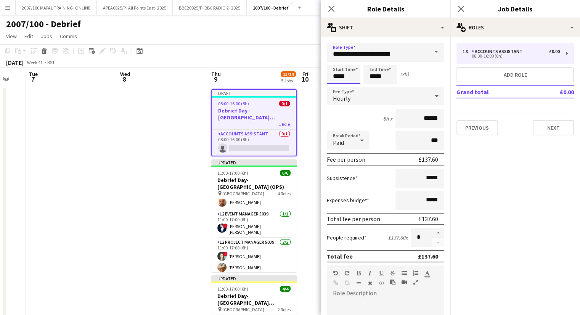
click at [339, 76] on input "*****" at bounding box center [344, 74] width 34 height 19
type input "*****"
click at [375, 76] on input "*****" at bounding box center [380, 74] width 34 height 19
type input "*****"
click at [420, 97] on div "Hourly" at bounding box center [378, 96] width 102 height 18
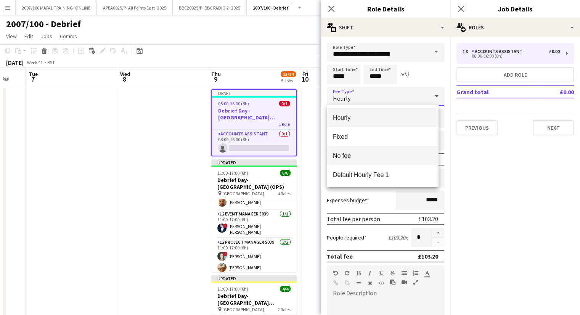
click at [406, 157] on span "No fee" at bounding box center [383, 155] width 100 height 7
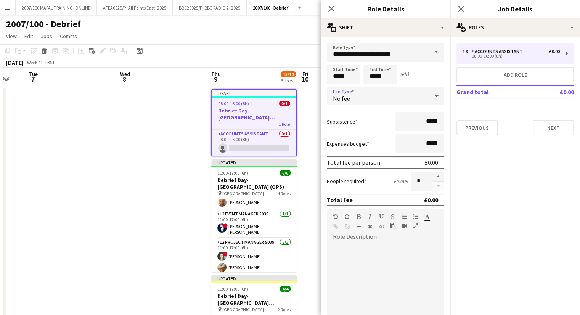
click at [153, 114] on app-date-cell at bounding box center [162, 262] width 91 height 352
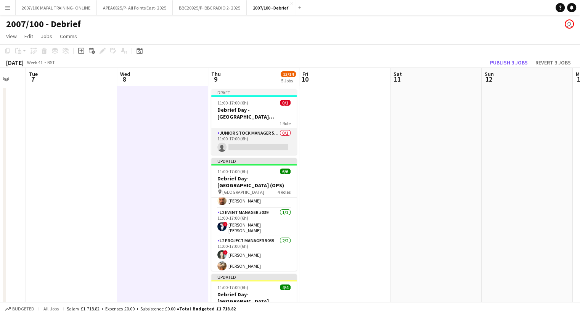
click at [233, 138] on app-card-role "Junior Stock Manager 5039 0/1 11:00-17:00 (6h) single-neutral-actions" at bounding box center [253, 142] width 85 height 26
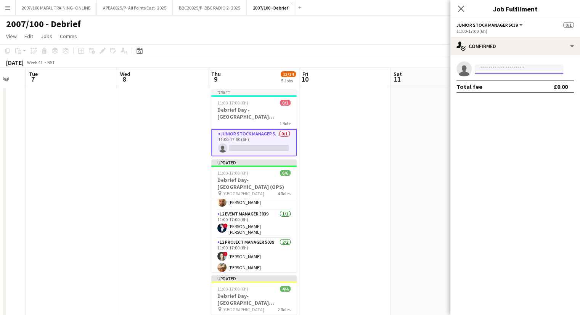
click at [498, 66] on input at bounding box center [519, 68] width 88 height 9
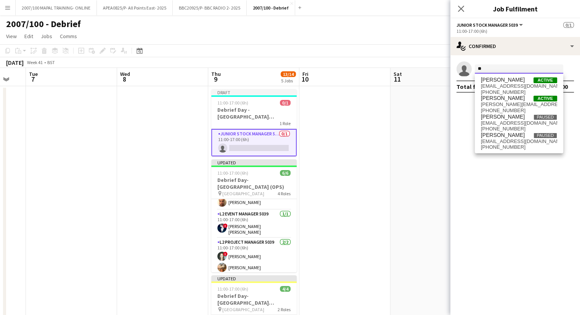
type input "*"
type input "****"
click at [514, 100] on span "[PERSON_NAME] Active" at bounding box center [519, 98] width 76 height 6
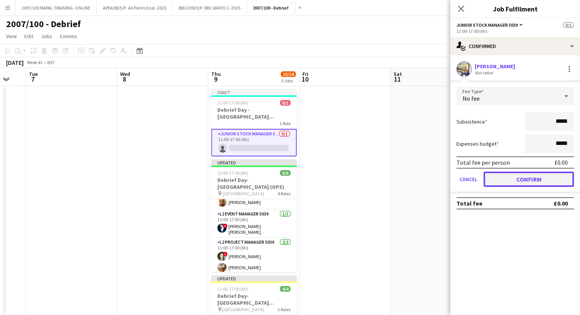
click at [549, 180] on button "Confirm" at bounding box center [529, 179] width 90 height 15
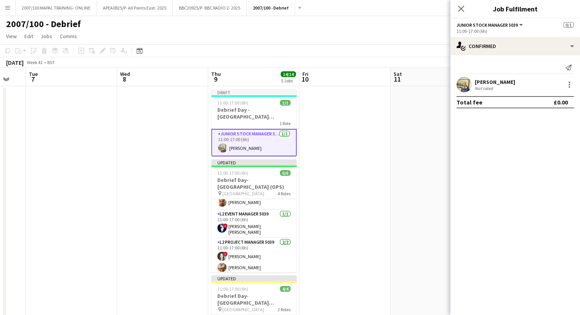
click at [350, 158] on app-date-cell at bounding box center [344, 262] width 91 height 352
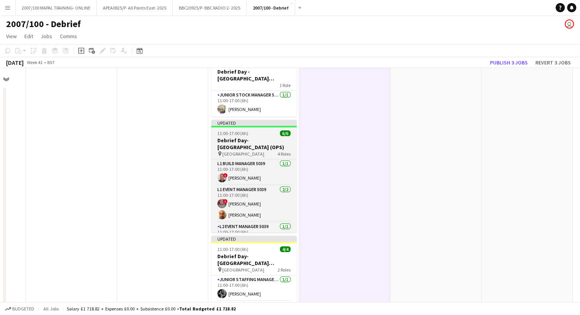
click at [233, 139] on h3 "Debrief Day- [GEOGRAPHIC_DATA] (OPS)" at bounding box center [253, 144] width 85 height 14
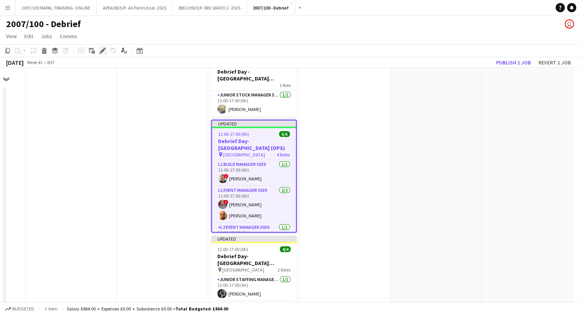
click at [103, 53] on icon "Edit" at bounding box center [103, 51] width 6 height 6
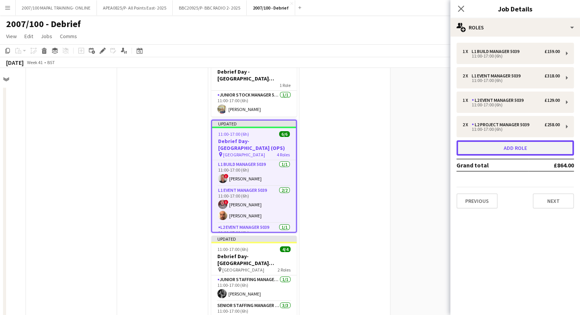
click at [522, 148] on button "Add role" at bounding box center [514, 147] width 117 height 15
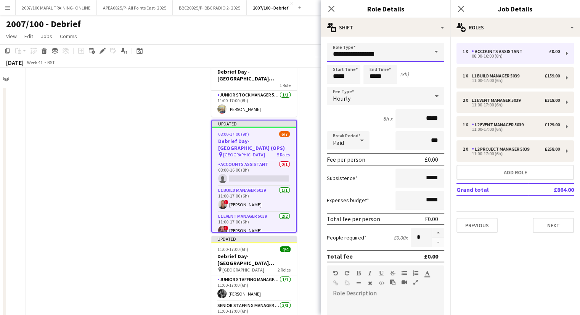
click at [401, 56] on input "**********" at bounding box center [385, 52] width 117 height 19
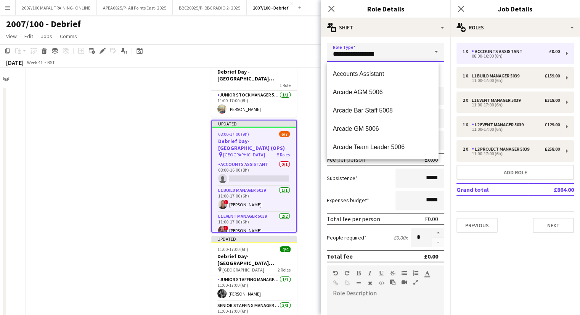
click at [401, 56] on input "**********" at bounding box center [385, 52] width 117 height 19
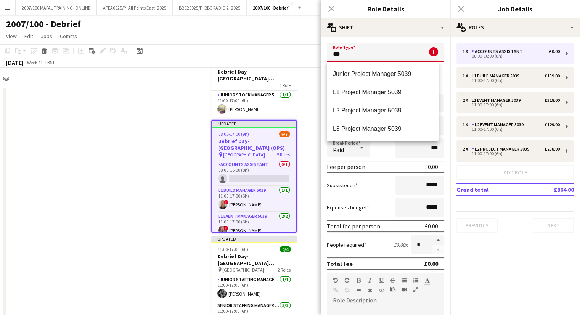
click at [389, 93] on span "L1 Project Manager 5039" at bounding box center [383, 91] width 100 height 7
type input "**********"
type input "******"
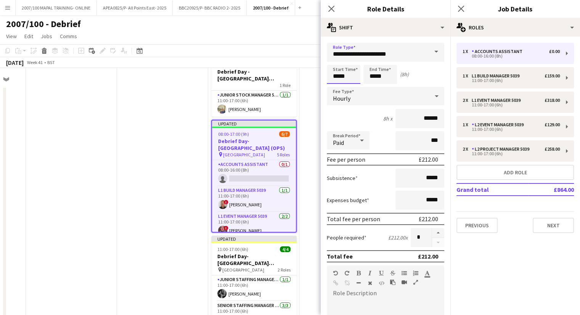
click at [340, 76] on input "*****" at bounding box center [344, 74] width 34 height 19
type input "*****"
click at [374, 76] on input "*****" at bounding box center [380, 74] width 34 height 19
type input "*****"
click at [400, 95] on div "Hourly" at bounding box center [378, 96] width 102 height 18
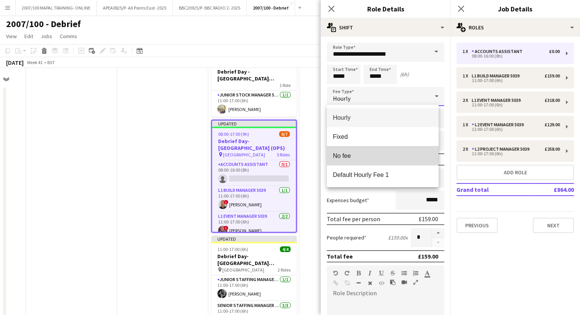
click at [397, 153] on span "No fee" at bounding box center [383, 155] width 100 height 7
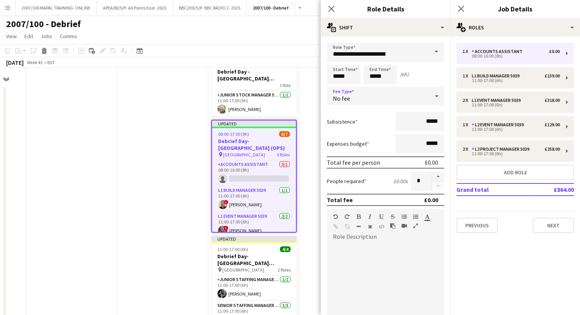
click at [139, 156] on app-date-cell at bounding box center [162, 224] width 91 height 352
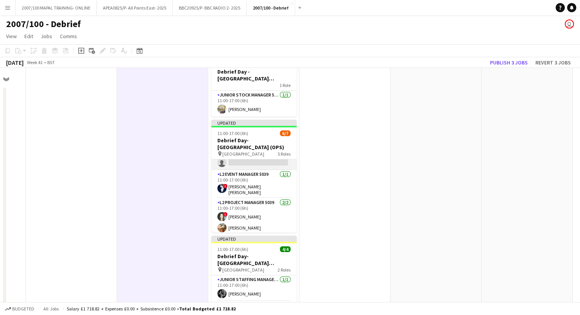
click at [244, 165] on app-card-role "L1 Project Manager 5039 0/1 11:00-17:00 (6h) single-neutral-actions" at bounding box center [253, 157] width 85 height 26
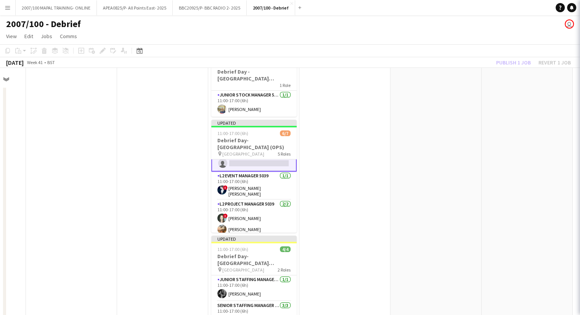
scroll to position [79, 0]
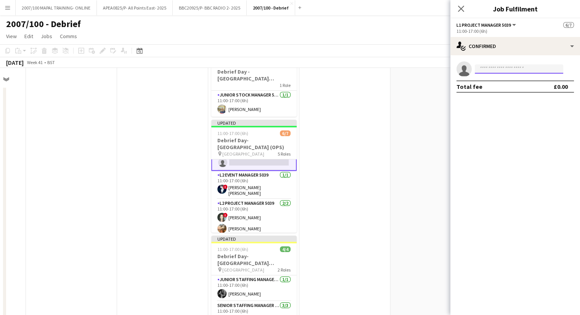
click at [540, 69] on input at bounding box center [519, 68] width 88 height 9
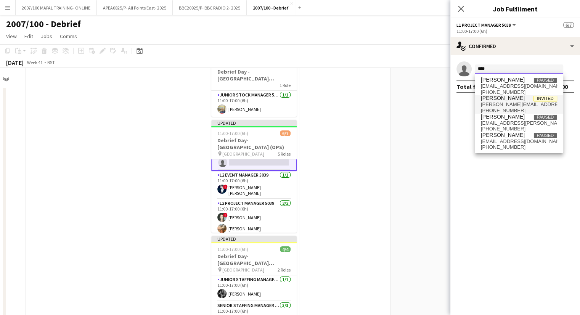
type input "****"
click at [537, 100] on span "Invited" at bounding box center [545, 99] width 24 height 6
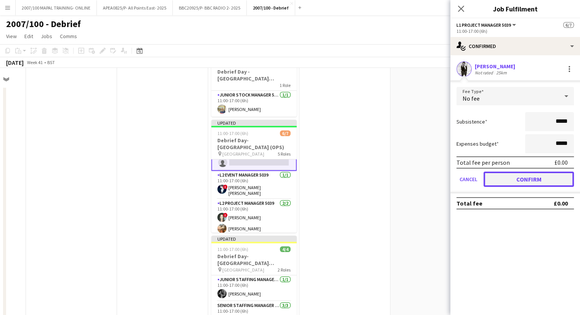
click at [526, 181] on button "Confirm" at bounding box center [529, 179] width 90 height 15
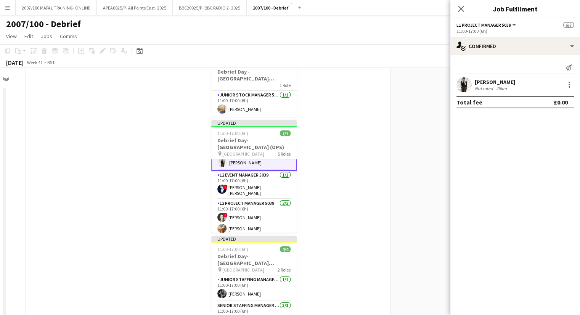
click at [339, 209] on app-date-cell at bounding box center [344, 224] width 91 height 352
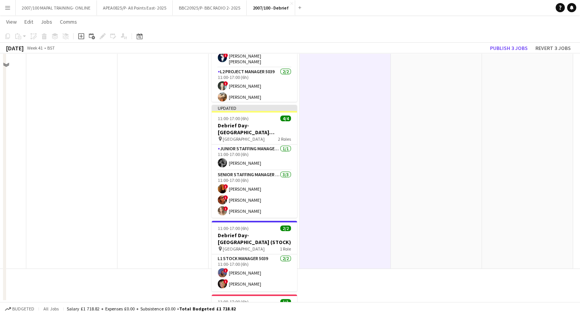
scroll to position [0, 156]
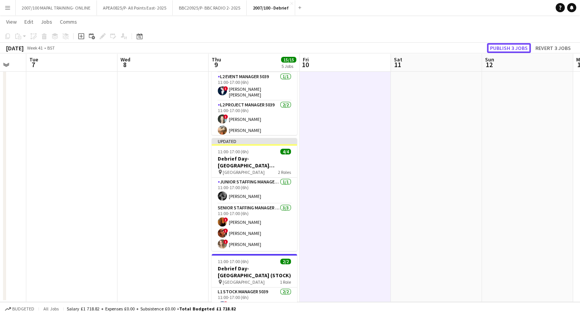
click at [508, 47] on button "Publish 3 jobs" at bounding box center [509, 48] width 44 height 10
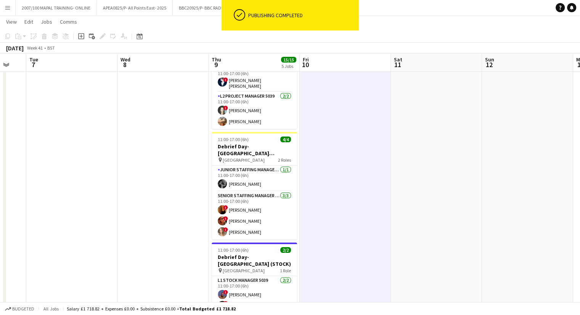
scroll to position [72, 0]
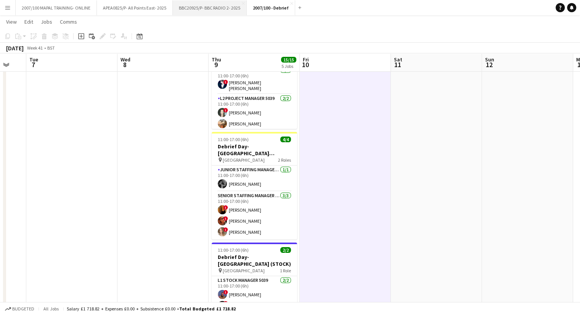
click at [194, 12] on button "BBC20925/P- BBC RADIO 2- 2025 Close" at bounding box center [210, 7] width 74 height 15
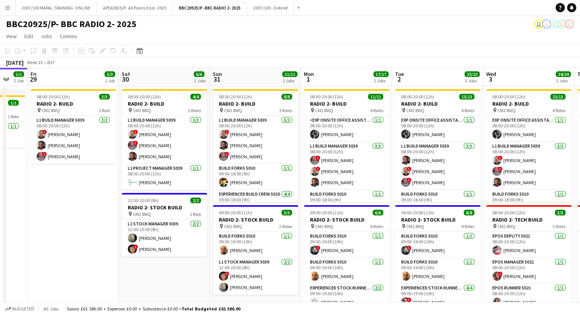
scroll to position [0, 338]
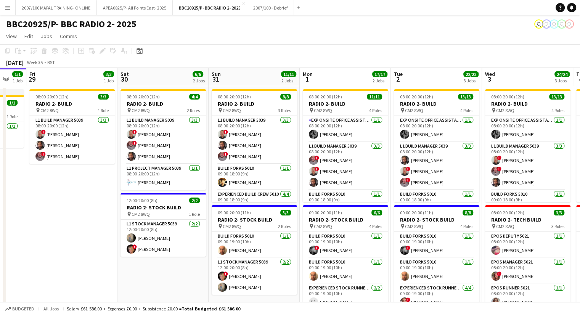
drag, startPoint x: 267, startPoint y: 267, endPoint x: 149, endPoint y: 241, distance: 120.1
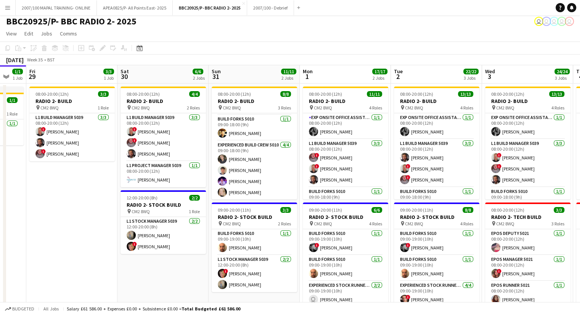
scroll to position [0, 0]
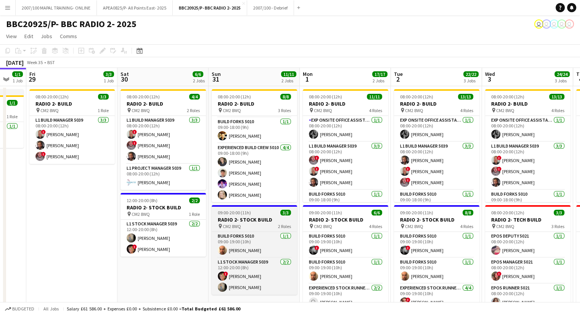
drag, startPoint x: 269, startPoint y: 201, endPoint x: 228, endPoint y: 214, distance: 42.7
click at [228, 214] on span "09:00-20:00 (11h)" at bounding box center [234, 213] width 33 height 6
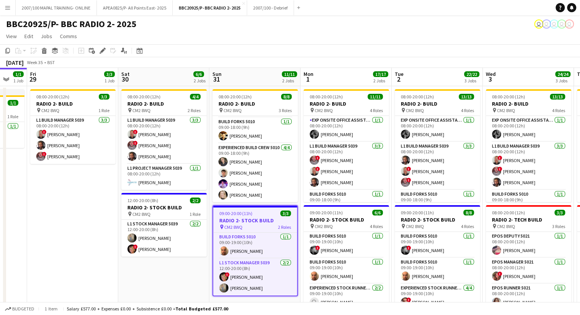
click at [296, 66] on div "[DATE] Week 35 • BST" at bounding box center [290, 62] width 580 height 11
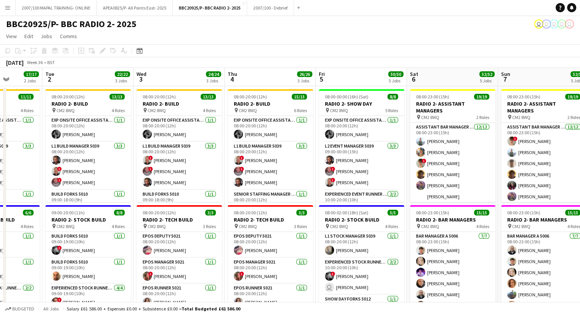
scroll to position [0, 334]
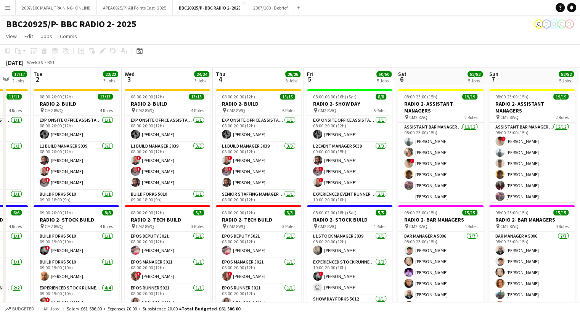
drag, startPoint x: 380, startPoint y: 100, endPoint x: 19, endPoint y: 155, distance: 365.4
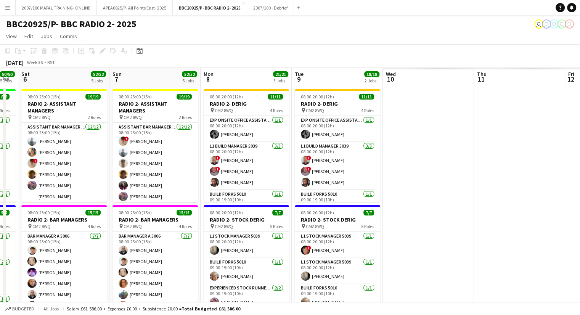
drag, startPoint x: 376, startPoint y: 96, endPoint x: 18, endPoint y: 143, distance: 361.8
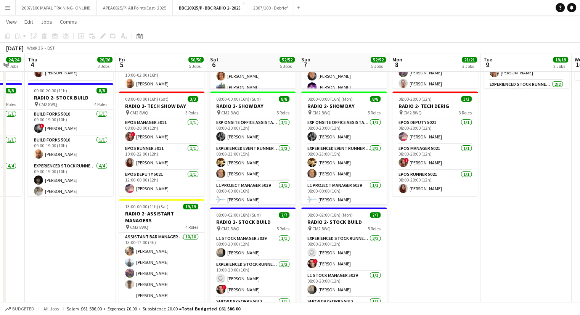
scroll to position [0, 224]
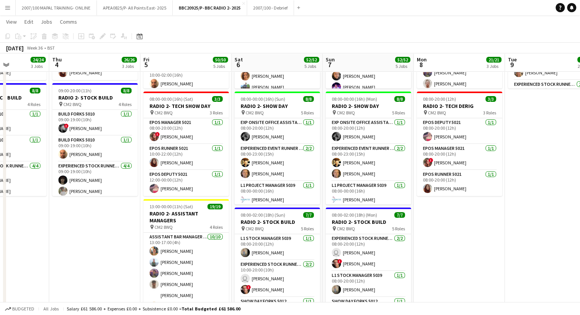
drag, startPoint x: 323, startPoint y: 209, endPoint x: 513, endPoint y: 178, distance: 192.5
click at [513, 178] on app-calendar-viewport "Mon 1 17/17 2 Jobs Tue 2 22/22 3 Jobs Wed 3 24/24 3 Jobs Thu 4 26/26 3 Jobs Fri…" at bounding box center [290, 126] width 580 height 650
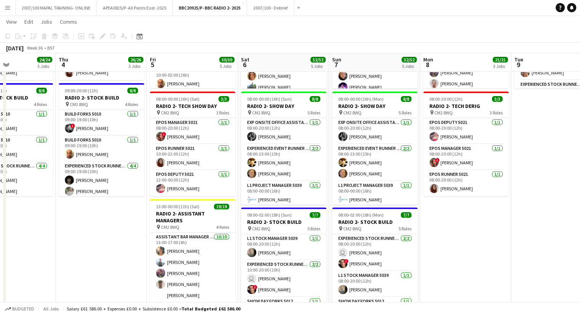
drag, startPoint x: 499, startPoint y: 238, endPoint x: 323, endPoint y: 246, distance: 176.4
click at [323, 246] on app-calendar-viewport "Mon 1 17/17 2 Jobs Tue 2 22/22 3 Jobs Wed 3 24/24 3 Jobs Thu 4 26/26 3 Jobs Fri…" at bounding box center [290, 126] width 580 height 650
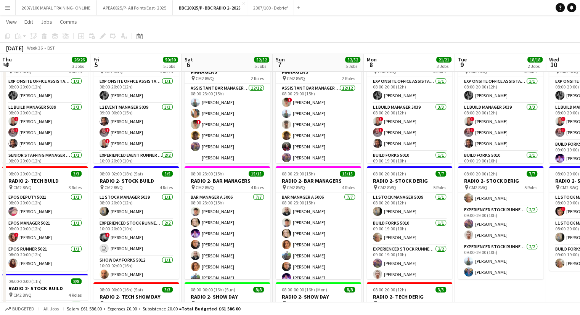
scroll to position [0, 228]
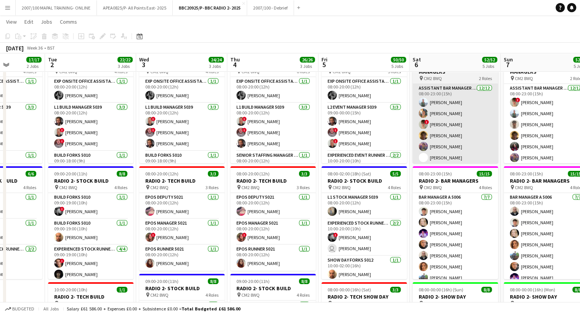
drag, startPoint x: 279, startPoint y: 178, endPoint x: 490, endPoint y: 157, distance: 211.9
click at [501, 160] on app-calendar-viewport "Sat 30 6/6 2 Jobs Sun 31 11/11 2 Jobs Mon 1 17/17 2 Jobs Tue 2 22/22 3 Jobs Wed…" at bounding box center [290, 317] width 580 height 650
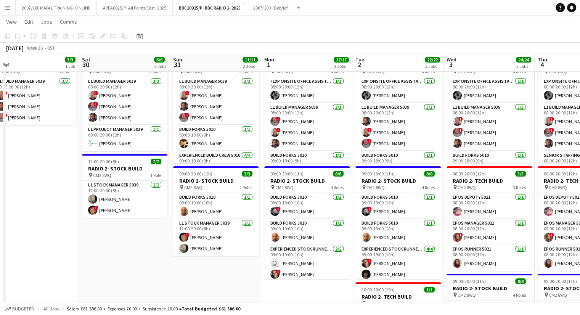
scroll to position [0, 194]
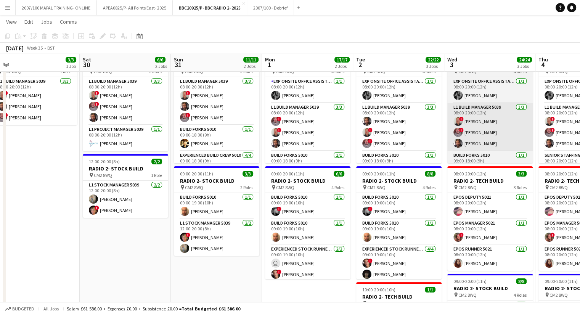
drag, startPoint x: 215, startPoint y: 174, endPoint x: 490, endPoint y: 137, distance: 277.7
click at [490, 138] on app-calendar-viewport "Wed 27 Thu 28 1/1 1 Job Fri 29 3/3 1 Job Sat 30 6/6 2 Jobs Sun 31 11/11 2 Jobs …" at bounding box center [290, 317] width 580 height 650
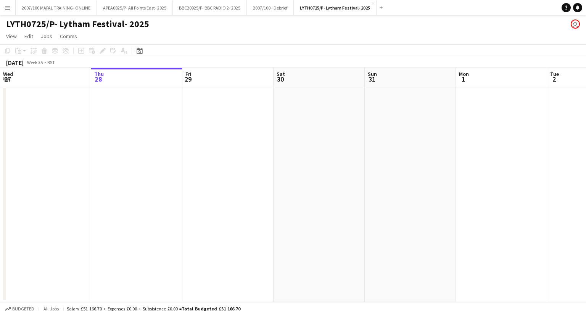
click at [3, 6] on button "Menu" at bounding box center [7, 7] width 15 height 15
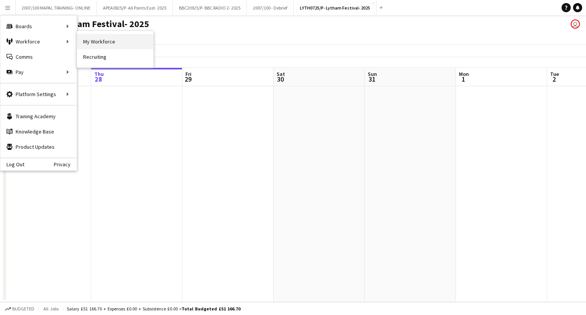
click at [98, 42] on link "My Workforce" at bounding box center [115, 41] width 76 height 15
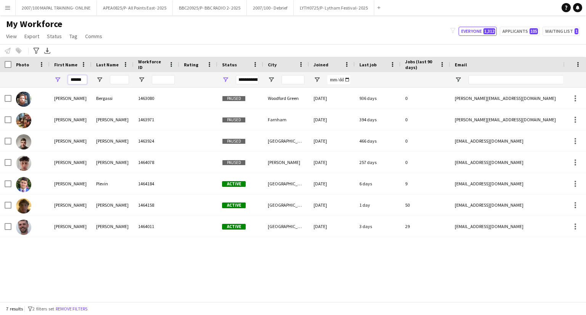
click at [77, 80] on input "******" at bounding box center [77, 79] width 19 height 9
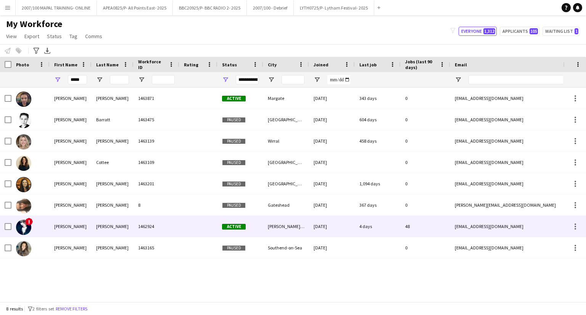
click at [183, 229] on div at bounding box center [198, 226] width 38 height 21
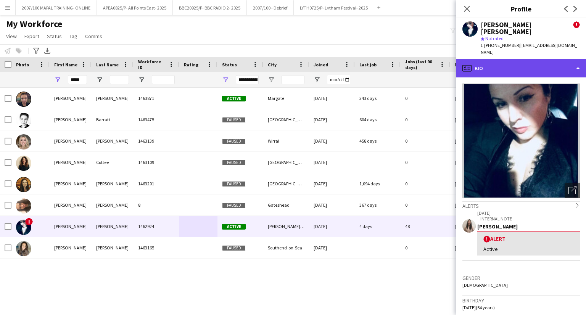
click at [496, 61] on div "profile Bio" at bounding box center [521, 68] width 130 height 18
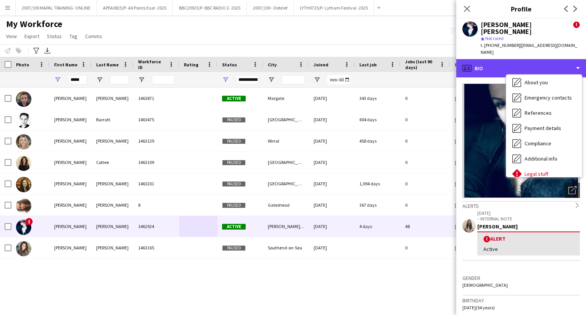
scroll to position [87, 0]
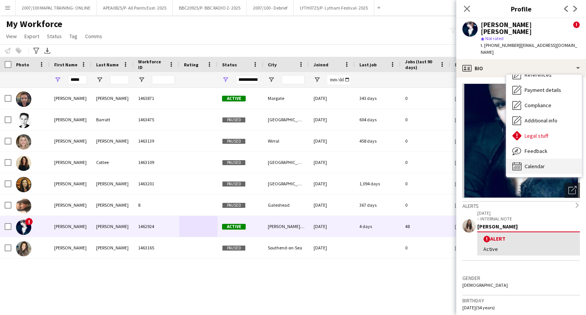
click at [544, 159] on div "Calendar Calendar" at bounding box center [544, 166] width 76 height 15
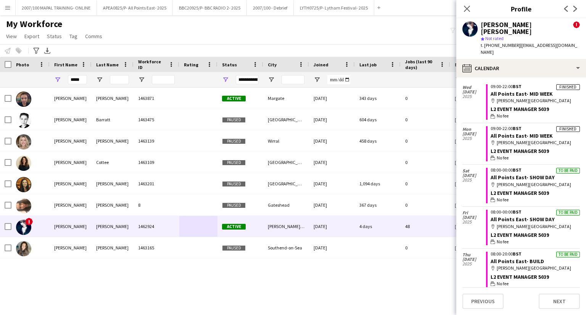
scroll to position [0, 0]
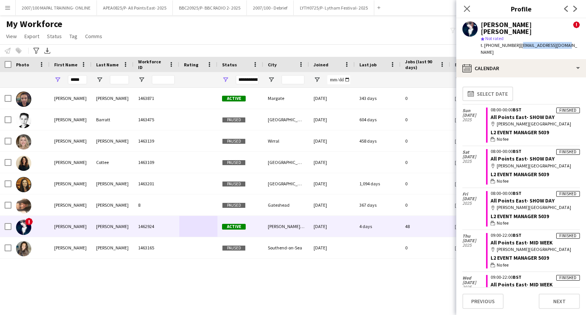
drag, startPoint x: 563, startPoint y: 37, endPoint x: 519, endPoint y: 41, distance: 44.7
click at [519, 41] on div "sarah sarah e coyle ! star Not rated t. +4407787907525 | sezcoyle@yahoo.co.uk" at bounding box center [521, 38] width 130 height 41
copy span "[EMAIL_ADDRESS][DOMAIN_NAME]"
click at [79, 80] on input "*****" at bounding box center [77, 79] width 19 height 9
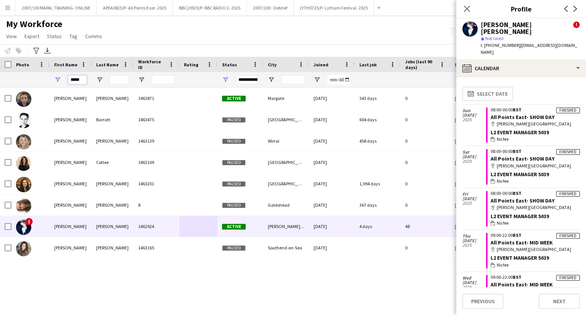
type input "*"
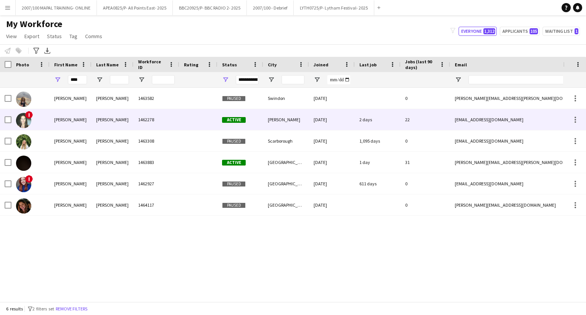
click at [104, 122] on div "Douglas" at bounding box center [113, 119] width 42 height 21
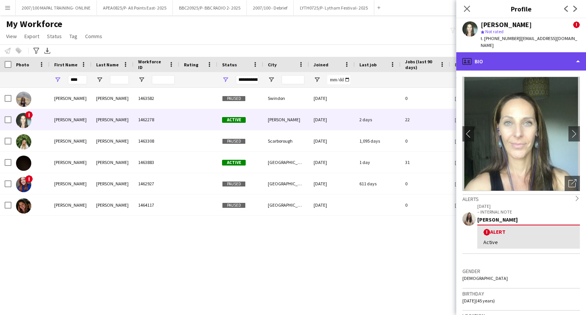
click at [533, 52] on div "profile Bio" at bounding box center [521, 61] width 130 height 18
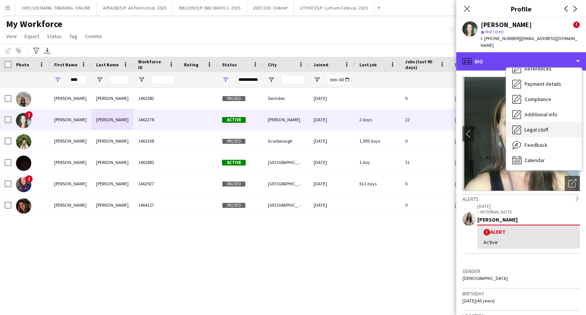
scroll to position [87, 0]
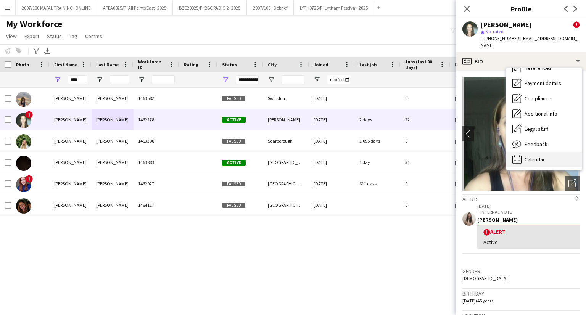
click at [528, 156] on span "Calendar" at bounding box center [534, 159] width 20 height 7
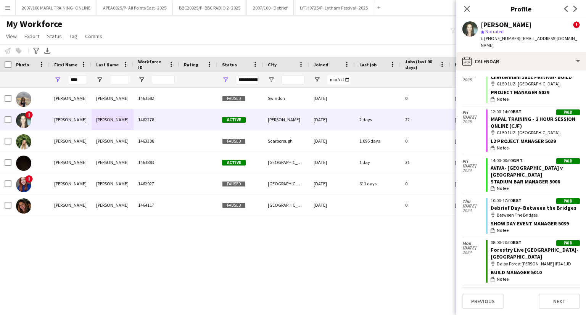
scroll to position [1586, 0]
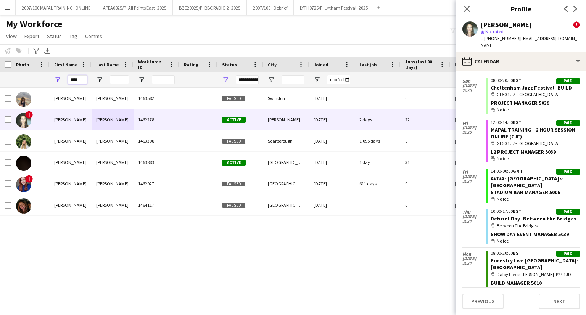
click at [84, 80] on input "****" at bounding box center [77, 79] width 19 height 9
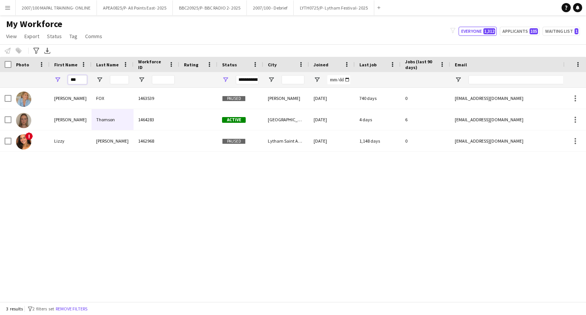
type input "***"
click at [243, 76] on div "**********" at bounding box center [247, 79] width 23 height 9
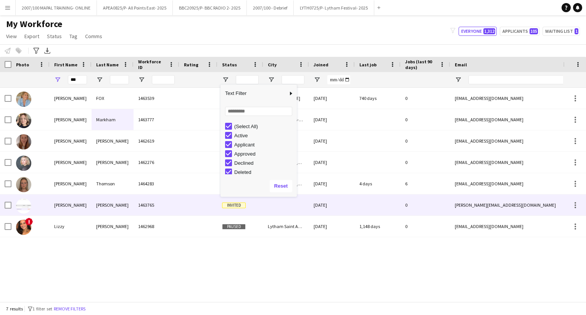
click at [103, 203] on div "ramirez" at bounding box center [113, 204] width 42 height 21
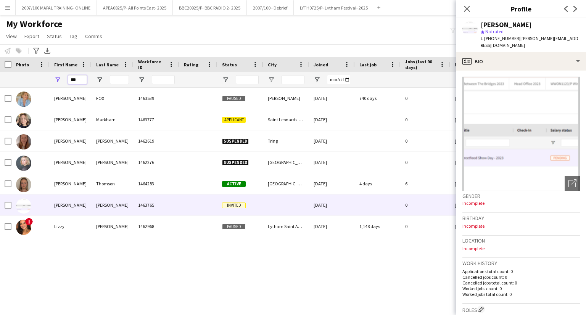
click at [77, 80] on input "***" at bounding box center [77, 79] width 19 height 9
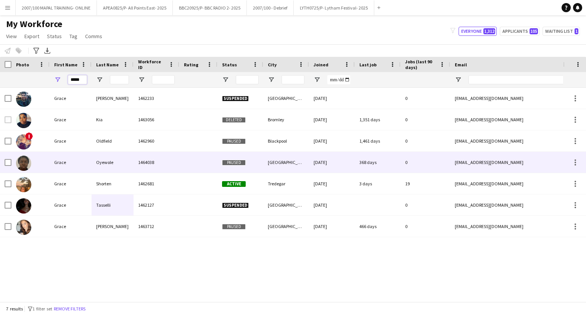
type input "*****"
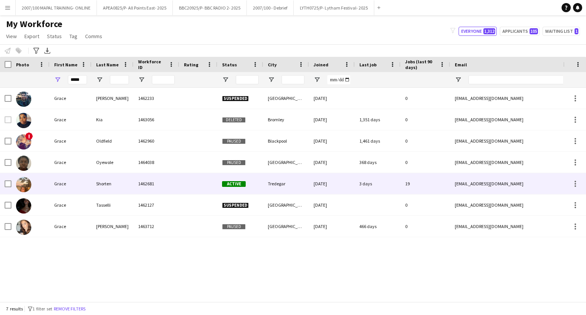
click at [101, 179] on div "Shorten" at bounding box center [113, 183] width 42 height 21
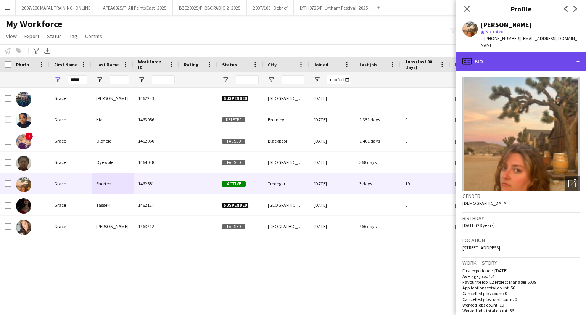
click at [535, 57] on div "profile Bio" at bounding box center [521, 61] width 130 height 18
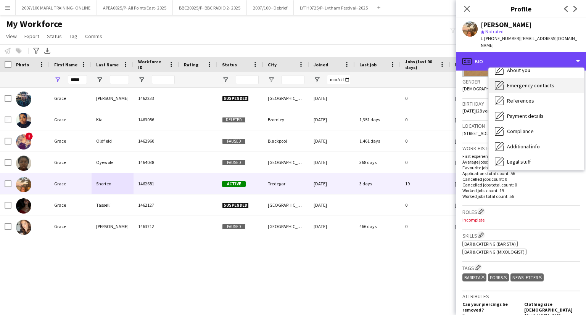
scroll to position [102, 0]
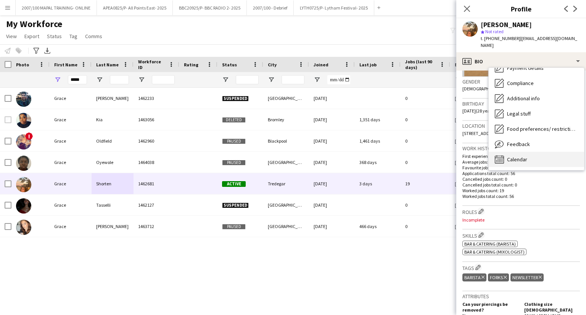
click at [522, 156] on span "Calendar" at bounding box center [517, 159] width 20 height 7
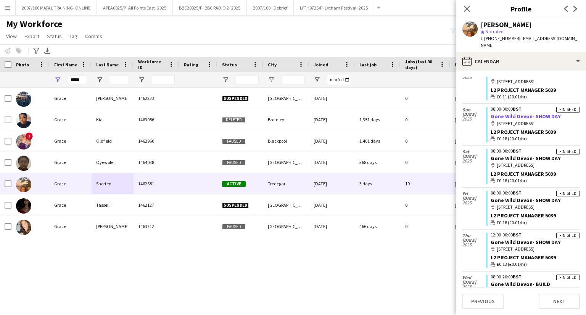
scroll to position [76, 0]
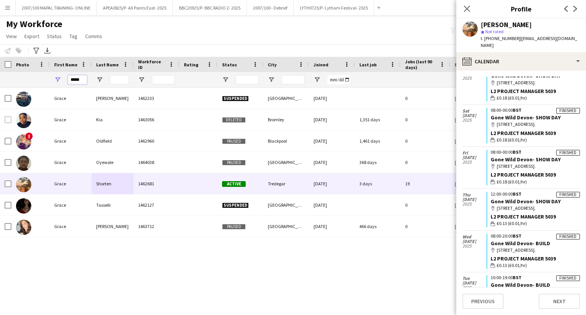
click at [84, 78] on input "*****" at bounding box center [77, 79] width 19 height 9
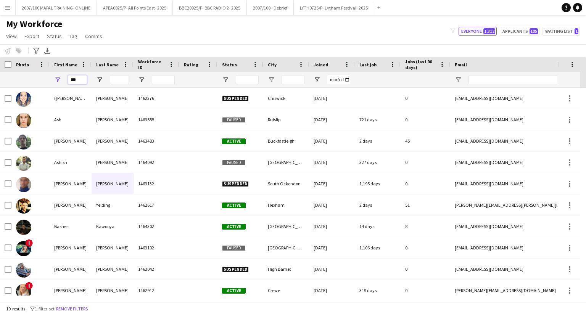
type input "***"
click at [125, 80] on input "Last Name Filter Input" at bounding box center [119, 79] width 19 height 9
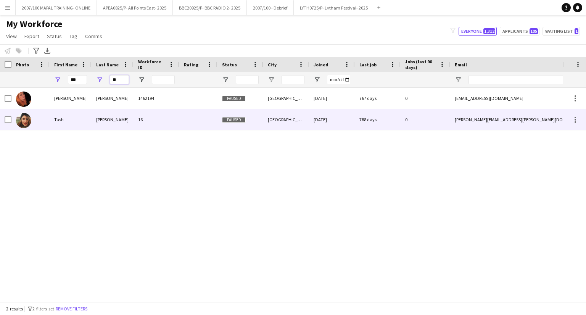
type input "**"
click at [133, 117] on div "Walker" at bounding box center [113, 119] width 42 height 21
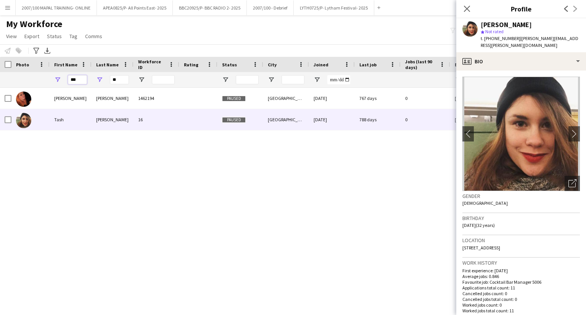
click at [79, 79] on input "***" at bounding box center [77, 79] width 19 height 9
click at [117, 80] on input "**" at bounding box center [119, 79] width 19 height 9
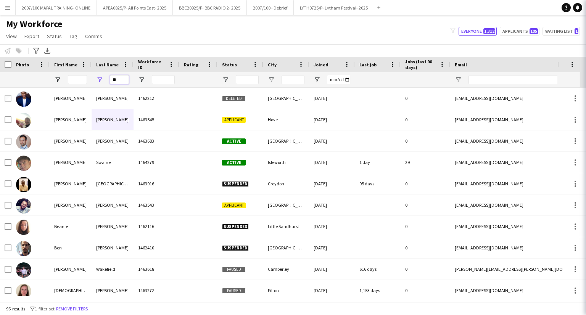
type input "*"
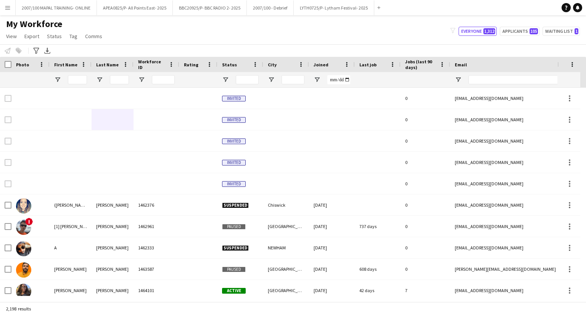
click at [64, 80] on div at bounding box center [71, 79] width 42 height 15
click at [70, 77] on input "First Name Filter Input" at bounding box center [77, 79] width 19 height 9
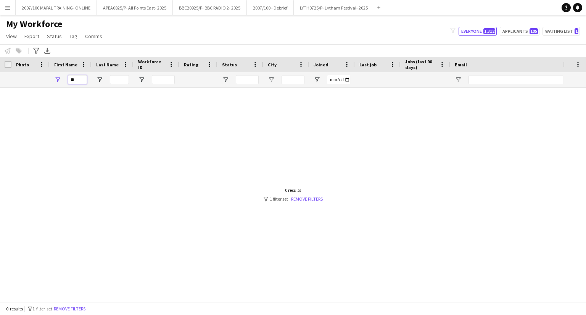
type input "*"
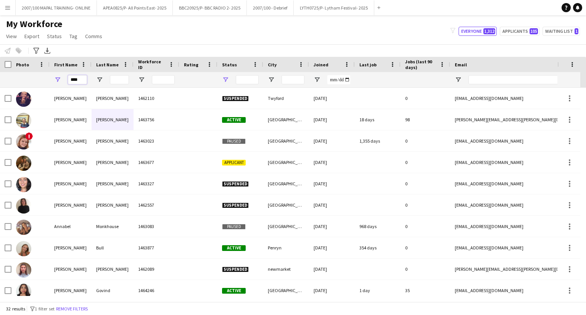
type input "****"
click at [227, 78] on span "Open Filter Menu" at bounding box center [225, 79] width 7 height 7
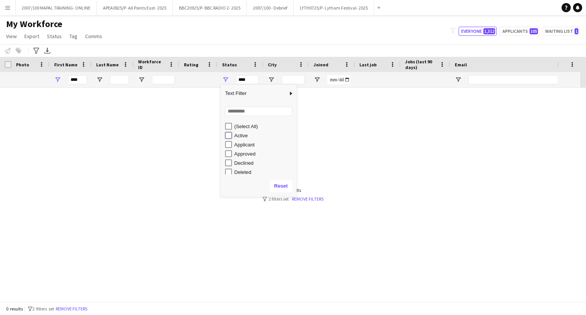
type input "**********"
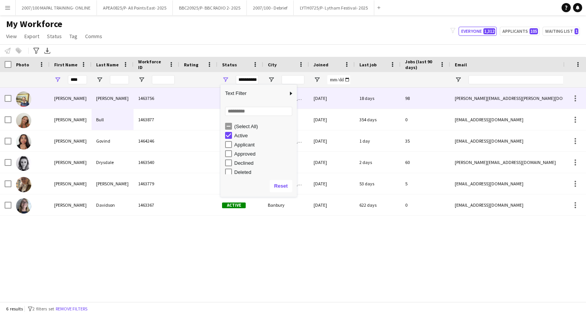
click at [107, 100] on div "Fairley" at bounding box center [113, 98] width 42 height 21
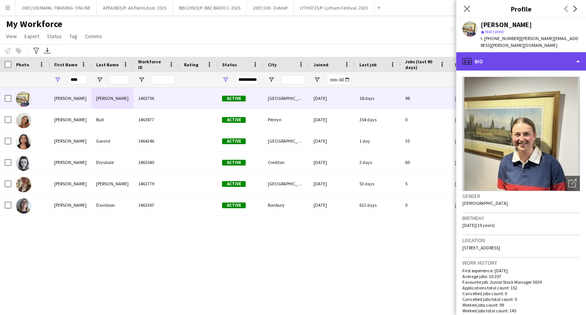
click at [545, 52] on div "profile Bio" at bounding box center [521, 61] width 130 height 18
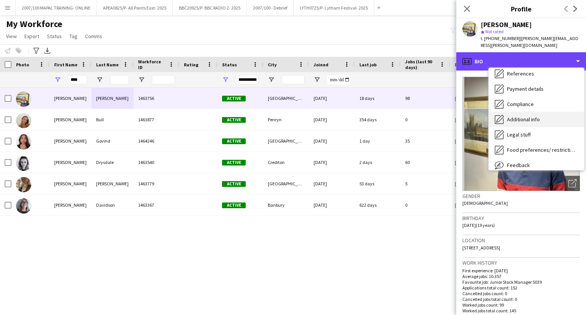
scroll to position [102, 0]
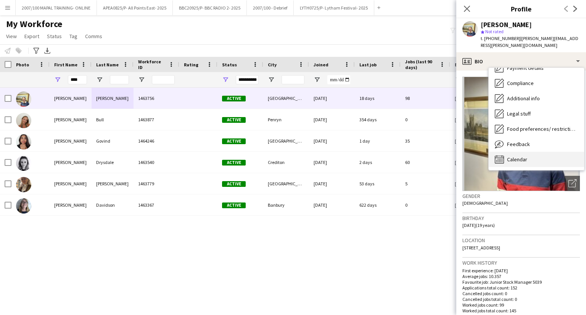
click at [533, 152] on div "Calendar Calendar" at bounding box center [535, 159] width 95 height 15
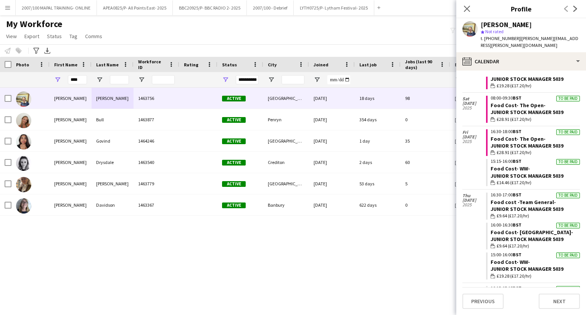
scroll to position [0, 0]
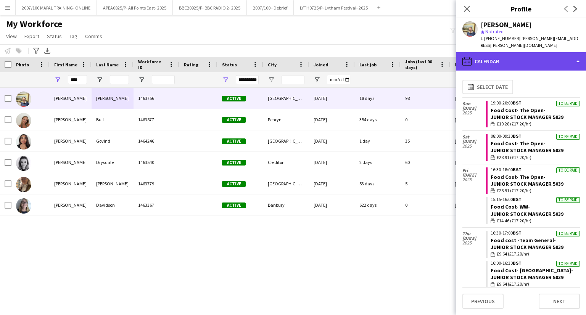
click at [484, 53] on div "calendar-full Calendar" at bounding box center [521, 61] width 130 height 18
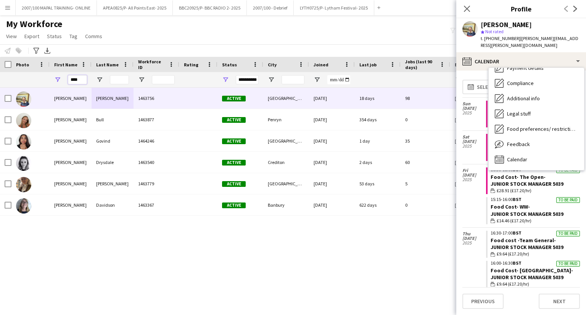
click at [71, 81] on input "****" at bounding box center [77, 79] width 19 height 9
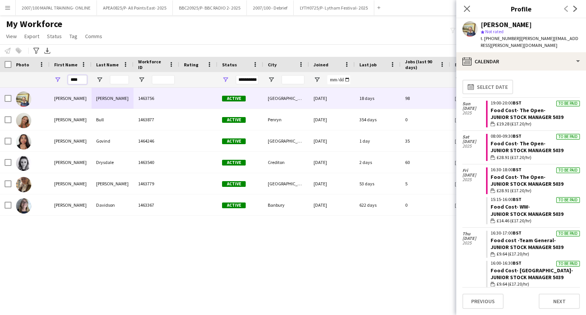
click at [71, 81] on input "****" at bounding box center [77, 79] width 19 height 9
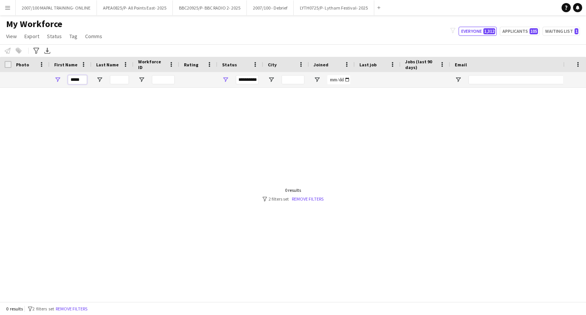
type input "*****"
click at [249, 79] on div "**********" at bounding box center [247, 79] width 23 height 9
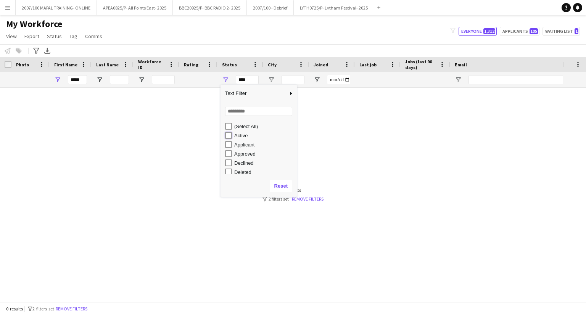
type input "**********"
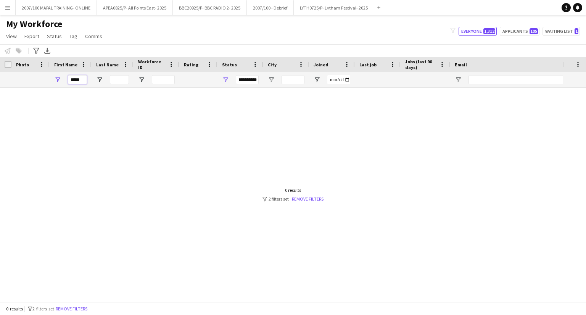
click at [71, 82] on input "*****" at bounding box center [77, 79] width 19 height 9
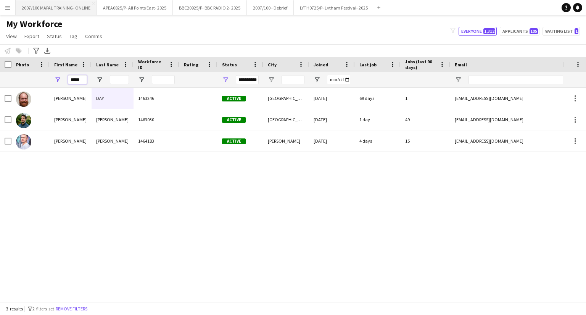
type input "*****"
